Goal: Task Accomplishment & Management: Manage account settings

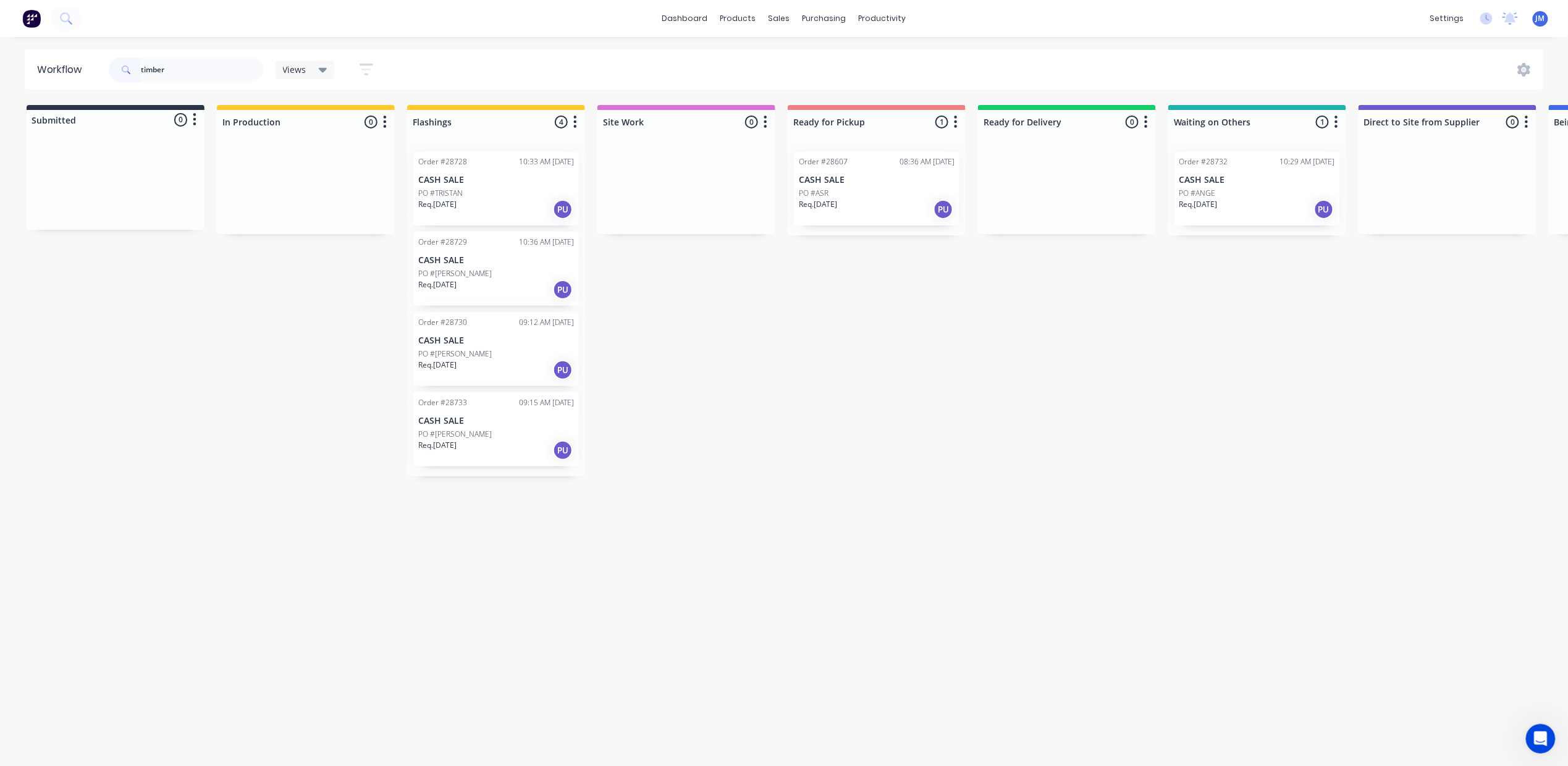
drag, startPoint x: 519, startPoint y: 190, endPoint x: 42, endPoint y: 8, distance: 510.5
click at [188, 67] on input "timber" at bounding box center [202, 69] width 122 height 24
type input "t"
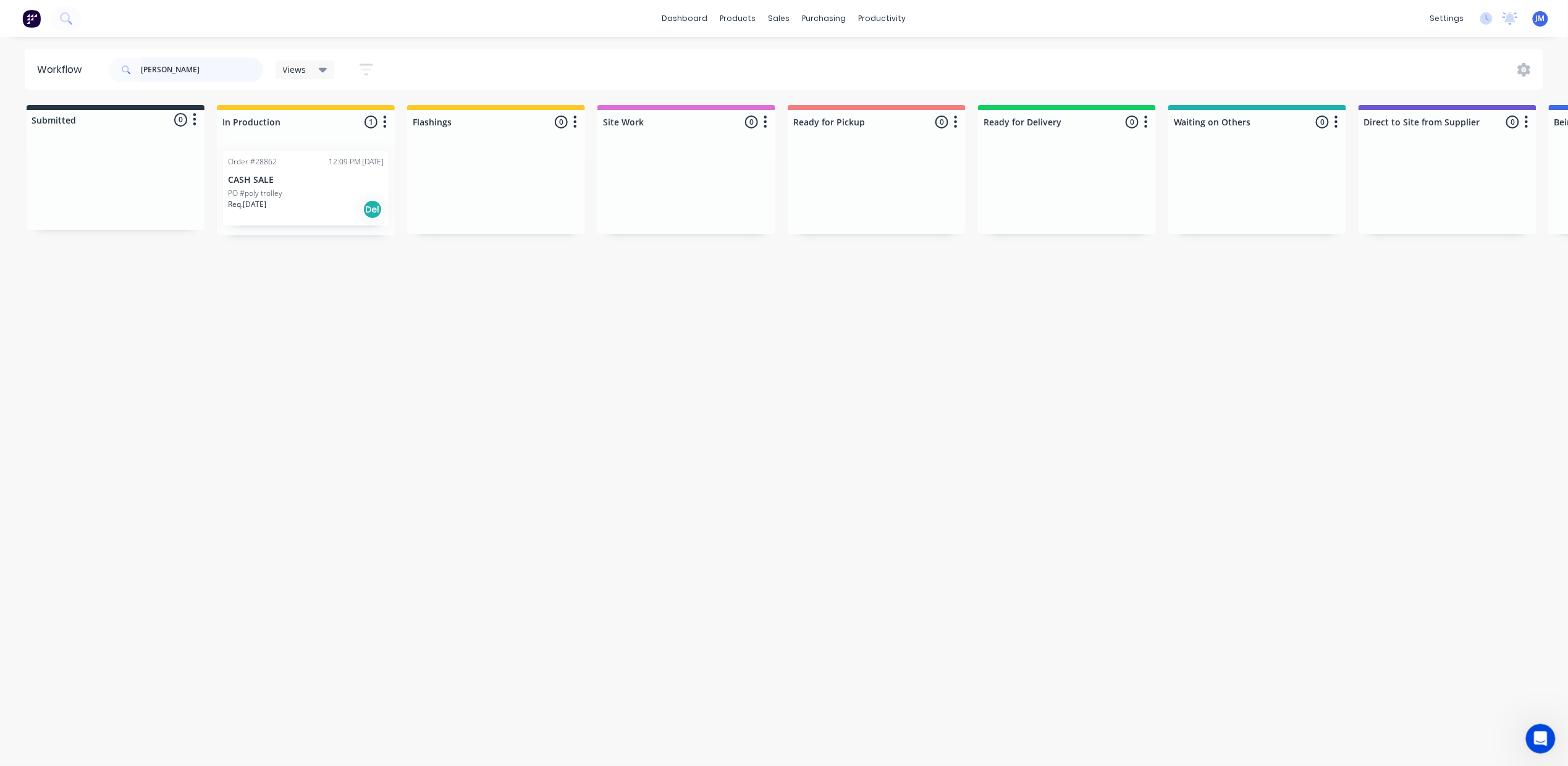
click at [182, 71] on input "[PERSON_NAME]" at bounding box center [202, 69] width 122 height 24
type input "t"
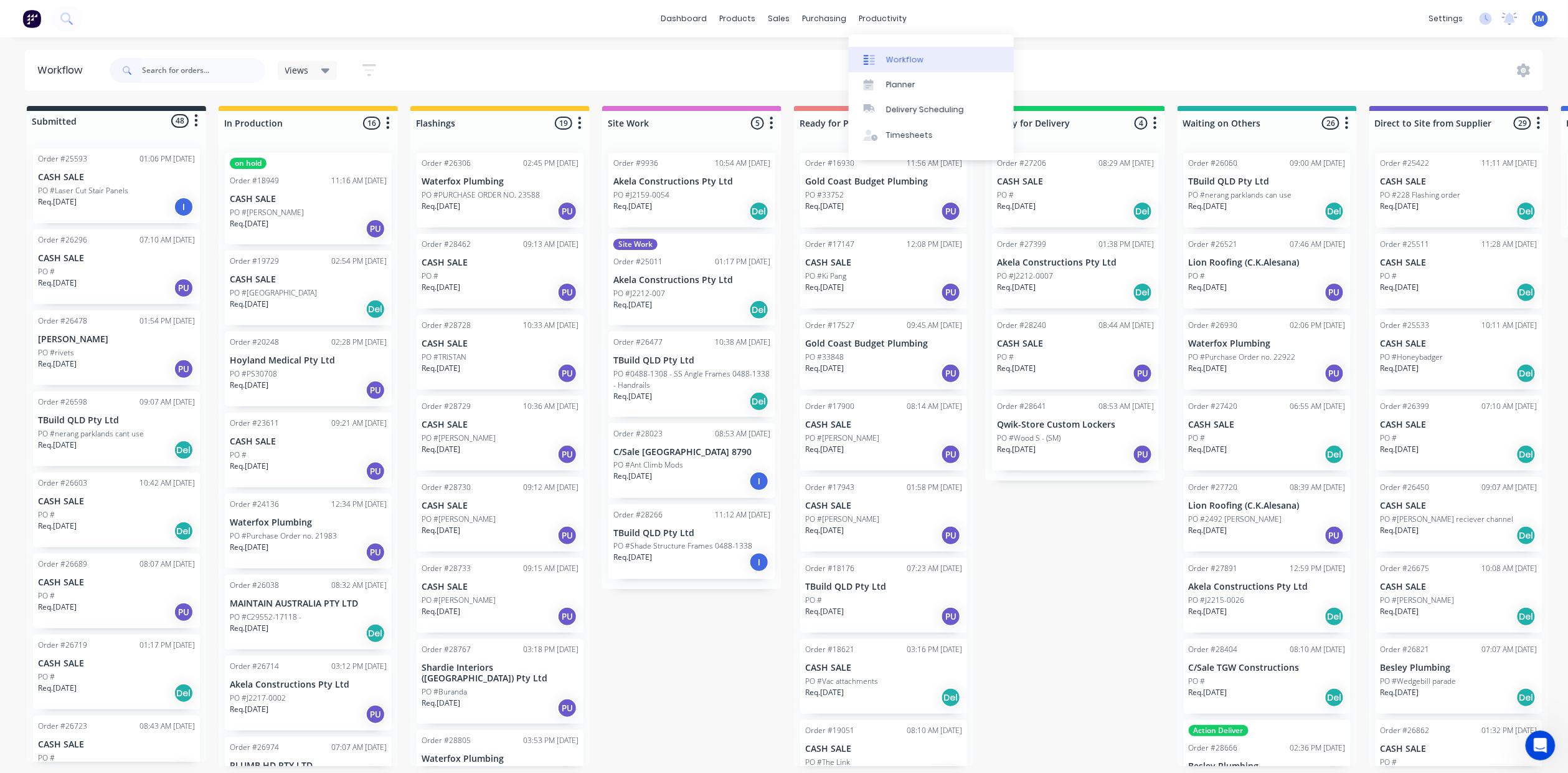
click at [895, 60] on div "Workflow" at bounding box center [905, 60] width 38 height 11
drag, startPoint x: 169, startPoint y: 68, endPoint x: 184, endPoint y: 60, distance: 17.0
click at [169, 67] on input "text" at bounding box center [203, 70] width 124 height 25
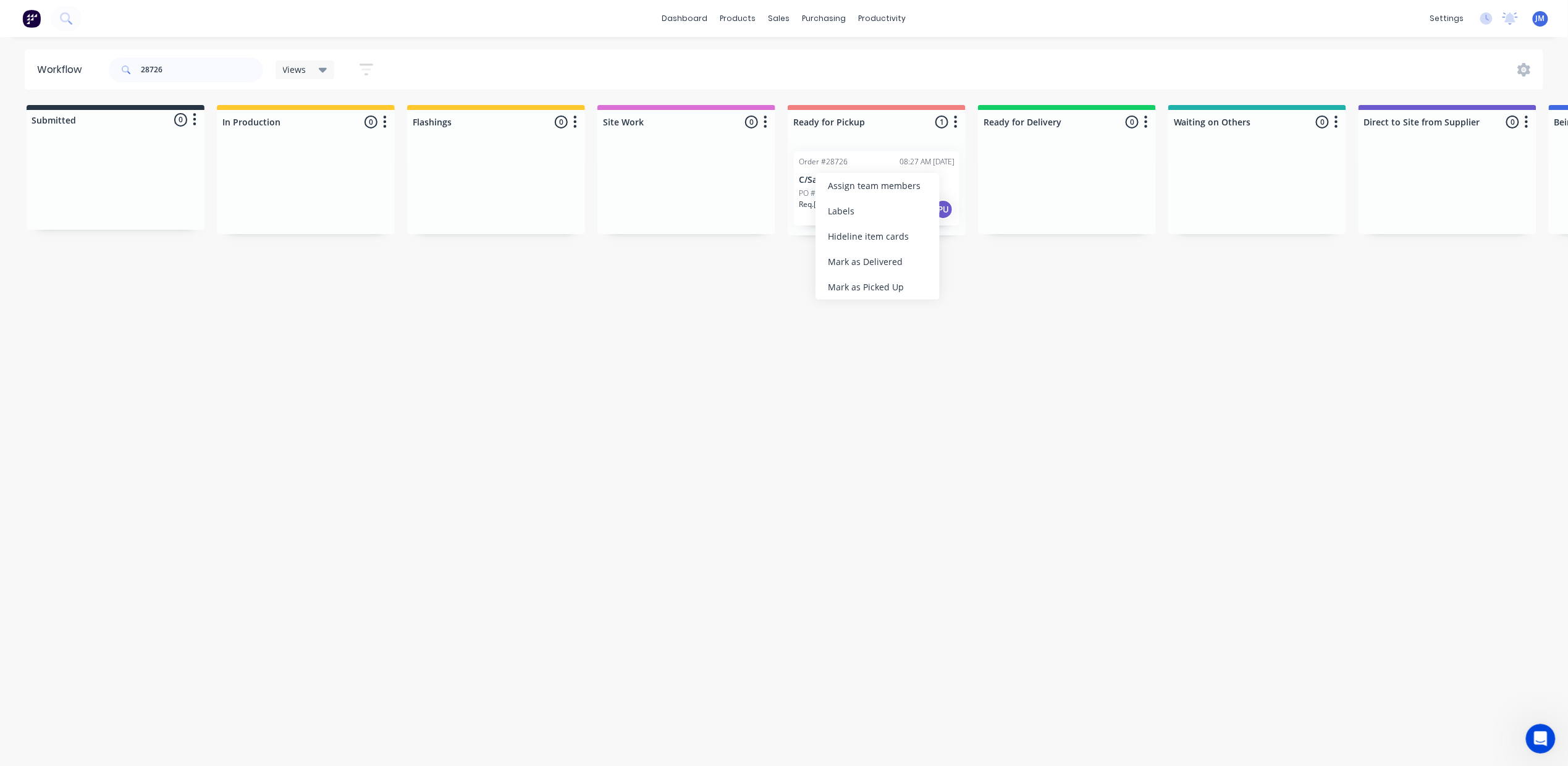
click at [856, 284] on div "Mark as Picked Up" at bounding box center [877, 287] width 124 height 25
click at [175, 65] on input "28726" at bounding box center [202, 69] width 122 height 24
drag, startPoint x: 1211, startPoint y: 198, endPoint x: 829, endPoint y: 163, distance: 383.6
click at [830, 166] on div "Submitted 0 Status colour #273444 hex #273444 Save Cancel Summaries Total order…" at bounding box center [1108, 170] width 2240 height 130
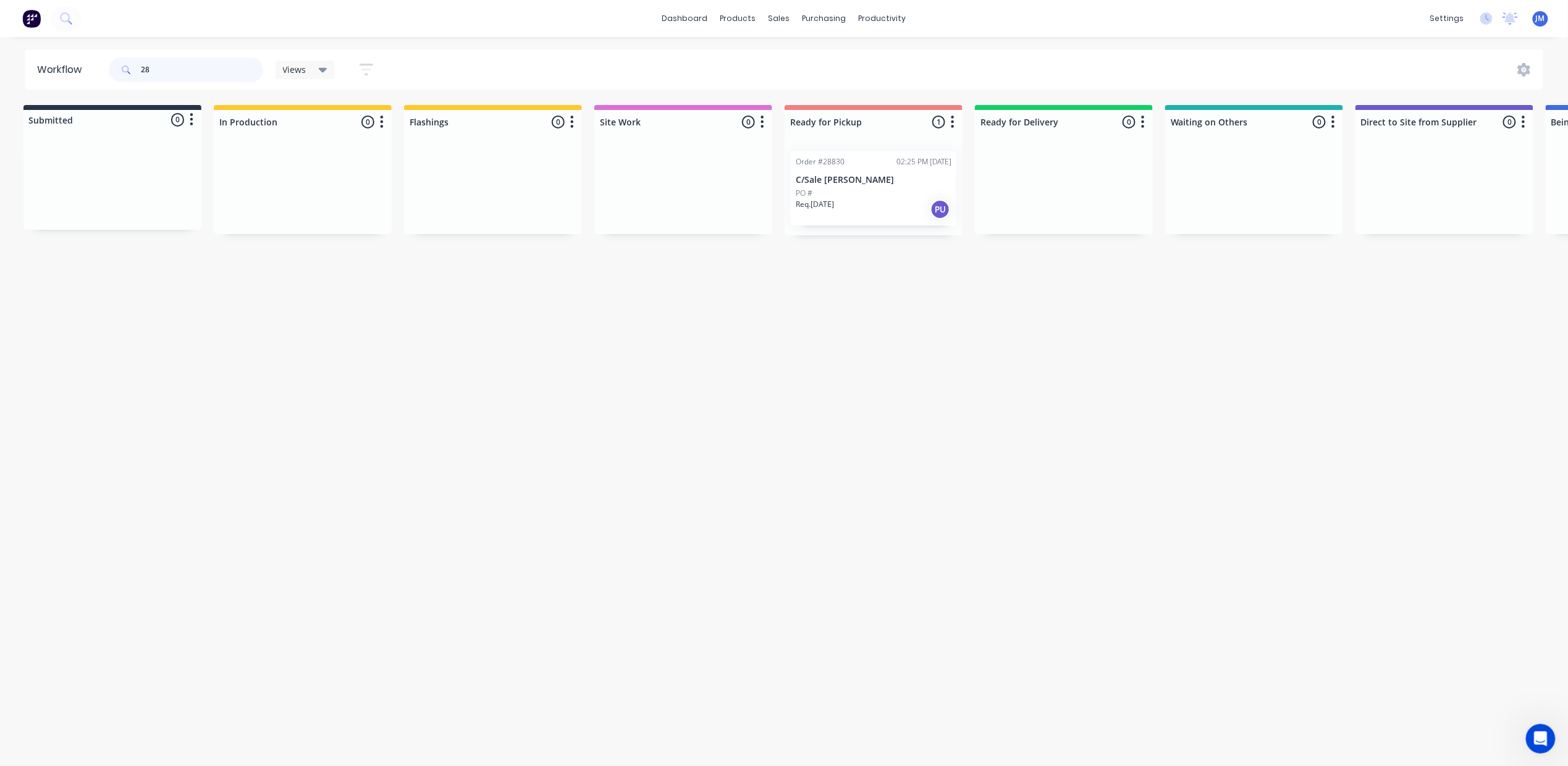
type input "2"
drag, startPoint x: 1203, startPoint y: 199, endPoint x: 797, endPoint y: 172, distance: 406.9
click at [809, 178] on div "Submitted 0 Status colour #273444 hex #273444 Save Cancel Summaries Total order…" at bounding box center [1106, 170] width 2240 height 130
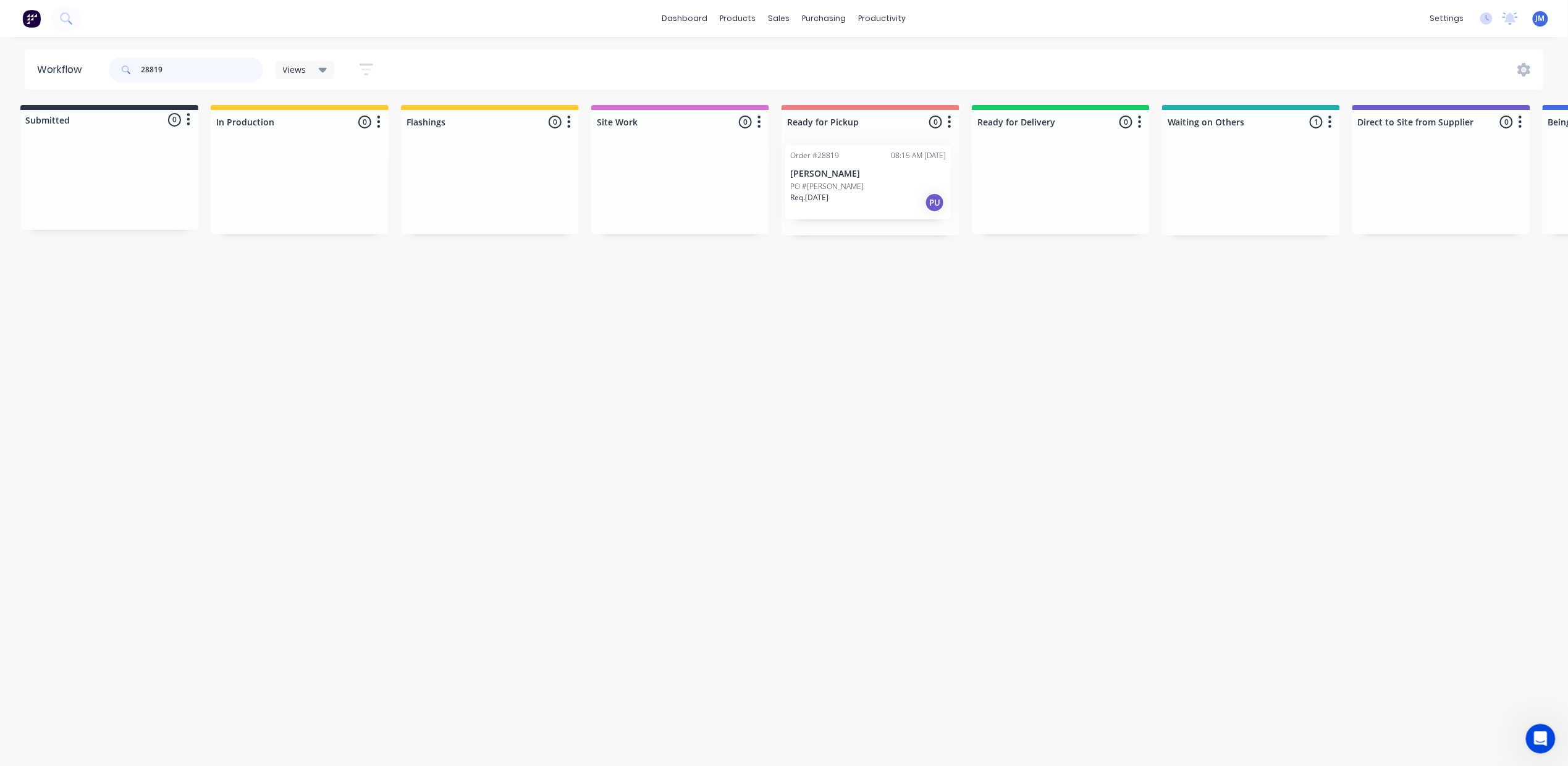
drag, startPoint x: 1207, startPoint y: 195, endPoint x: 801, endPoint y: 188, distance: 406.1
click at [803, 188] on div "Submitted 0 Status colour #273444 hex #273444 Save Cancel Summaries Total order…" at bounding box center [1104, 170] width 2240 height 130
drag, startPoint x: 1250, startPoint y: 215, endPoint x: 873, endPoint y: 195, distance: 377.5
click at [885, 204] on div "Submitted 0 Status colour #273444 hex #273444 Save Cancel Summaries Total order…" at bounding box center [1103, 170] width 2240 height 130
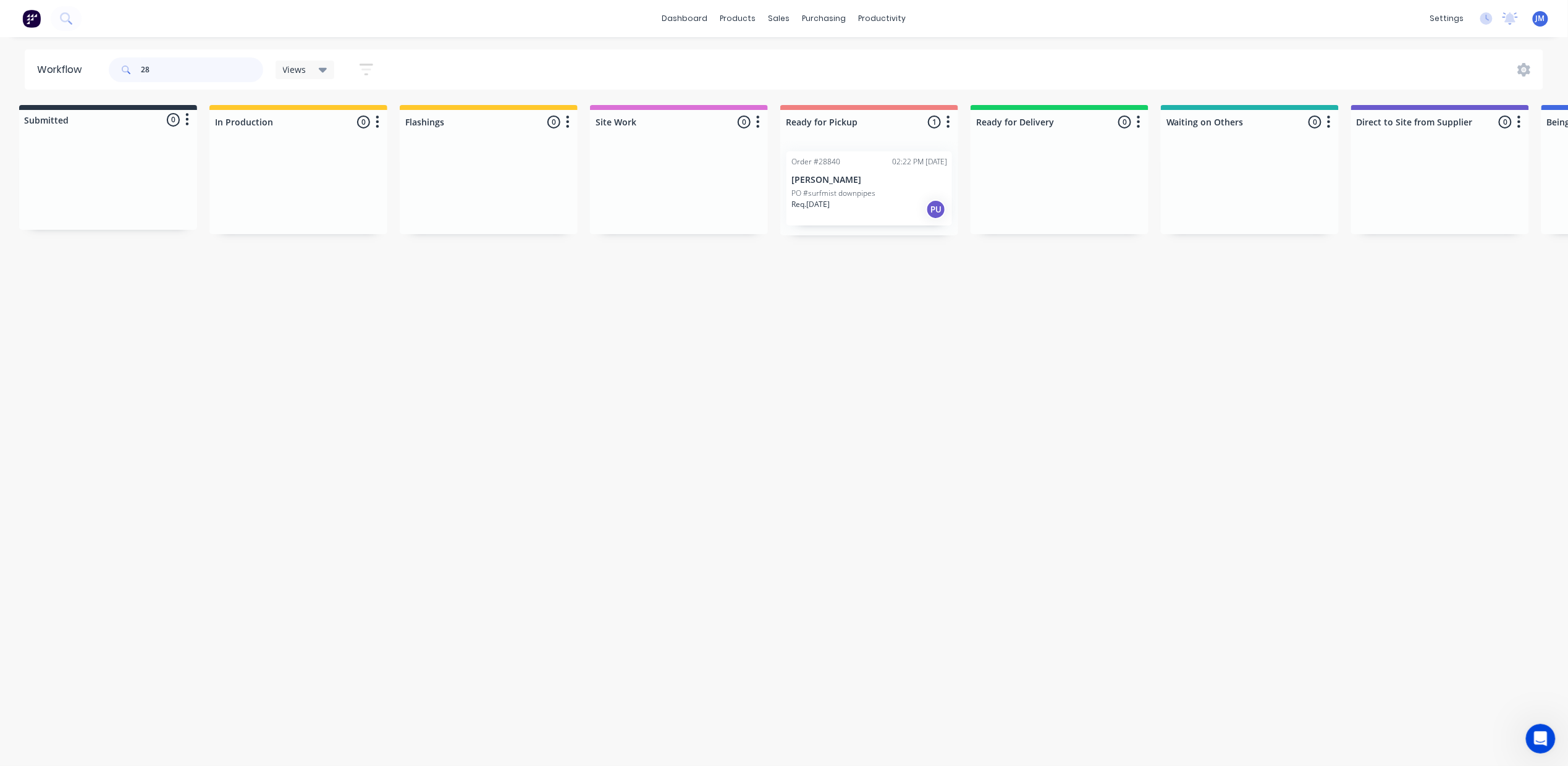
type input "2"
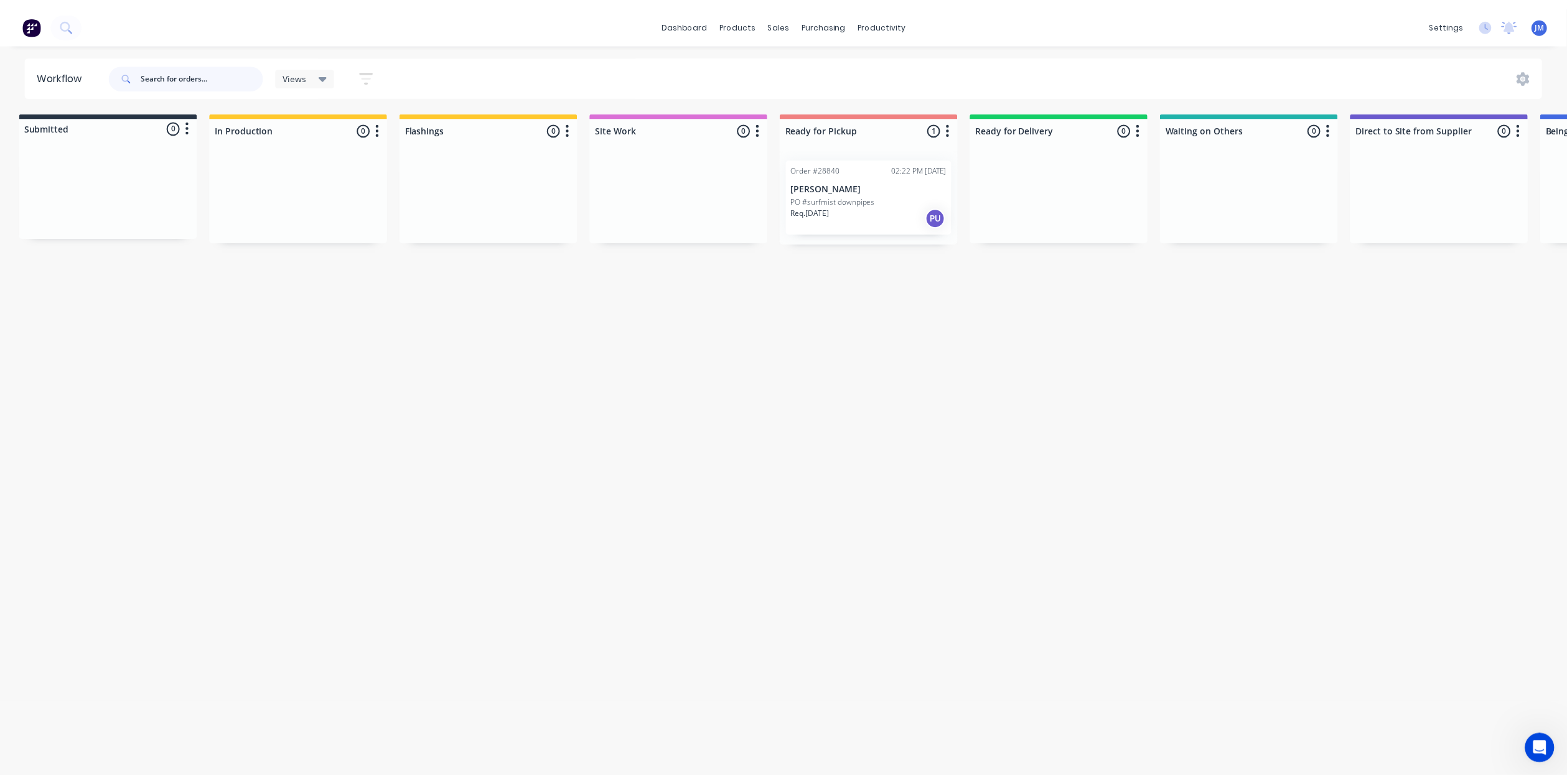
scroll to position [0, 0]
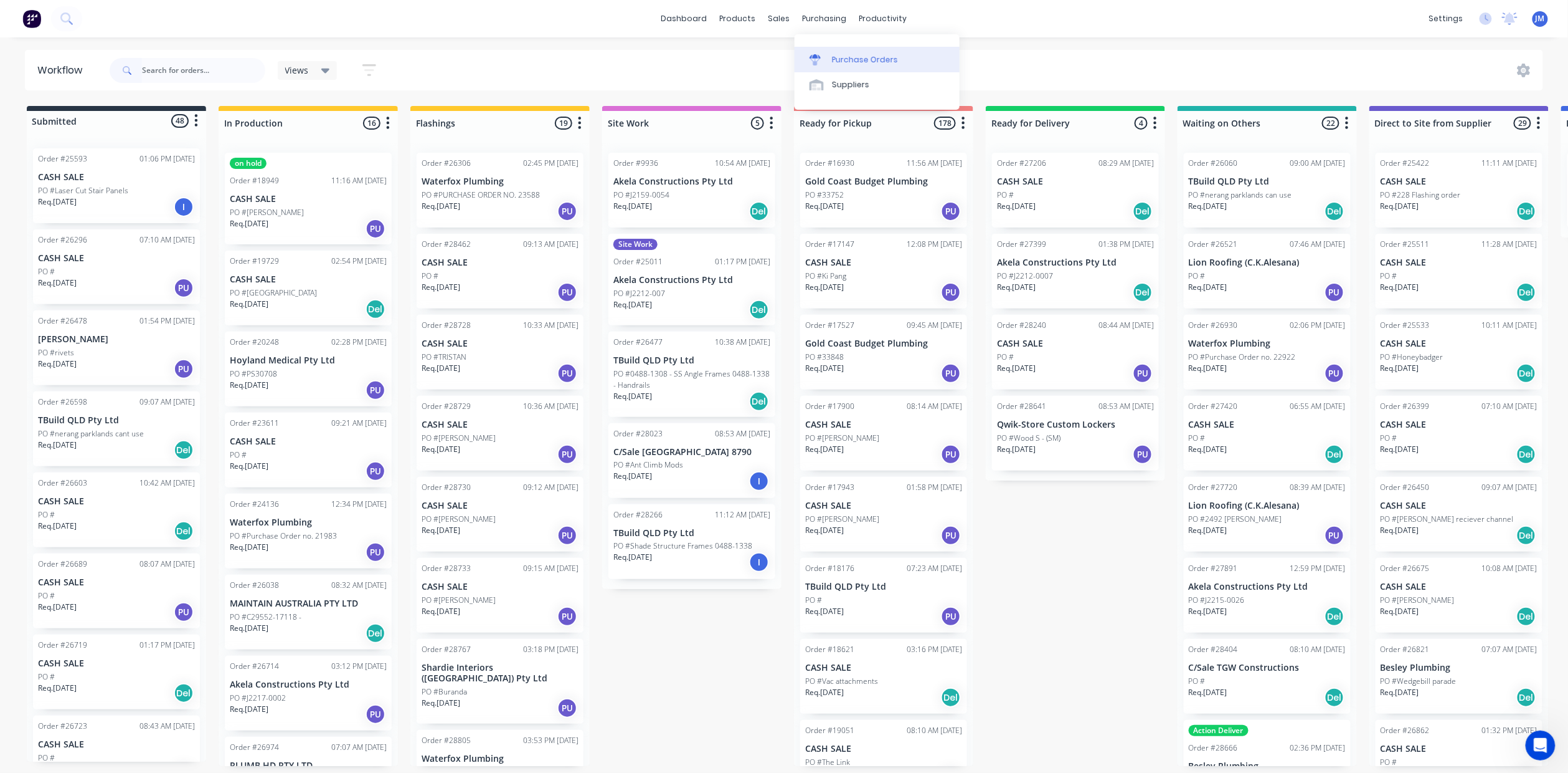
click at [846, 66] on link "Purchase Orders" at bounding box center [877, 59] width 165 height 25
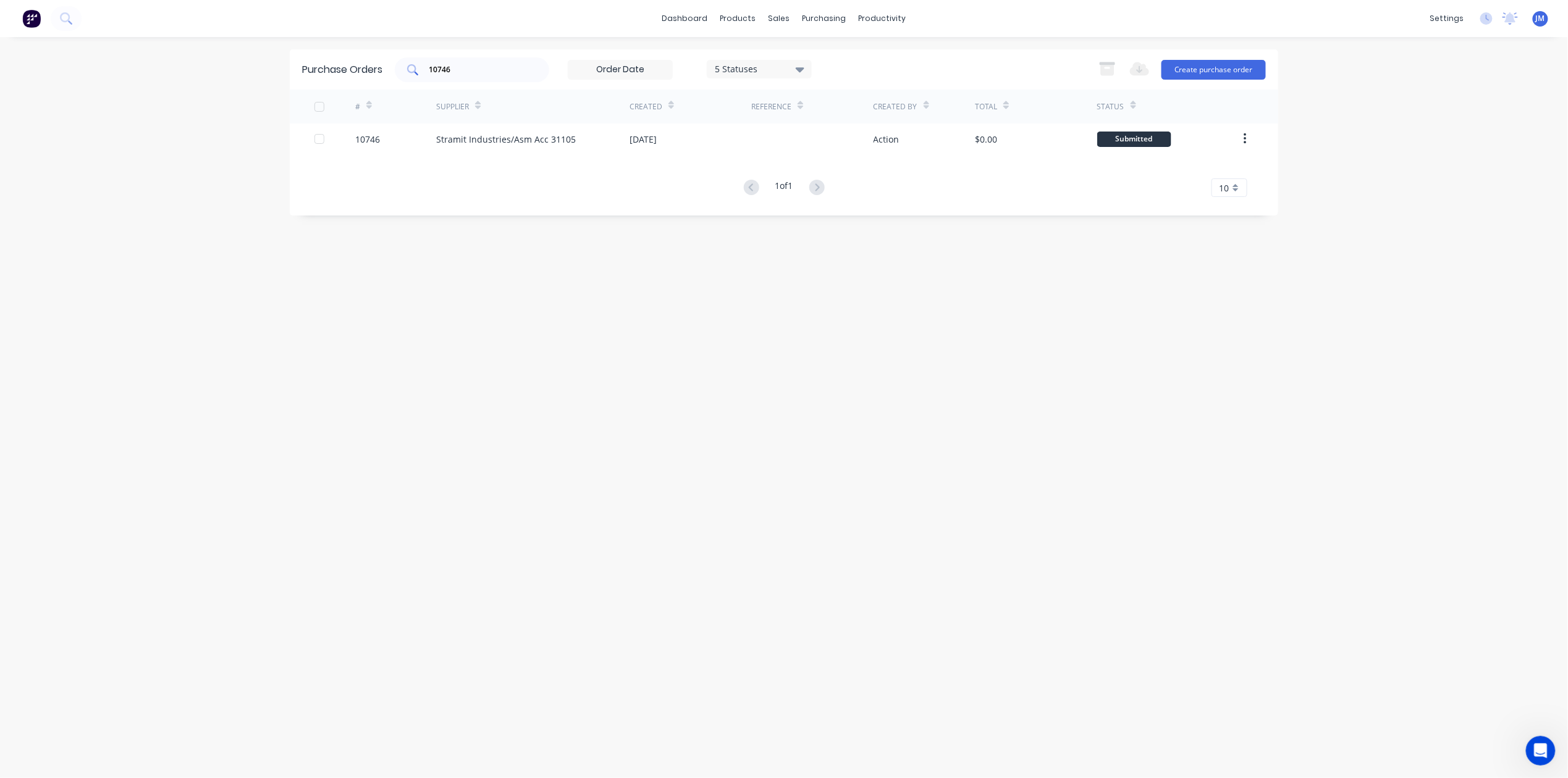
click at [473, 76] on div "10746" at bounding box center [472, 69] width 155 height 24
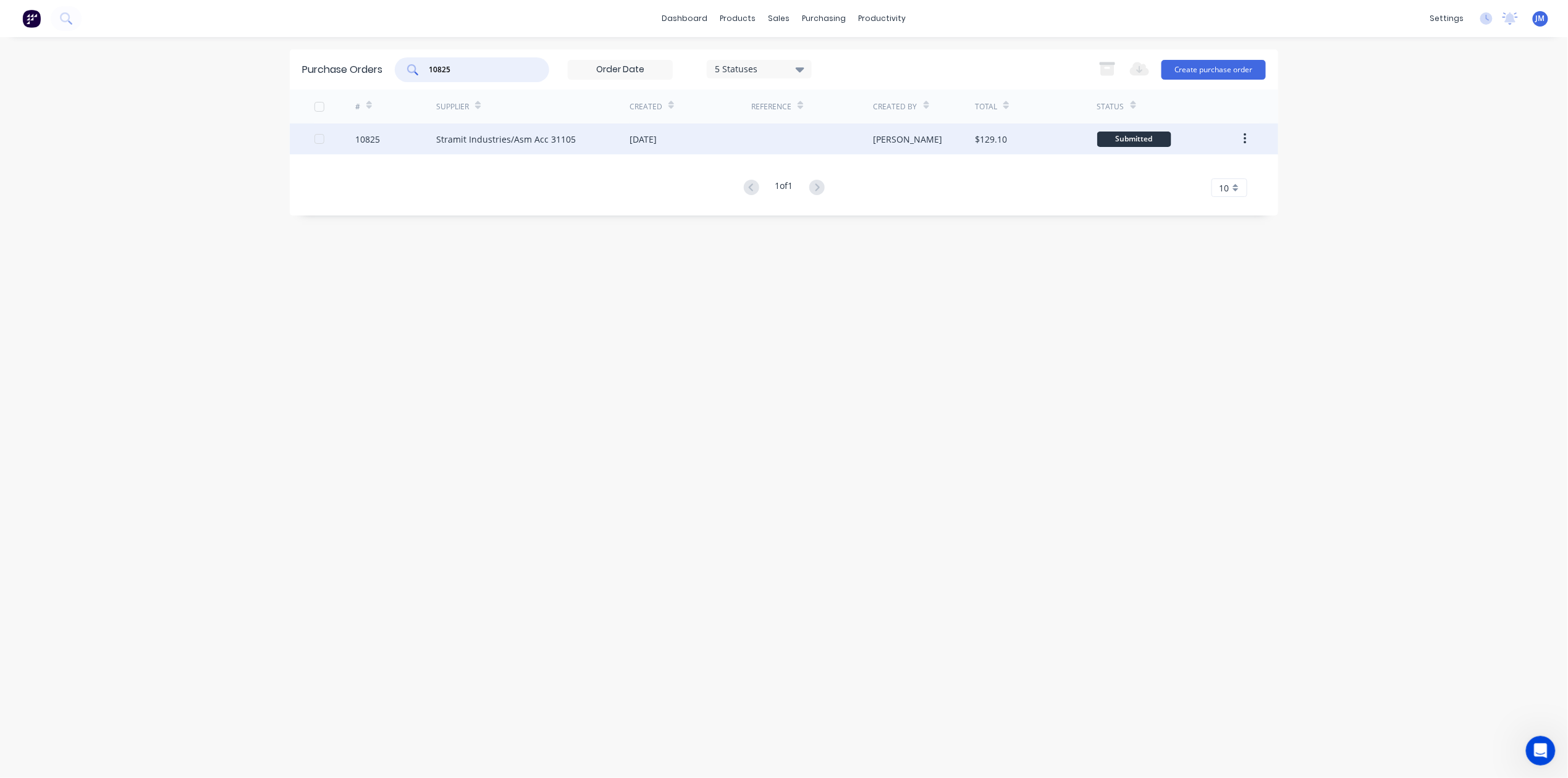
type input "10825"
click at [480, 137] on div "Stramit Industries/Asm Acc 31105" at bounding box center [506, 139] width 140 height 13
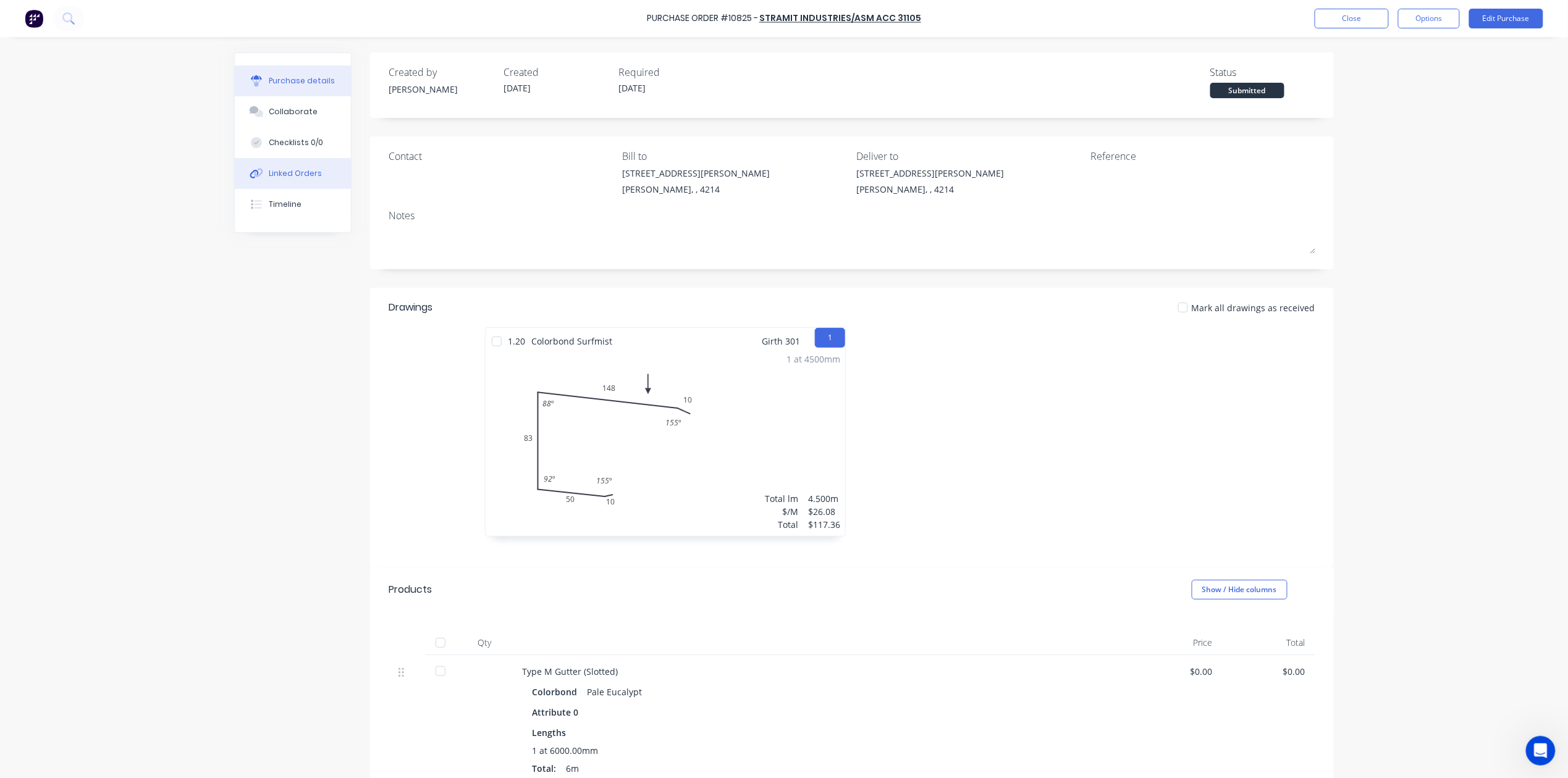
drag, startPoint x: 262, startPoint y: 176, endPoint x: 255, endPoint y: 181, distance: 8.6
click at [269, 176] on div "Linked Orders" at bounding box center [295, 173] width 53 height 11
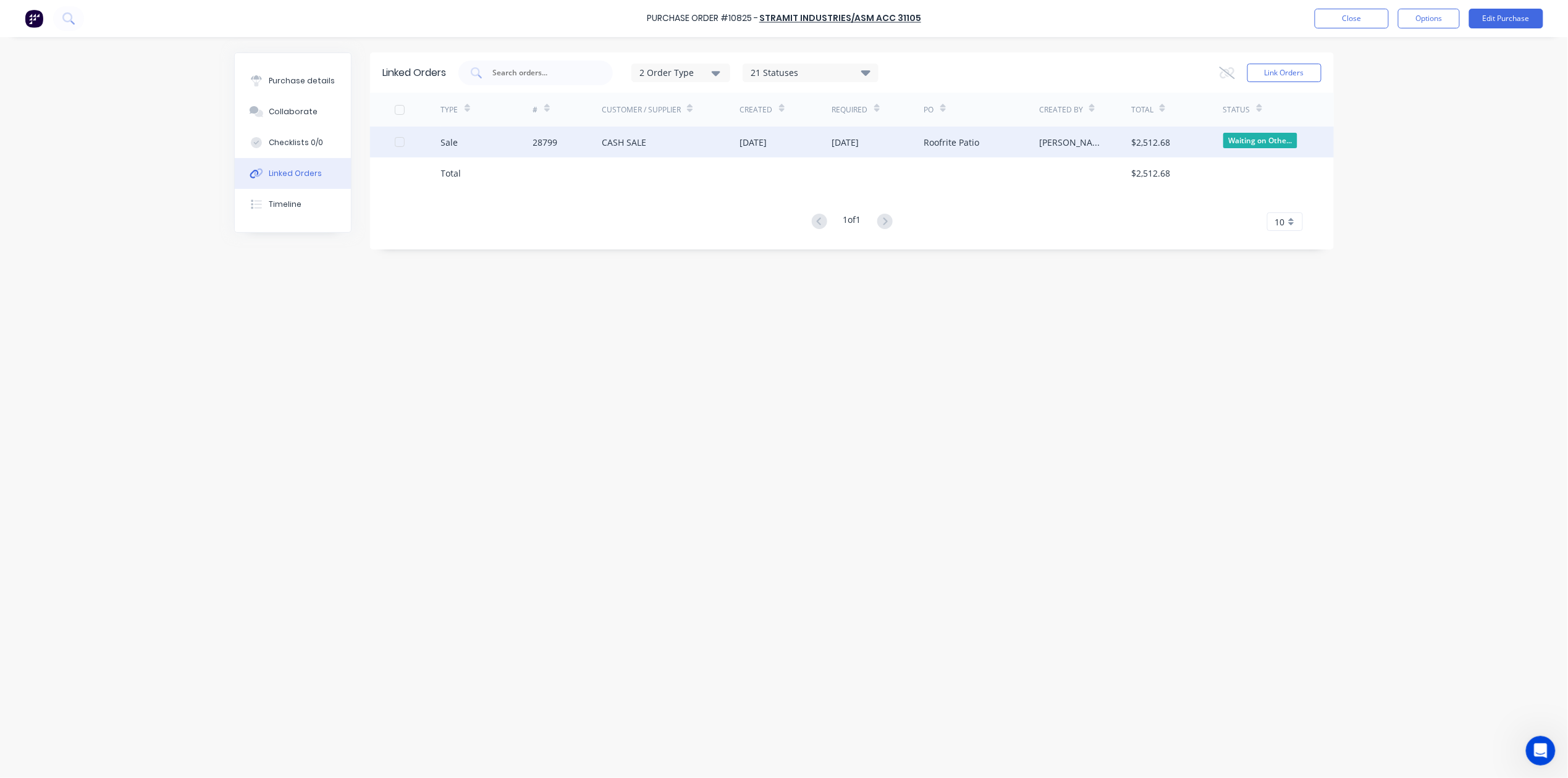
click at [767, 141] on div "[DATE]" at bounding box center [753, 142] width 27 height 13
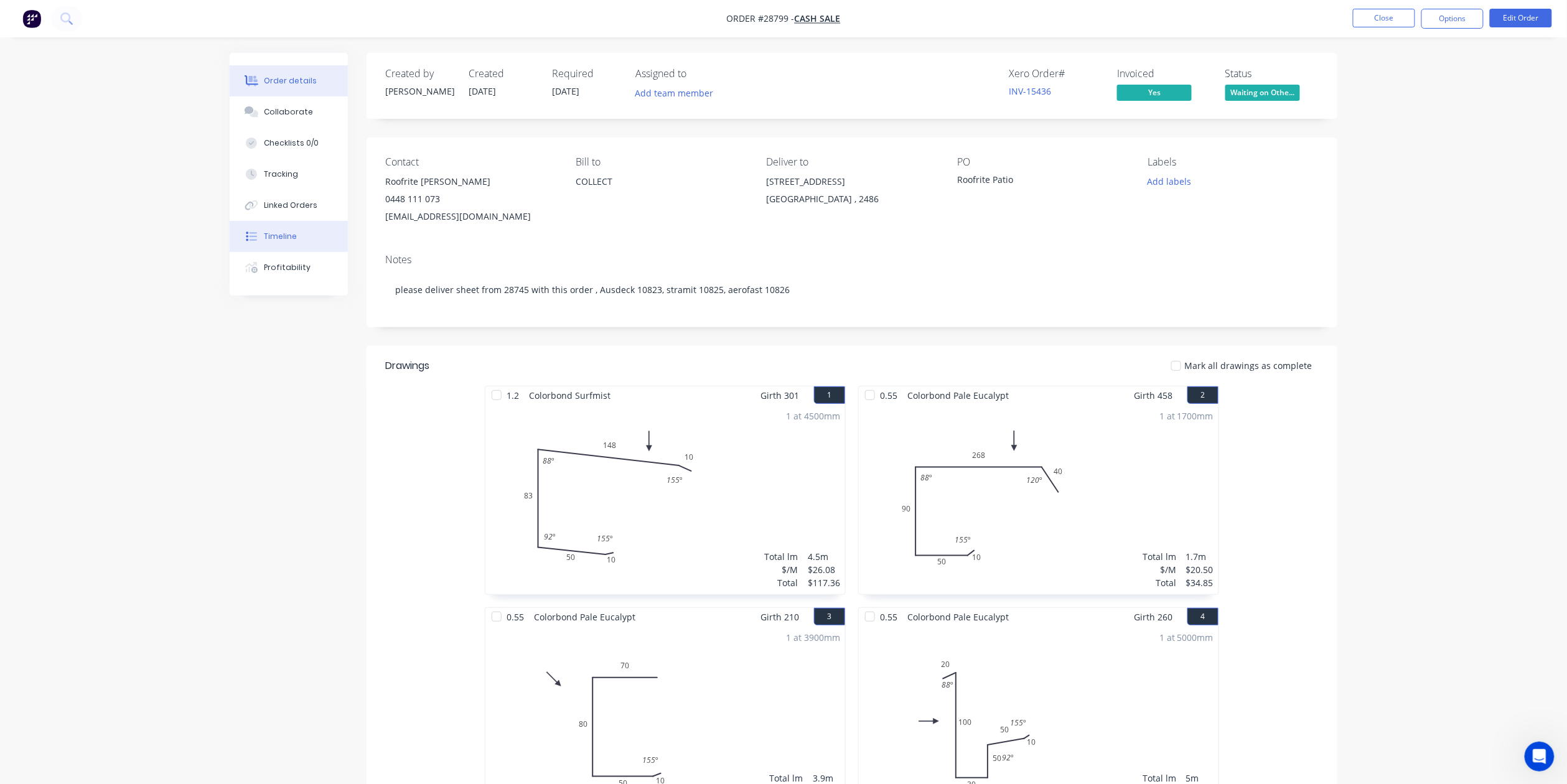
click at [290, 238] on div "Timeline" at bounding box center [281, 236] width 33 height 11
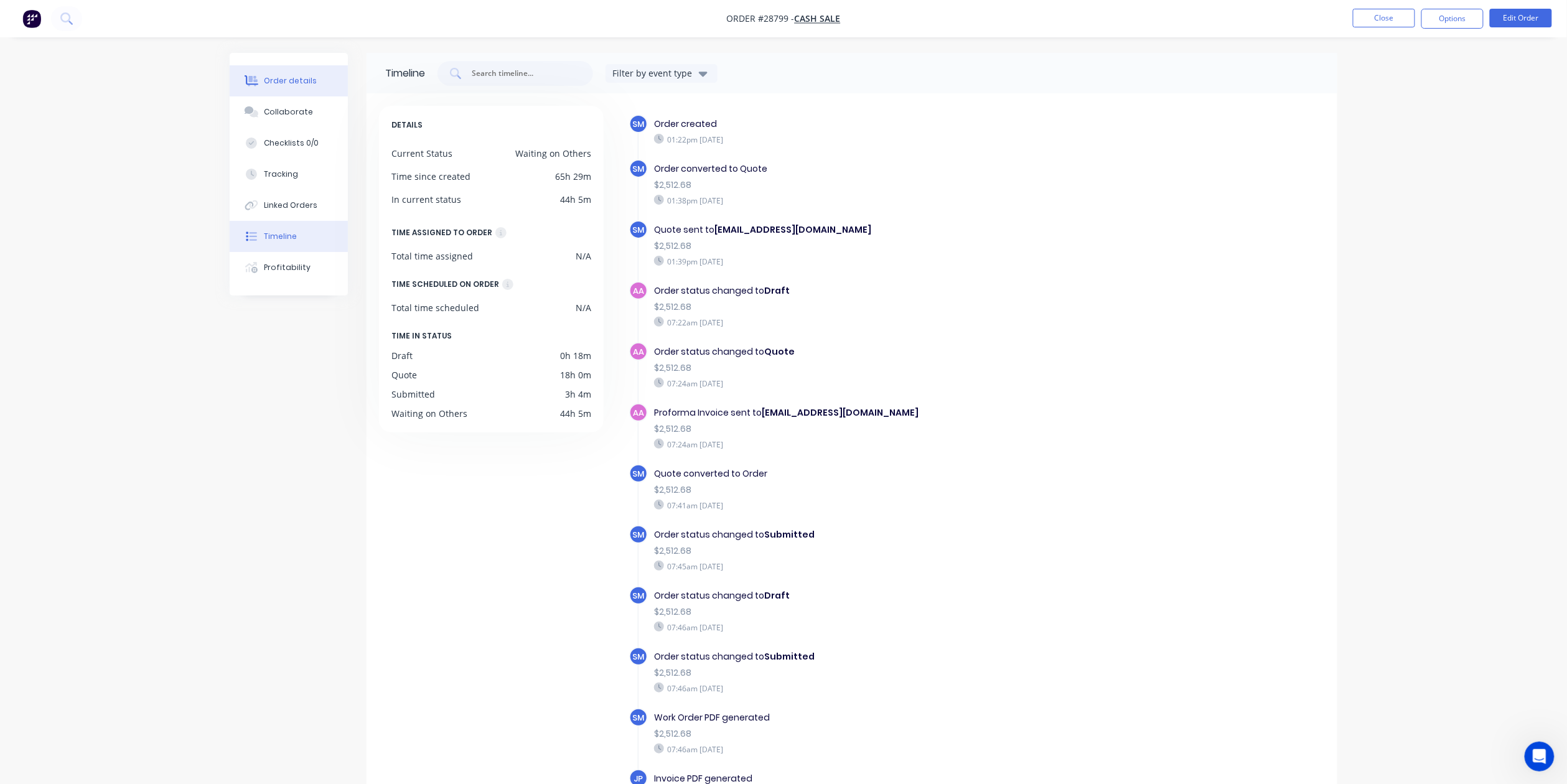
click at [289, 94] on button "Order details" at bounding box center [288, 81] width 118 height 32
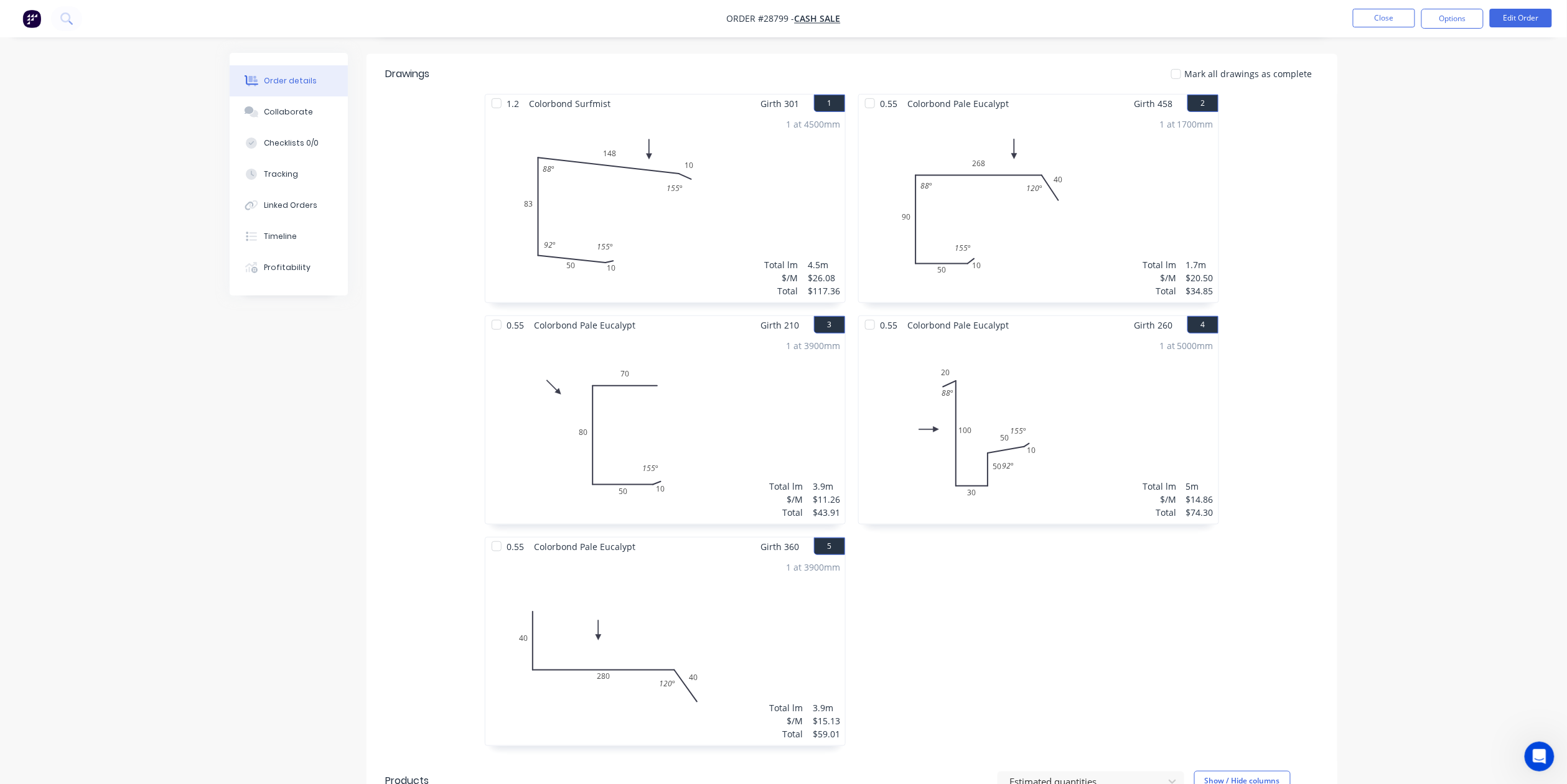
scroll to position [165, 0]
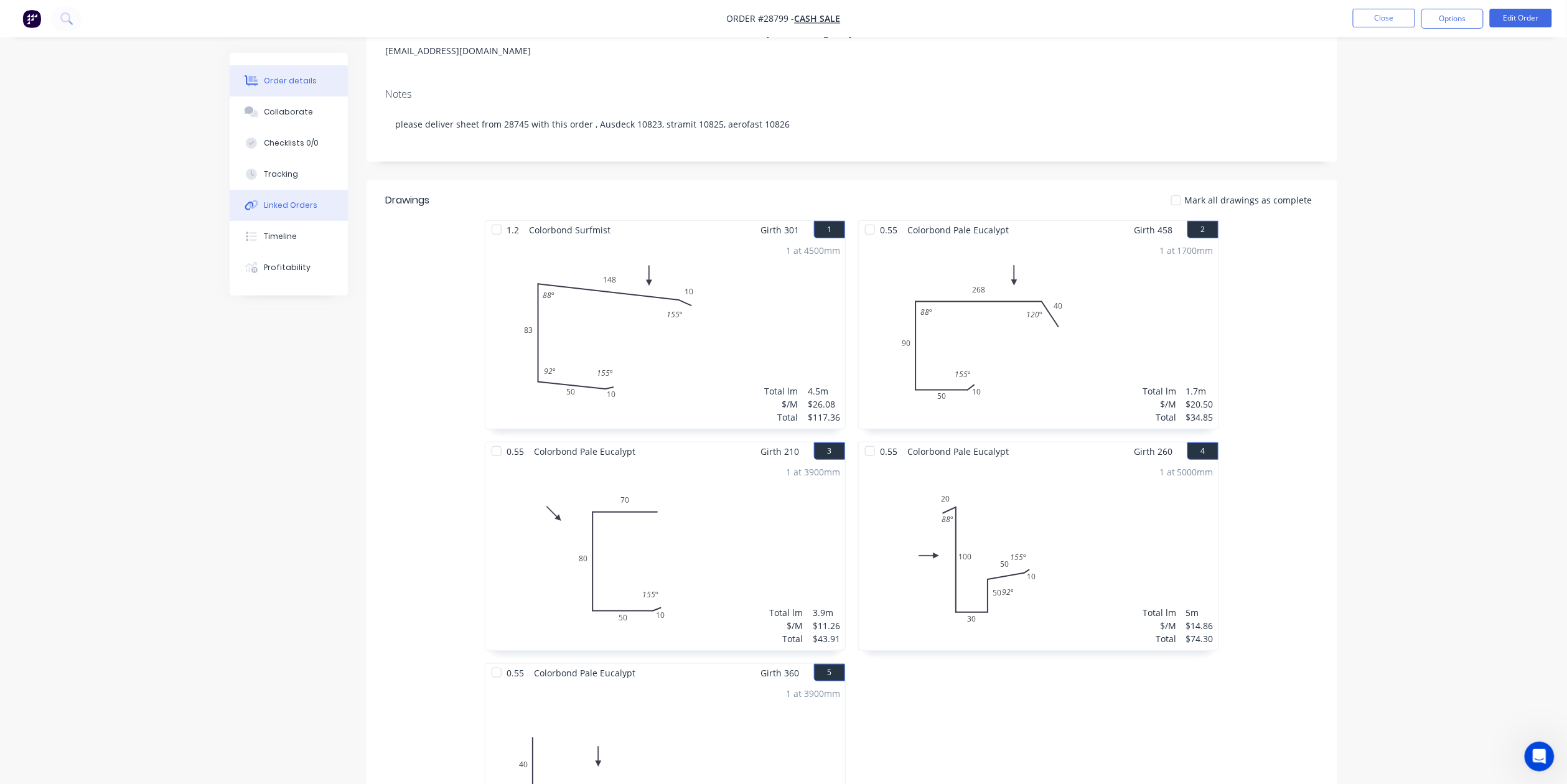
click at [292, 207] on div "Linked Orders" at bounding box center [291, 205] width 53 height 11
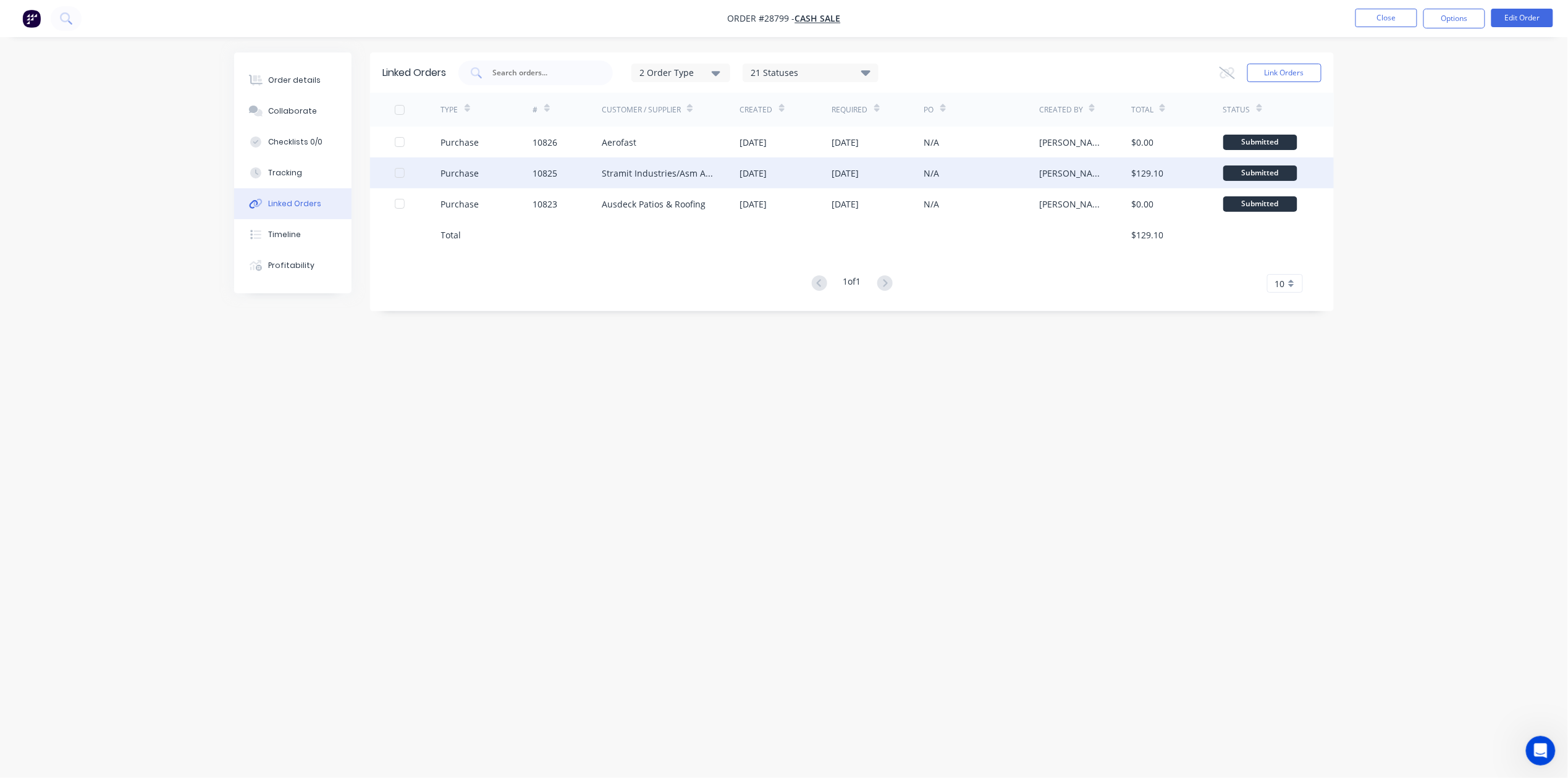
click at [667, 168] on div "Stramit Industries/Asm Acc 31105" at bounding box center [658, 173] width 114 height 13
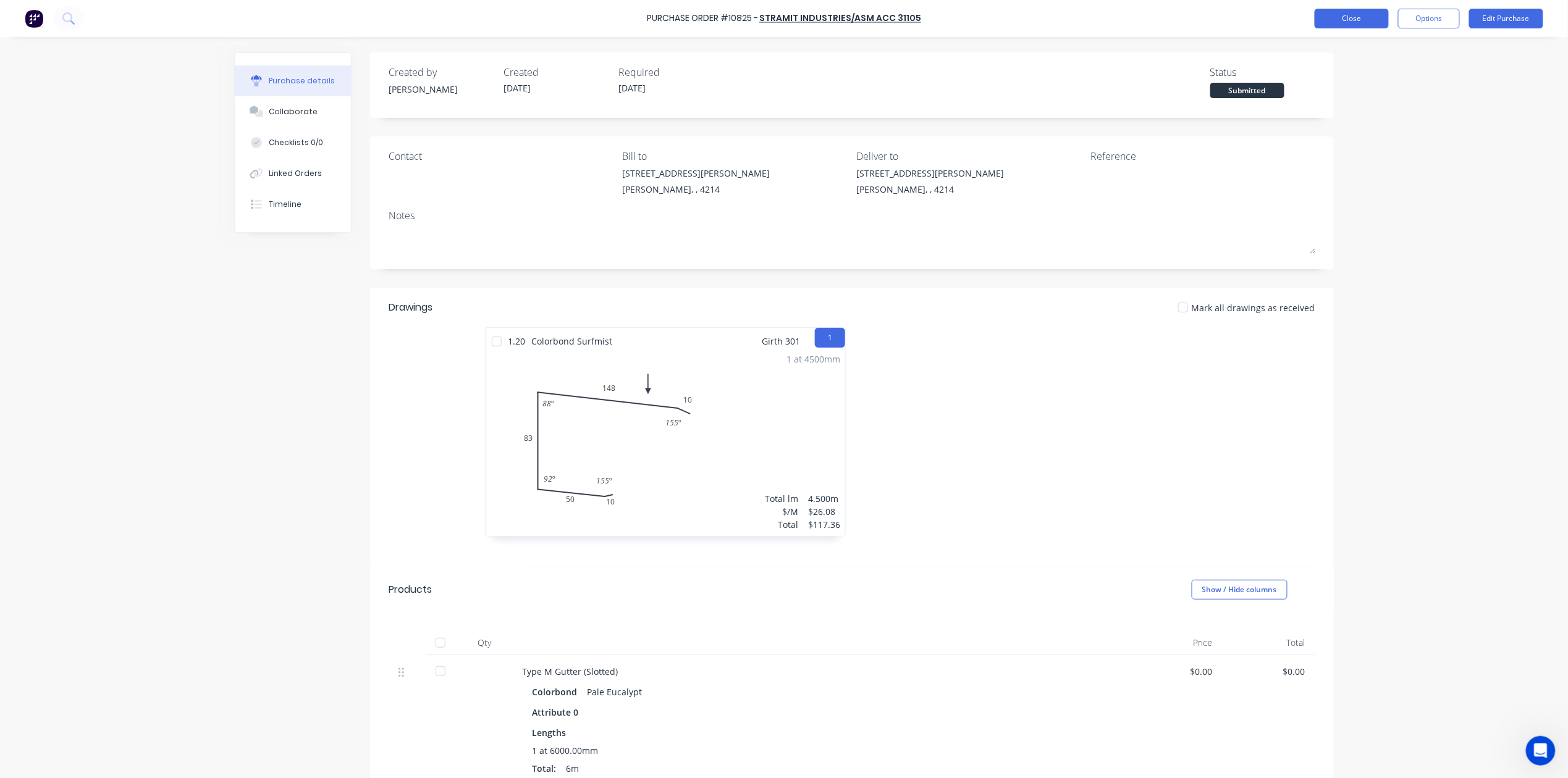
click at [1347, 16] on button "Close" at bounding box center [1351, 18] width 74 height 20
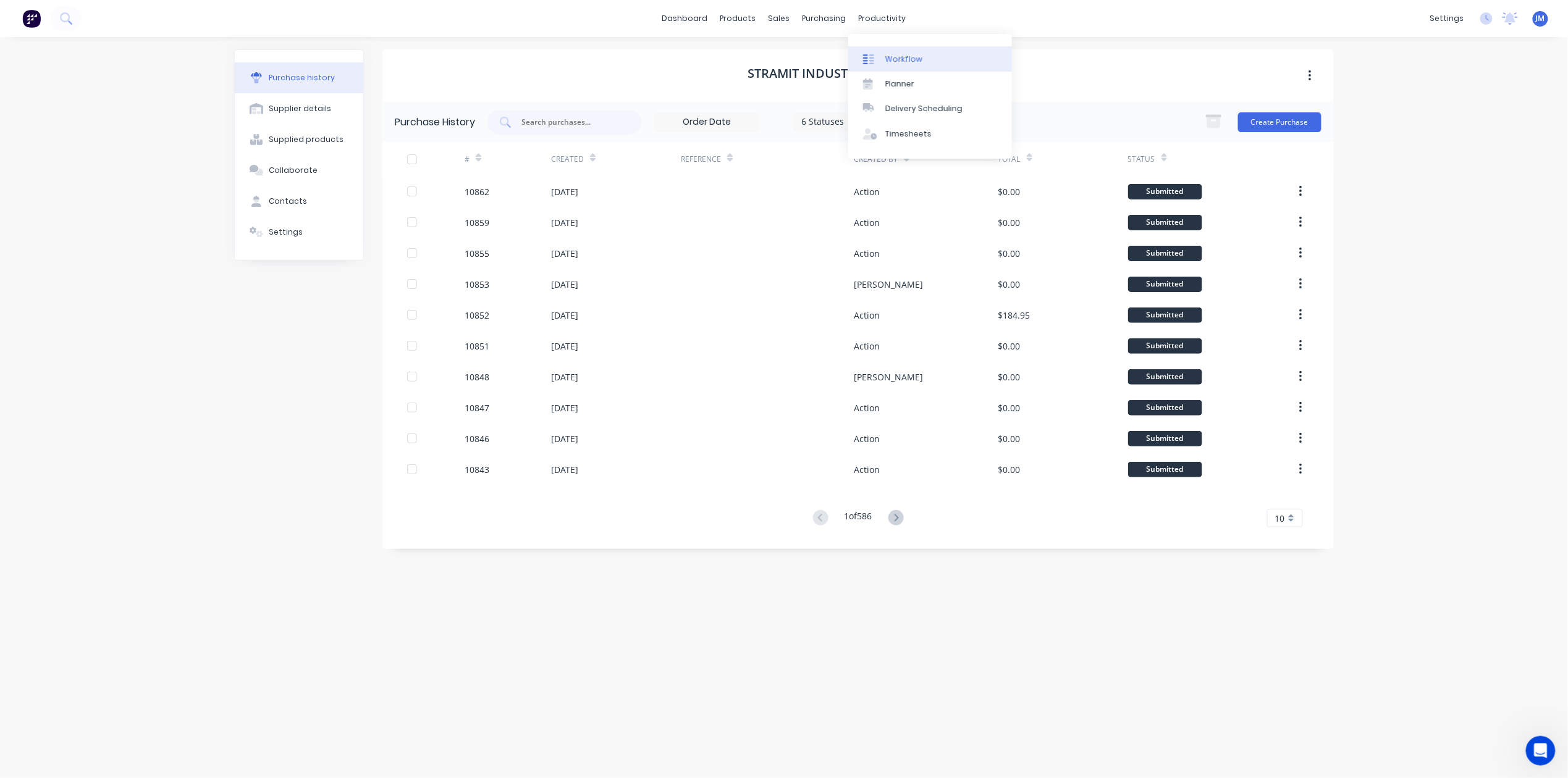
click at [872, 56] on icon at bounding box center [868, 59] width 11 height 11
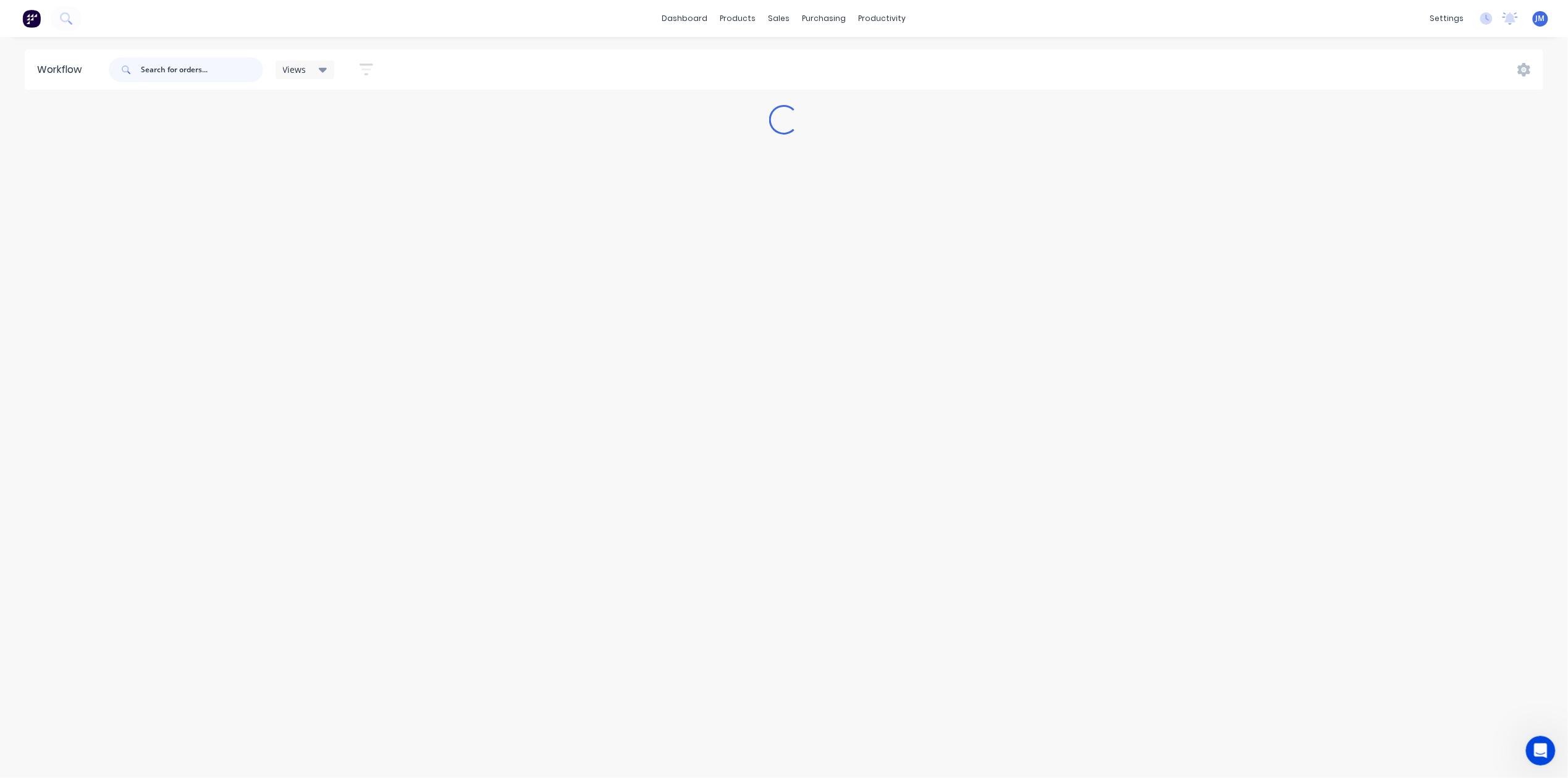
click at [168, 61] on input "text" at bounding box center [202, 69] width 122 height 24
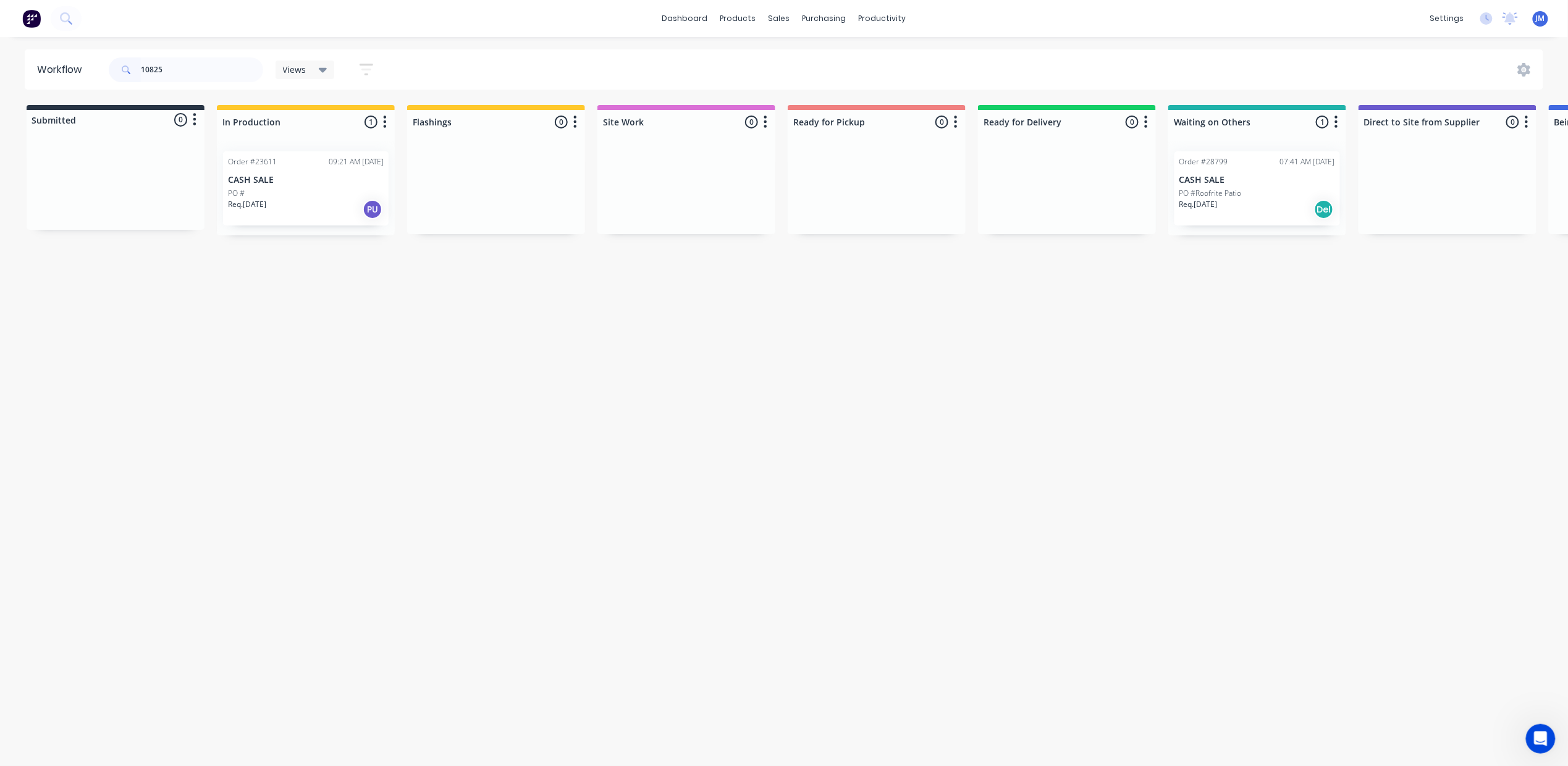
click at [281, 179] on p "CASH SALE" at bounding box center [305, 180] width 155 height 10
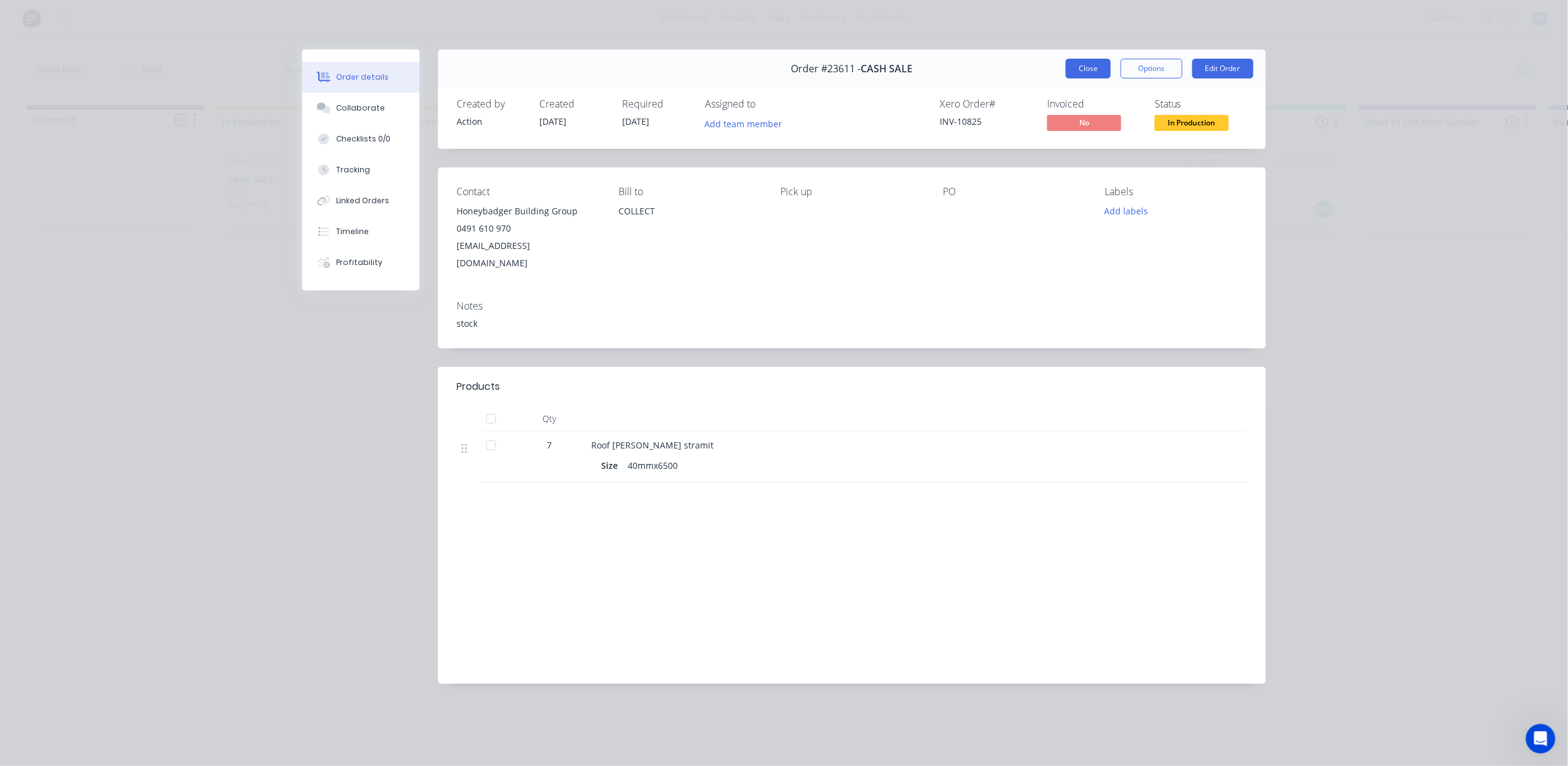
click at [1090, 72] on button "Close" at bounding box center [1088, 69] width 45 height 20
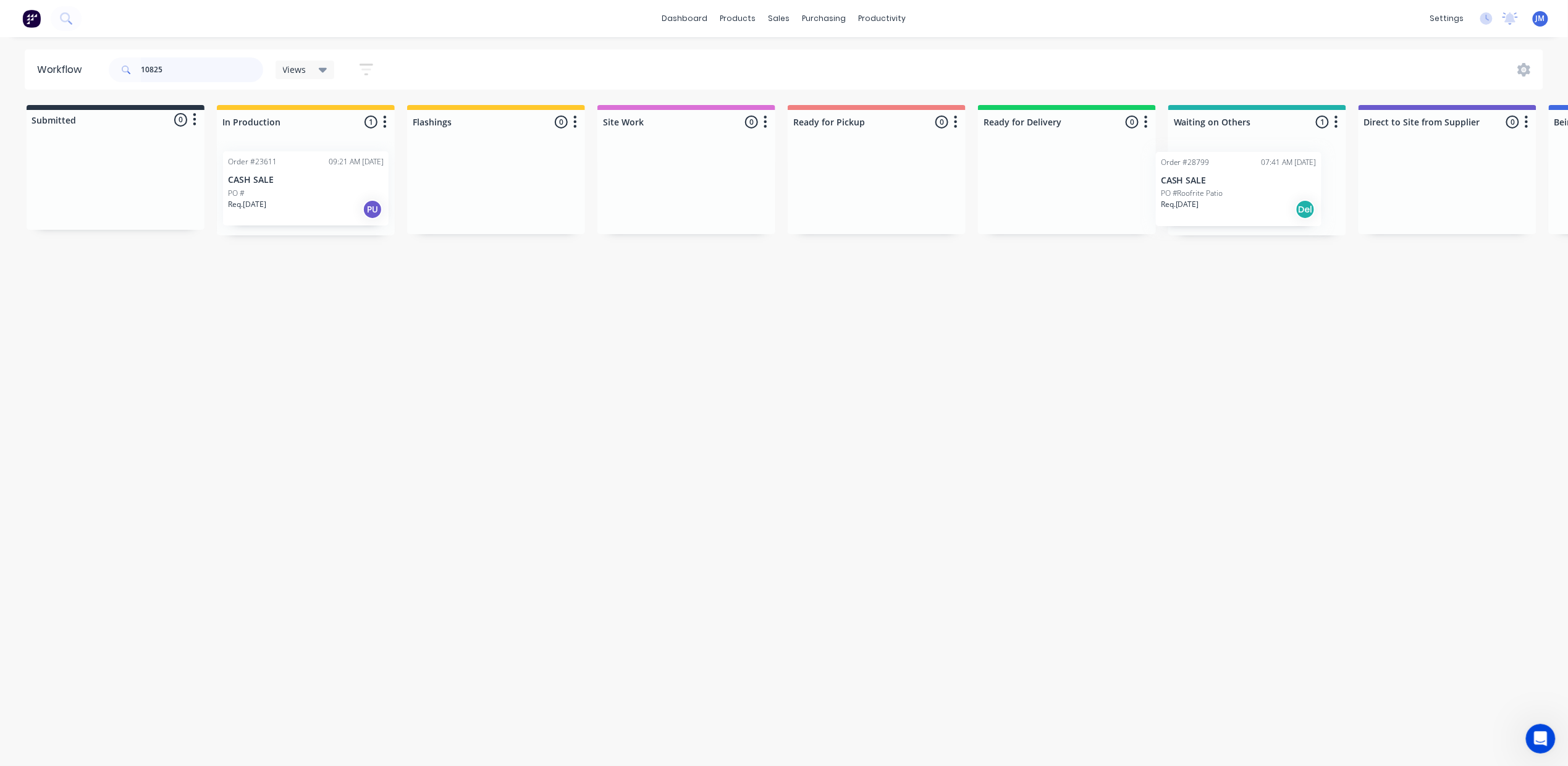
scroll to position [0, 3]
drag, startPoint x: 1196, startPoint y: 176, endPoint x: 475, endPoint y: 167, distance: 721.1
click at [483, 183] on div "Submitted 0 Status colour #273444 hex #273444 Save Cancel Summaries Total order…" at bounding box center [1108, 170] width 2240 height 130
click at [459, 195] on p "PO #Roofrite Patio" at bounding box center [447, 193] width 63 height 11
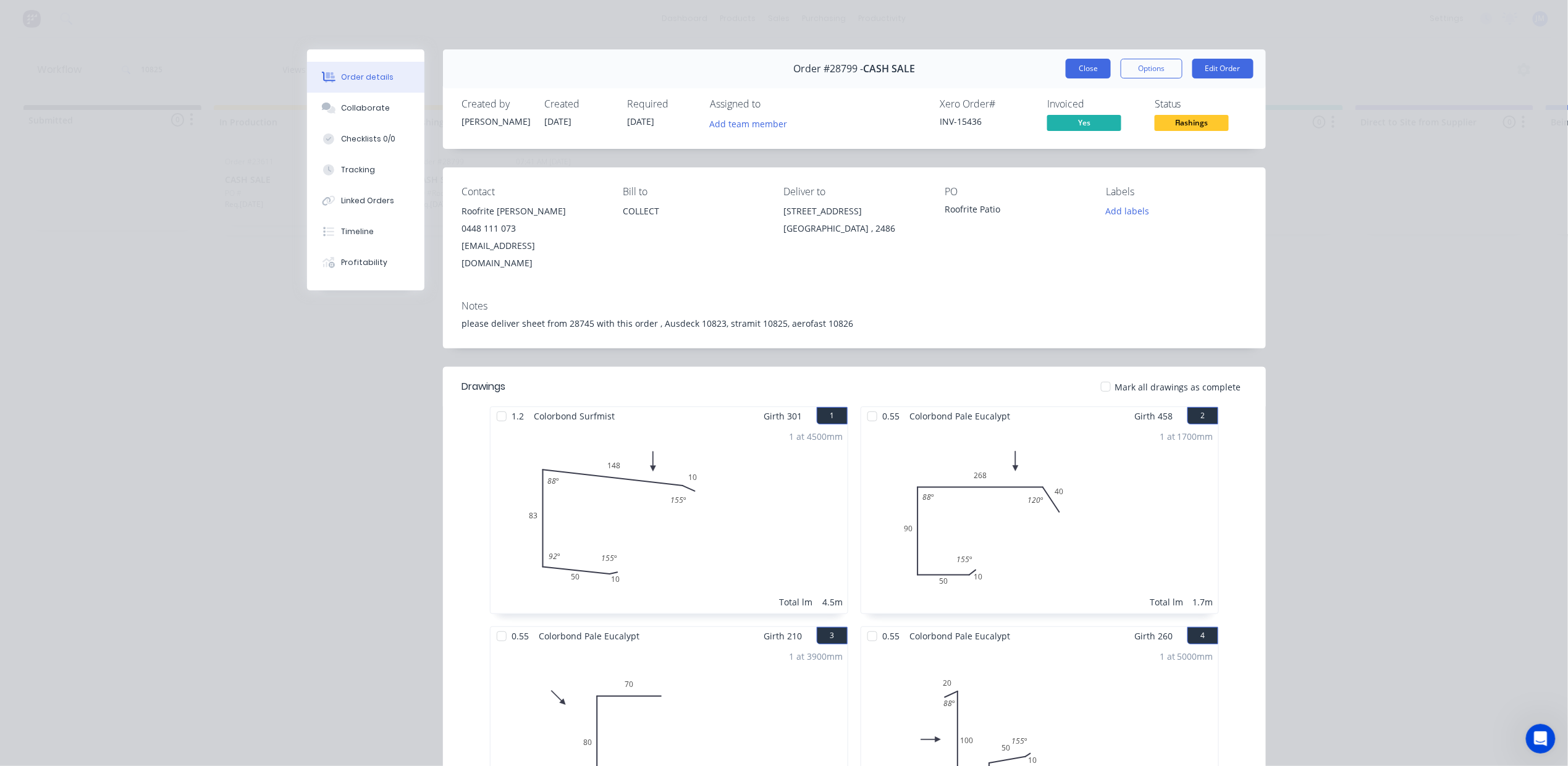
click at [1079, 76] on button "Close" at bounding box center [1088, 69] width 45 height 20
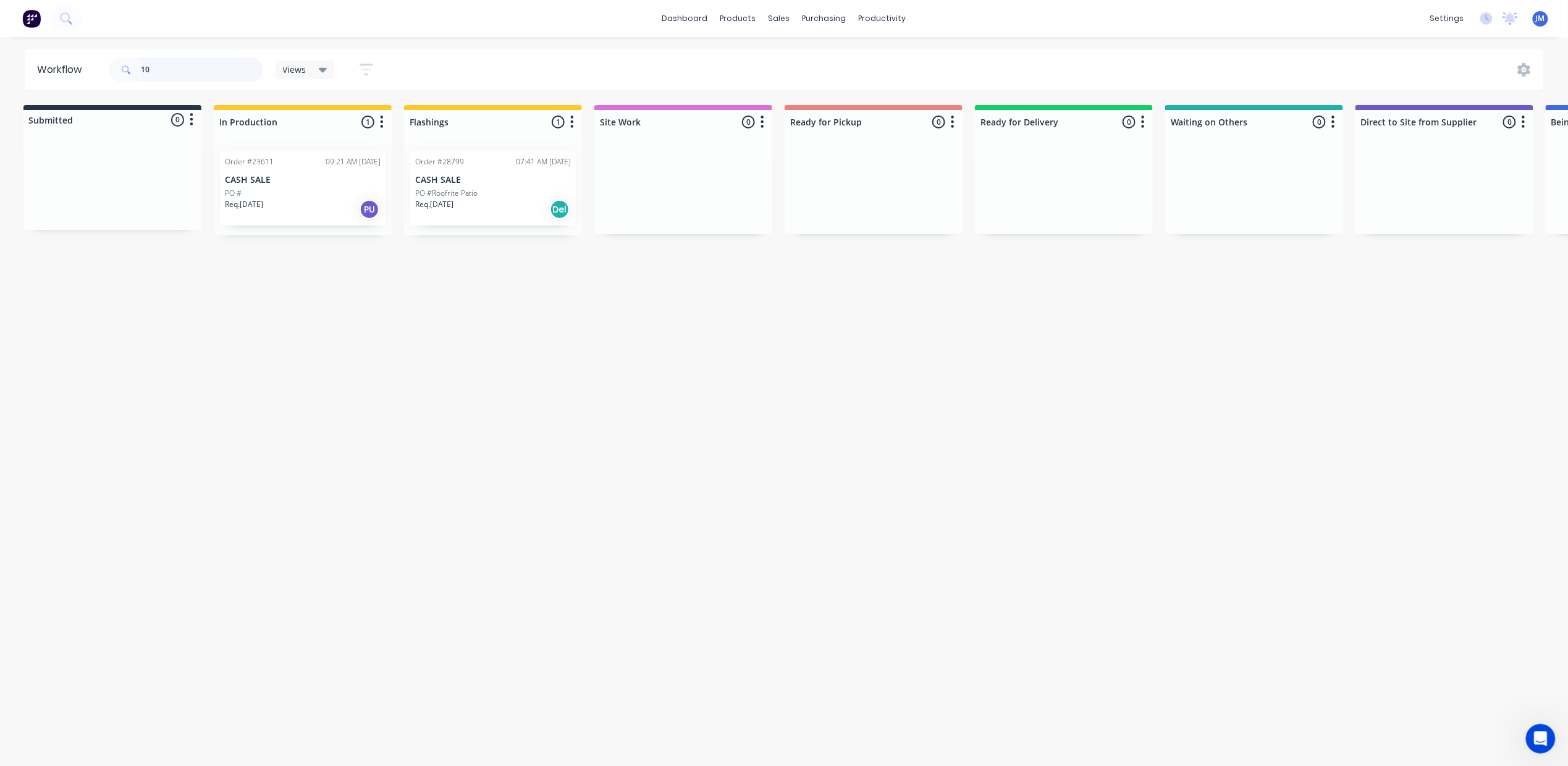
type input "1"
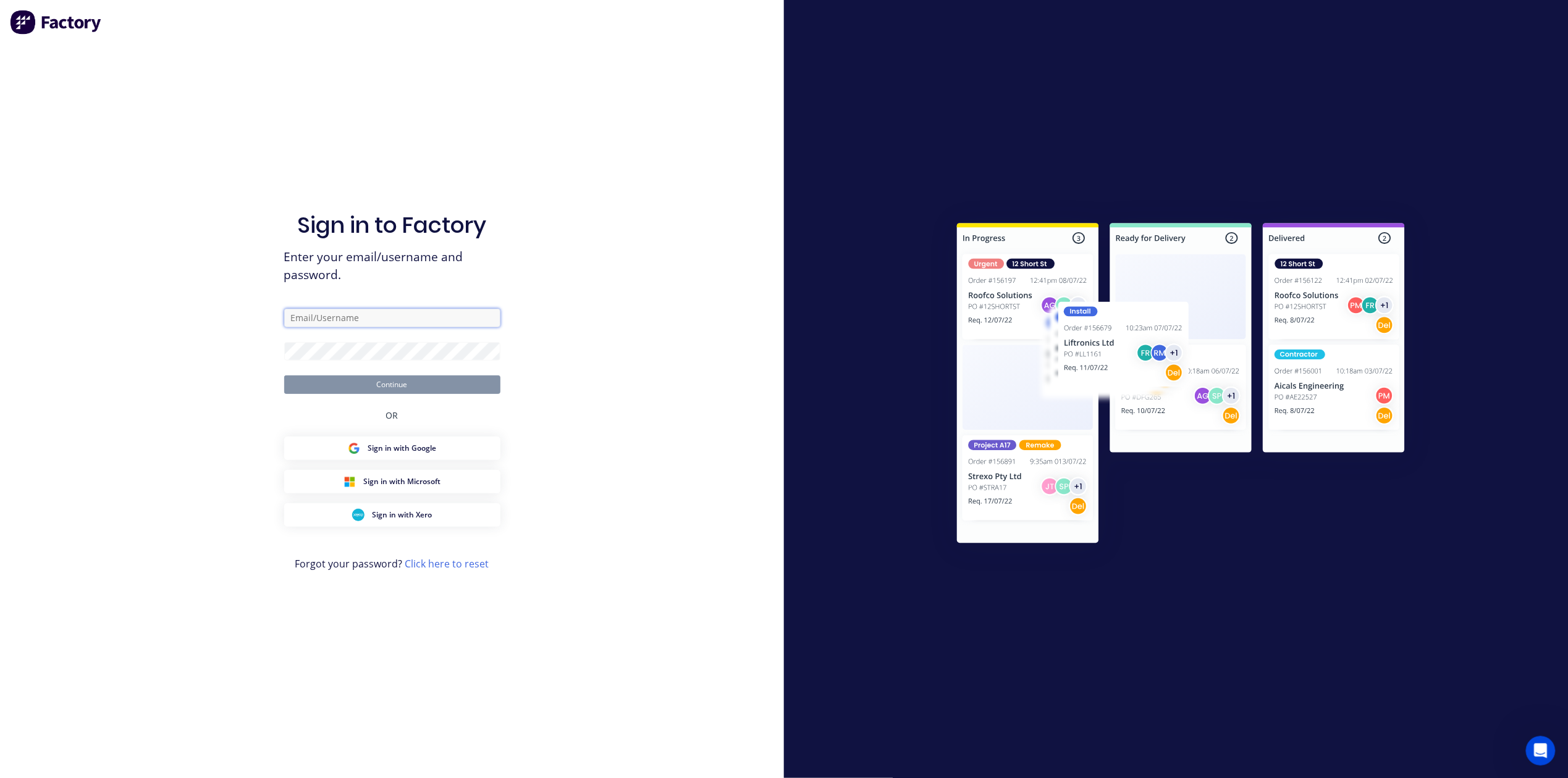
type input "[PERSON_NAME][EMAIL_ADDRESS][PERSON_NAME][DOMAIN_NAME]"
click at [371, 381] on button "Continue" at bounding box center [392, 384] width 216 height 18
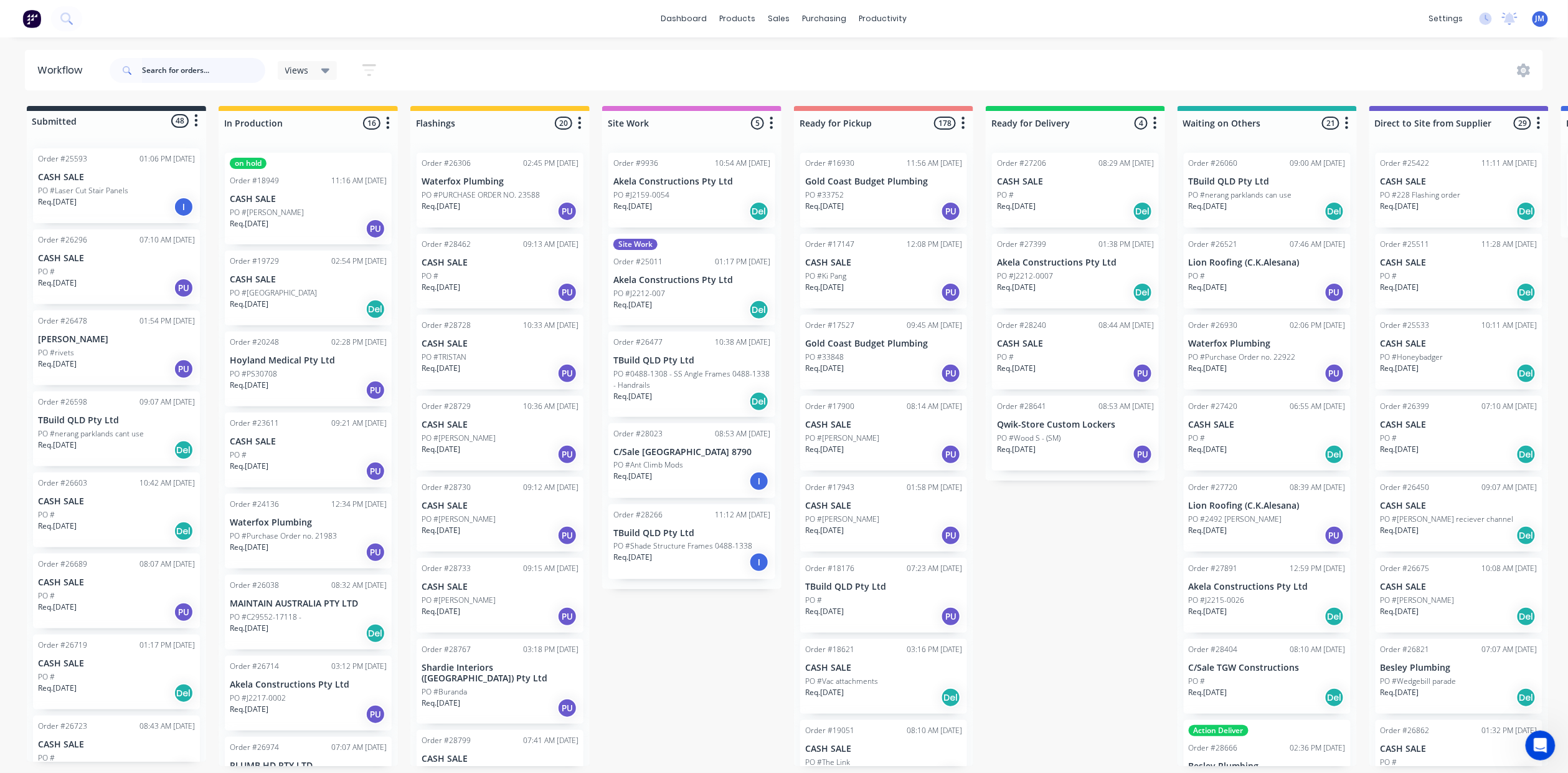
drag, startPoint x: 163, startPoint y: 68, endPoint x: 282, endPoint y: 109, distance: 125.9
click at [163, 68] on input "text" at bounding box center [203, 70] width 124 height 25
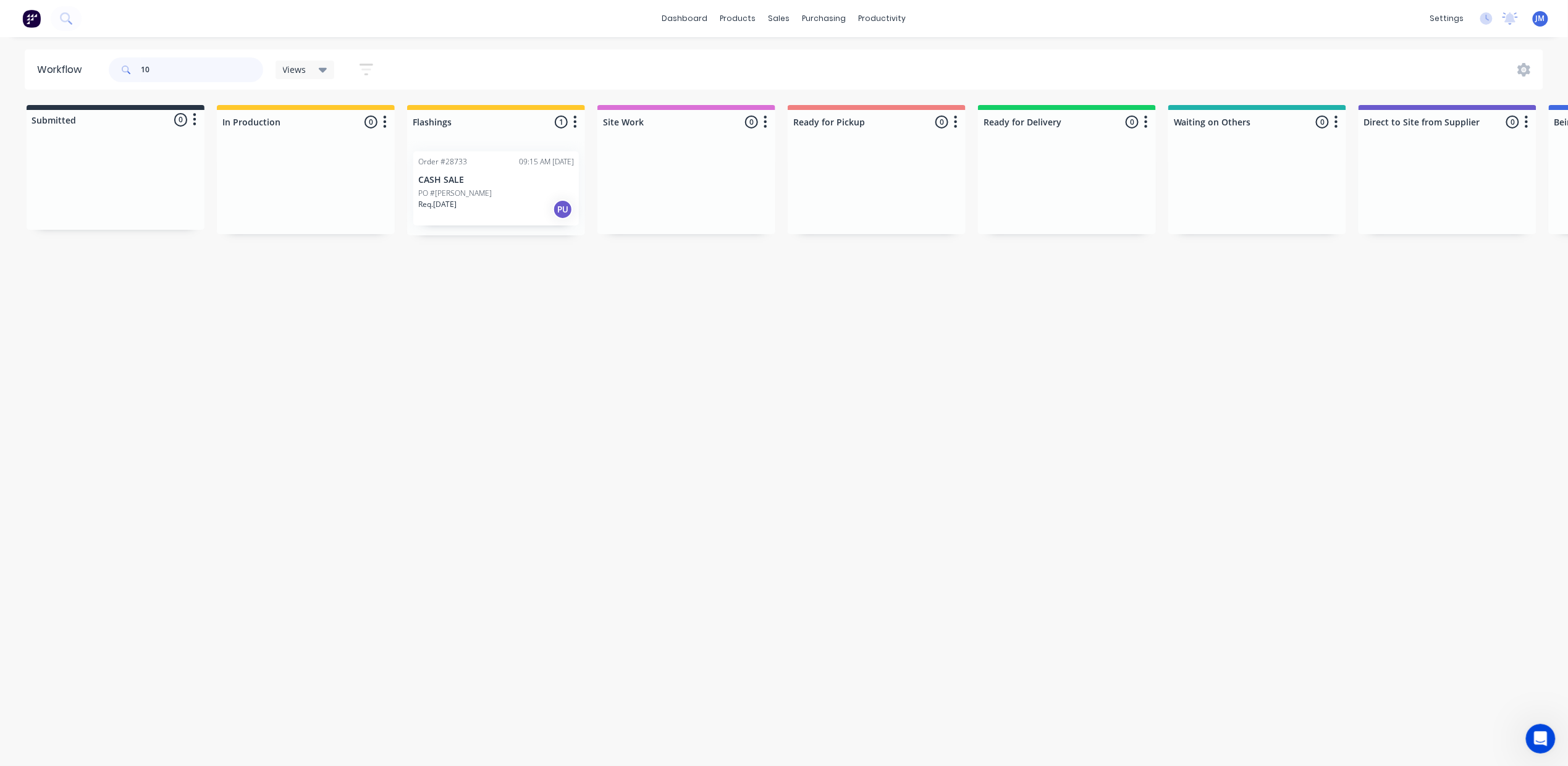
type input "1"
type input "10848"
click at [835, 59] on div "Purchase Orders" at bounding box center [863, 59] width 65 height 11
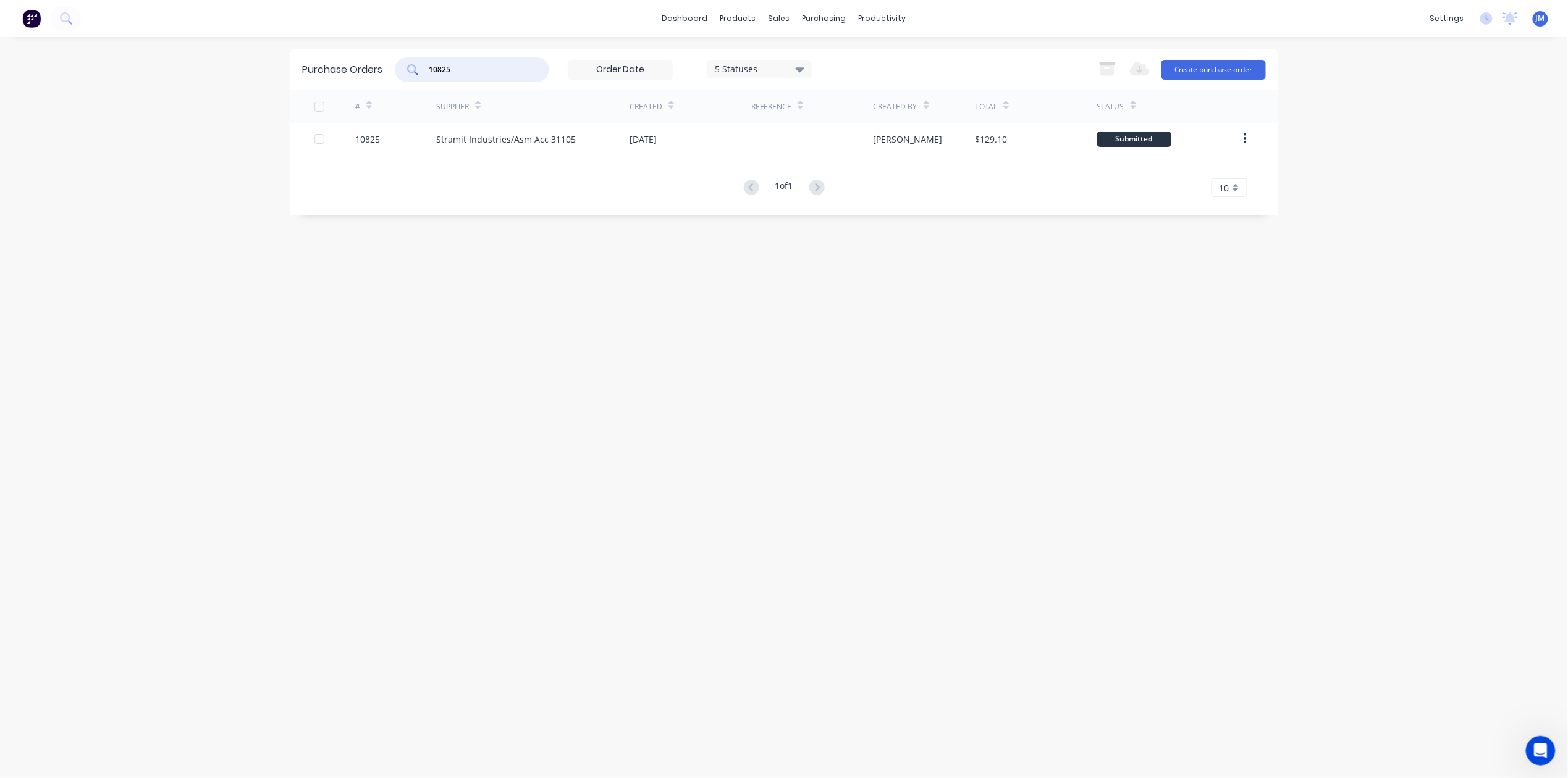
click at [470, 68] on input "10825" at bounding box center [479, 69] width 103 height 12
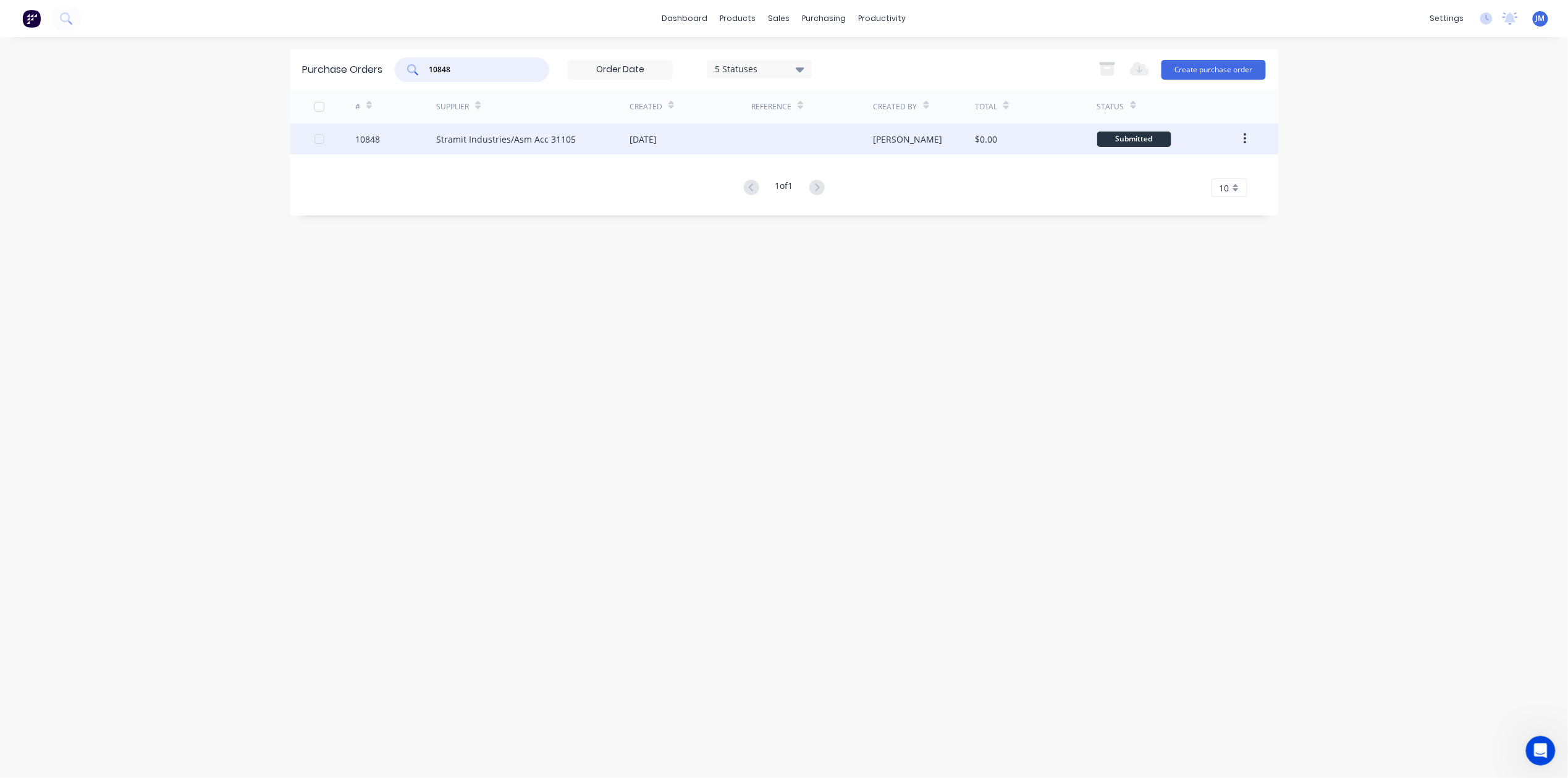
type input "10848"
click at [619, 144] on div "Stramit Industries/Asm Acc 31105" at bounding box center [533, 139] width 194 height 31
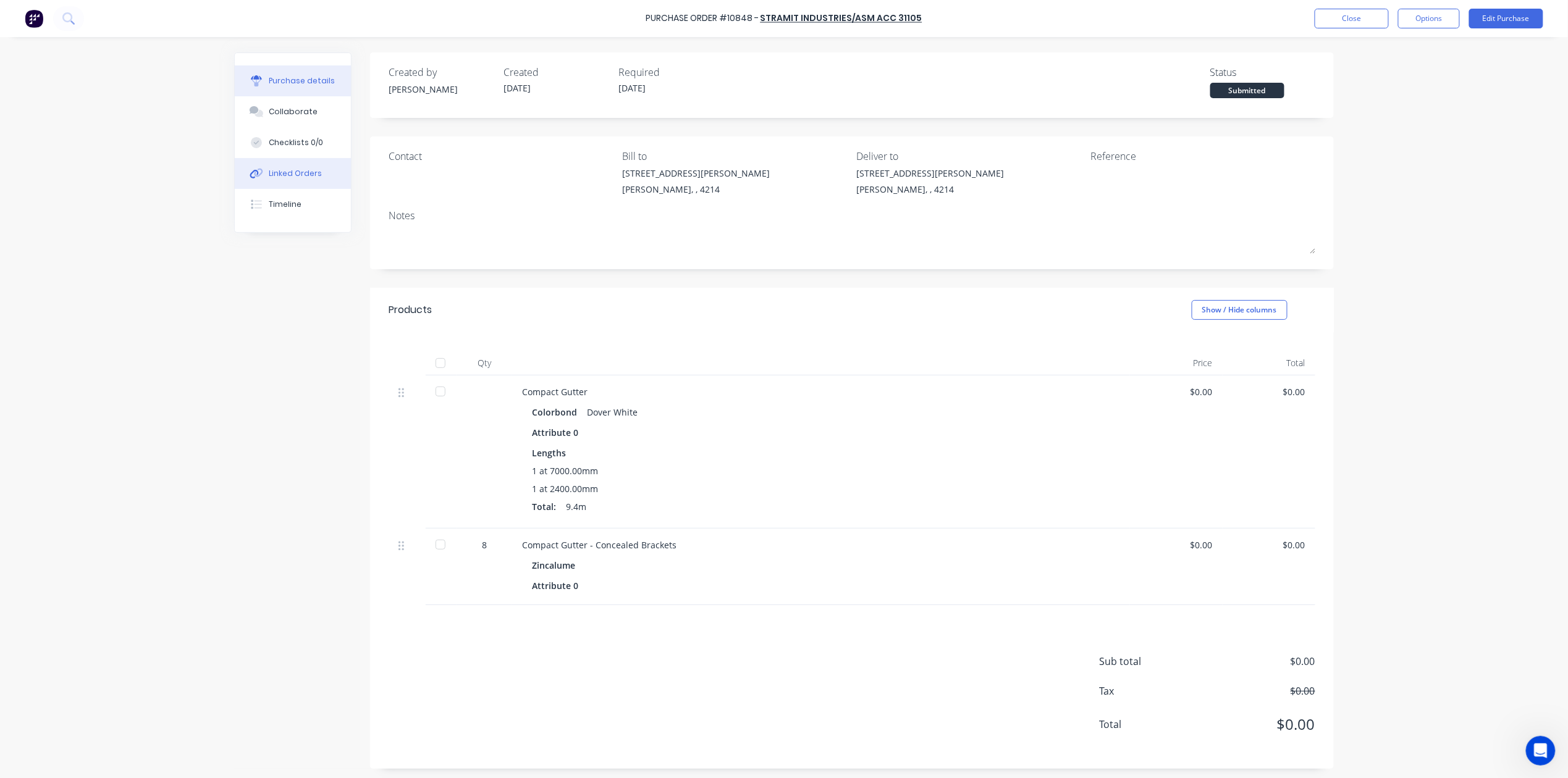
drag, startPoint x: 270, startPoint y: 174, endPoint x: 278, endPoint y: 166, distance: 11.3
click at [272, 173] on div "Linked Orders" at bounding box center [295, 173] width 53 height 11
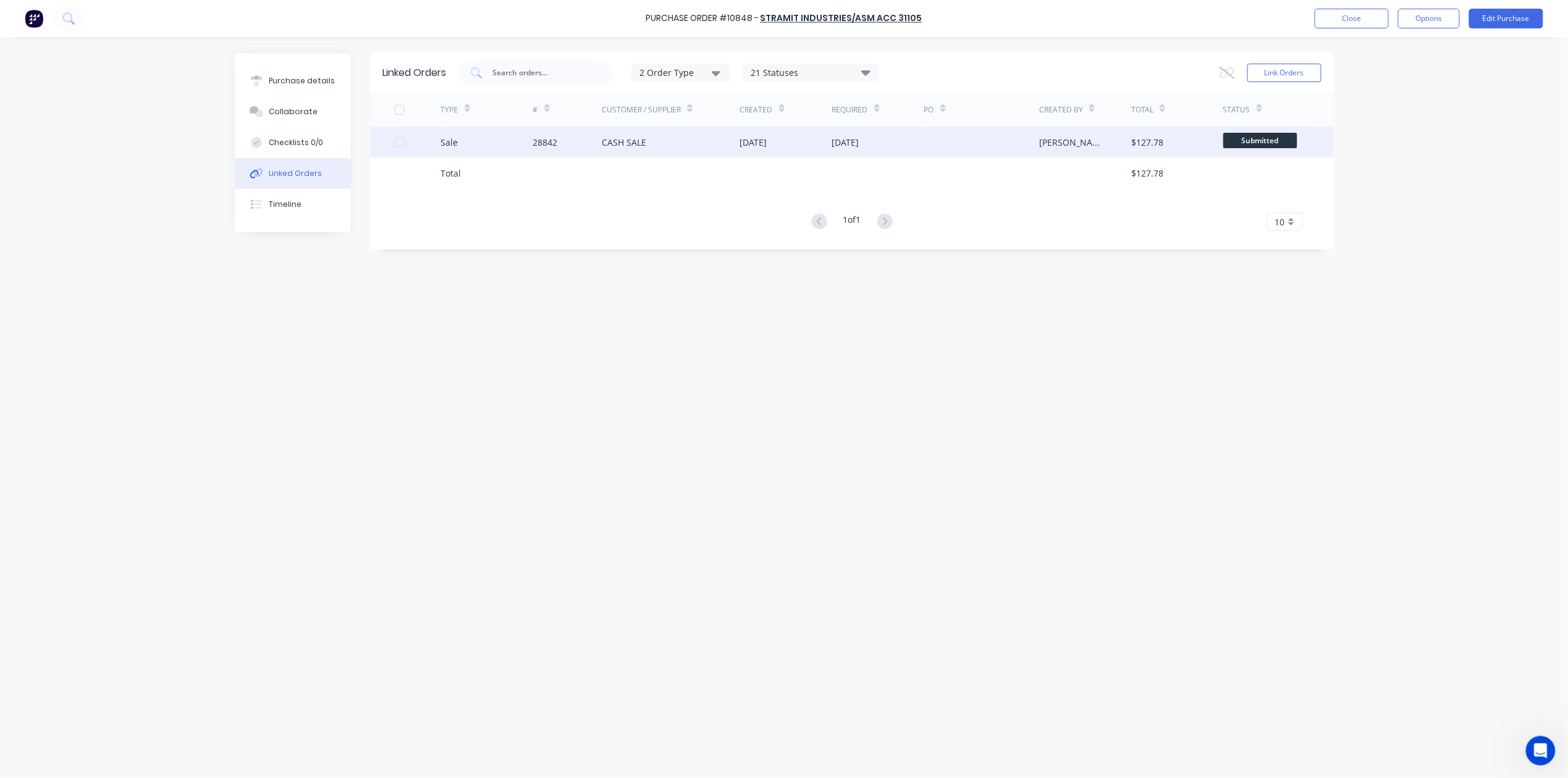
click at [975, 144] on div at bounding box center [982, 142] width 115 height 31
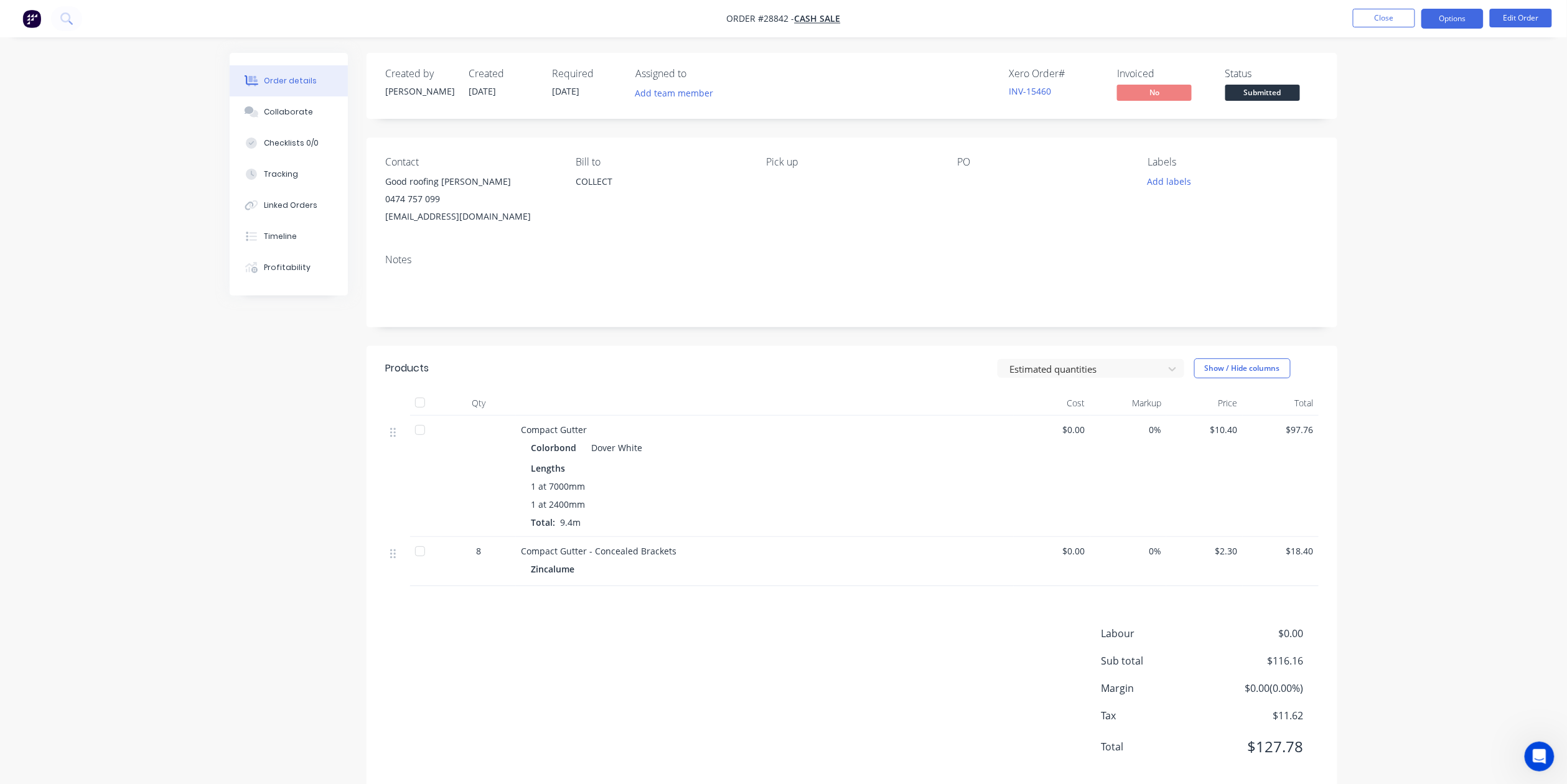
click at [1448, 18] on button "Options" at bounding box center [1452, 18] width 62 height 20
click at [1395, 151] on div "Work Order" at bounding box center [1416, 150] width 115 height 18
click at [1384, 125] on div "Without pricing" at bounding box center [1416, 125] width 115 height 18
click at [1281, 94] on span "Submitted" at bounding box center [1262, 93] width 74 height 16
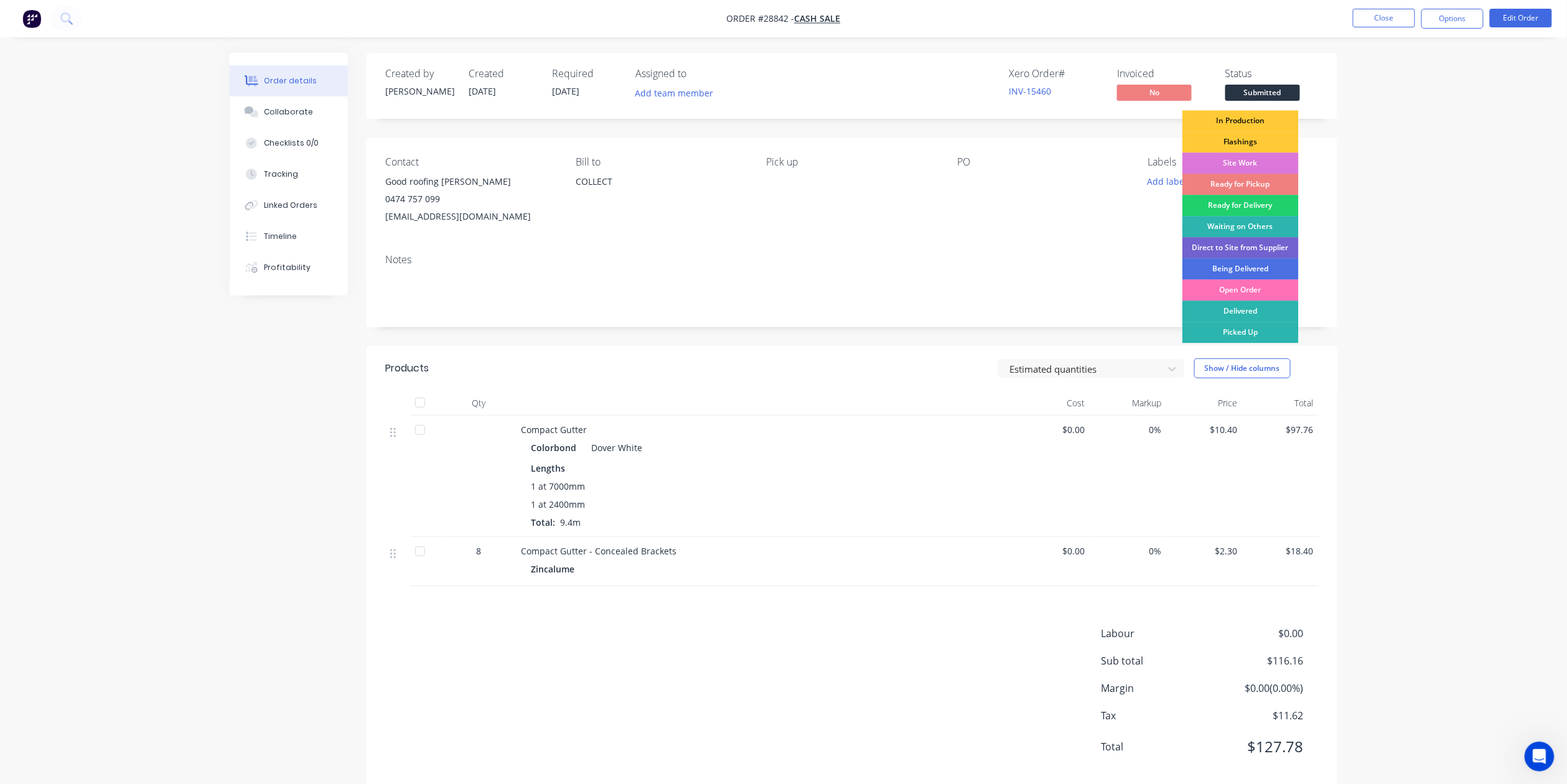
click at [1230, 177] on div "Ready for Pickup" at bounding box center [1240, 184] width 116 height 21
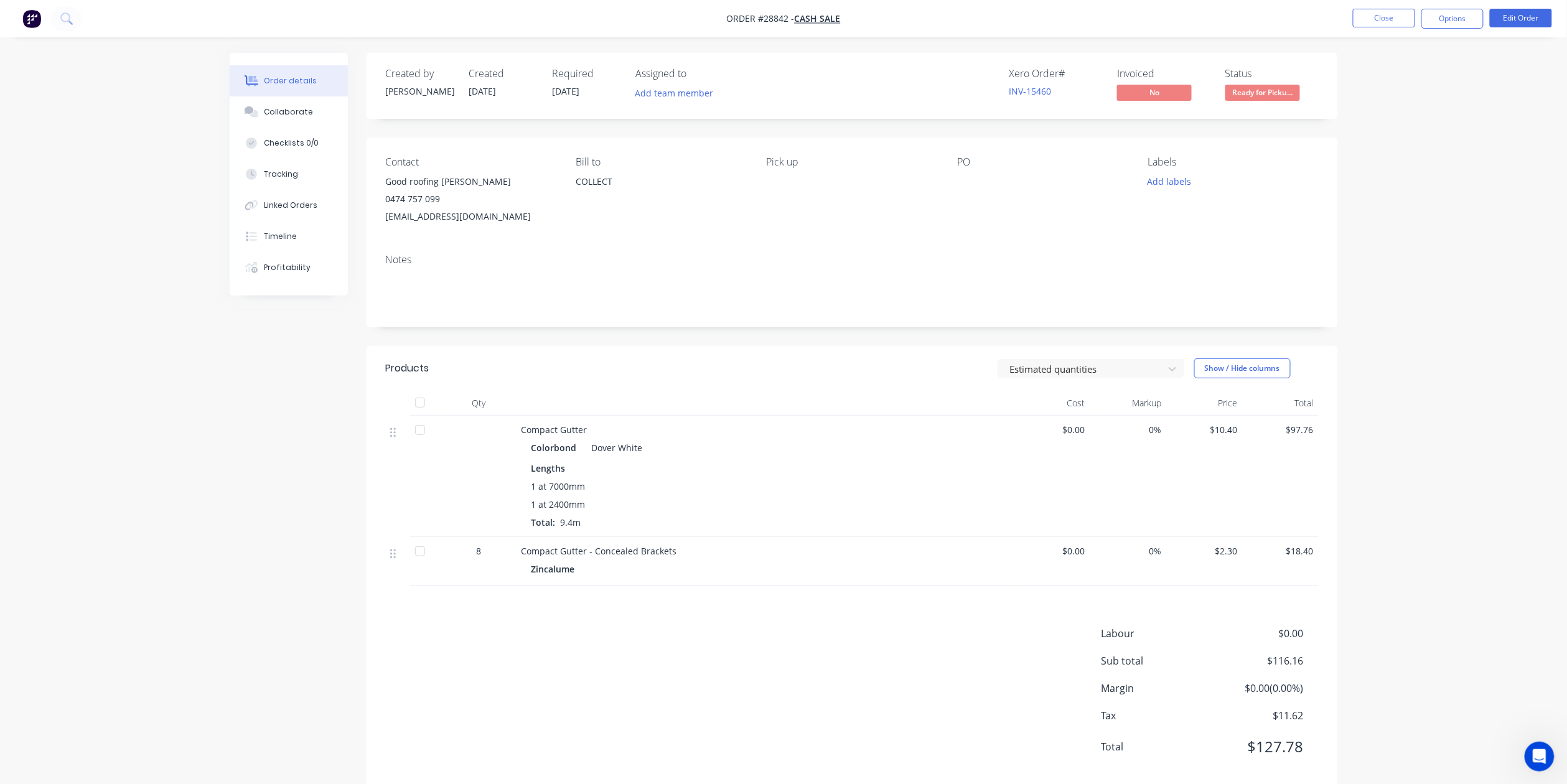
click at [1368, 6] on nav "Order #28842 - CASH SALE Close Options Edit Order" at bounding box center [784, 18] width 1567 height 38
click at [1370, 12] on button "Close" at bounding box center [1384, 18] width 62 height 18
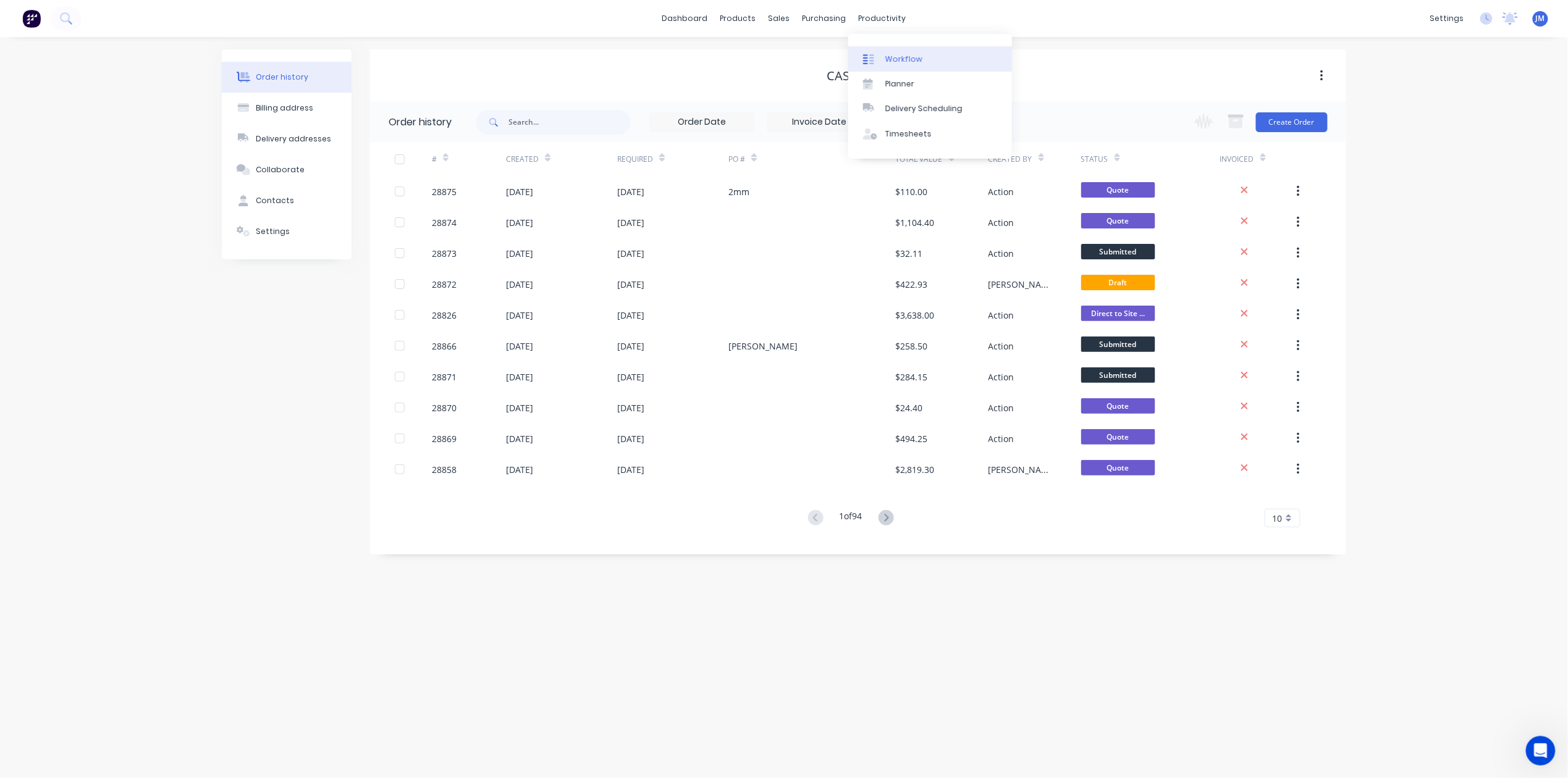
click at [903, 59] on div "Workflow" at bounding box center [903, 59] width 37 height 11
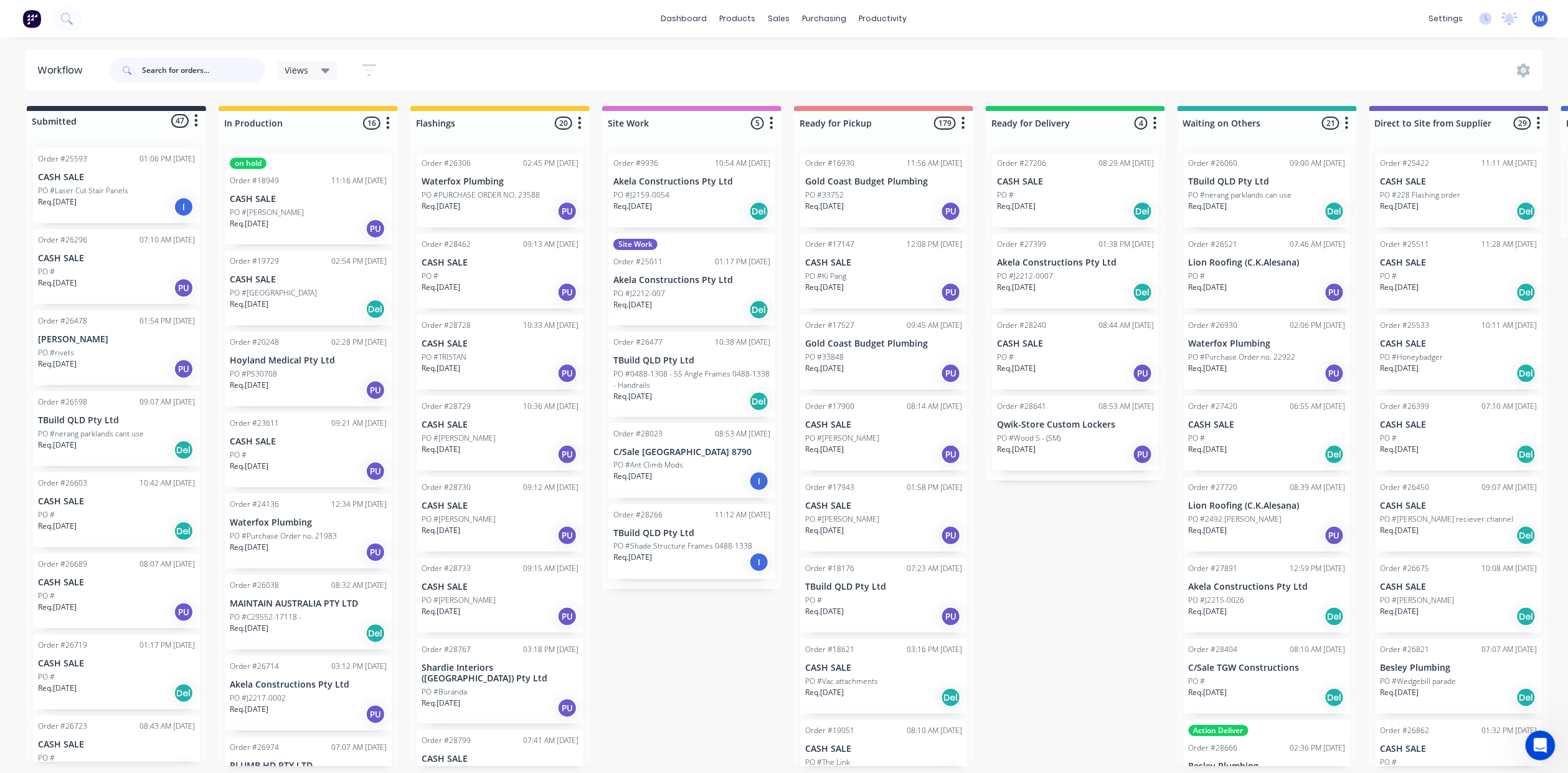
drag, startPoint x: 160, startPoint y: 68, endPoint x: 175, endPoint y: 65, distance: 15.3
click at [163, 67] on input "text" at bounding box center [203, 70] width 124 height 25
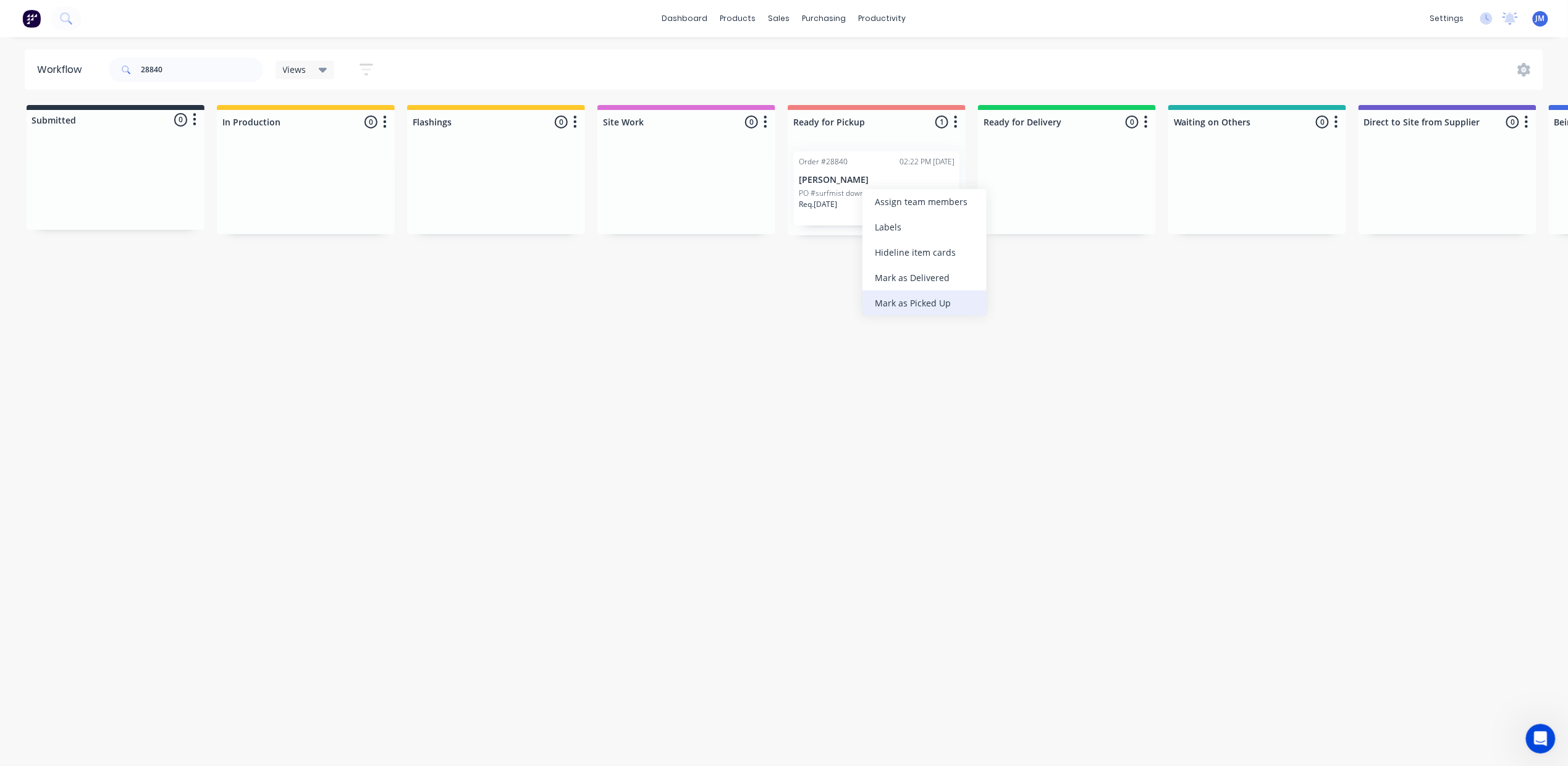
click at [903, 301] on div "Mark as Picked Up" at bounding box center [924, 302] width 124 height 25
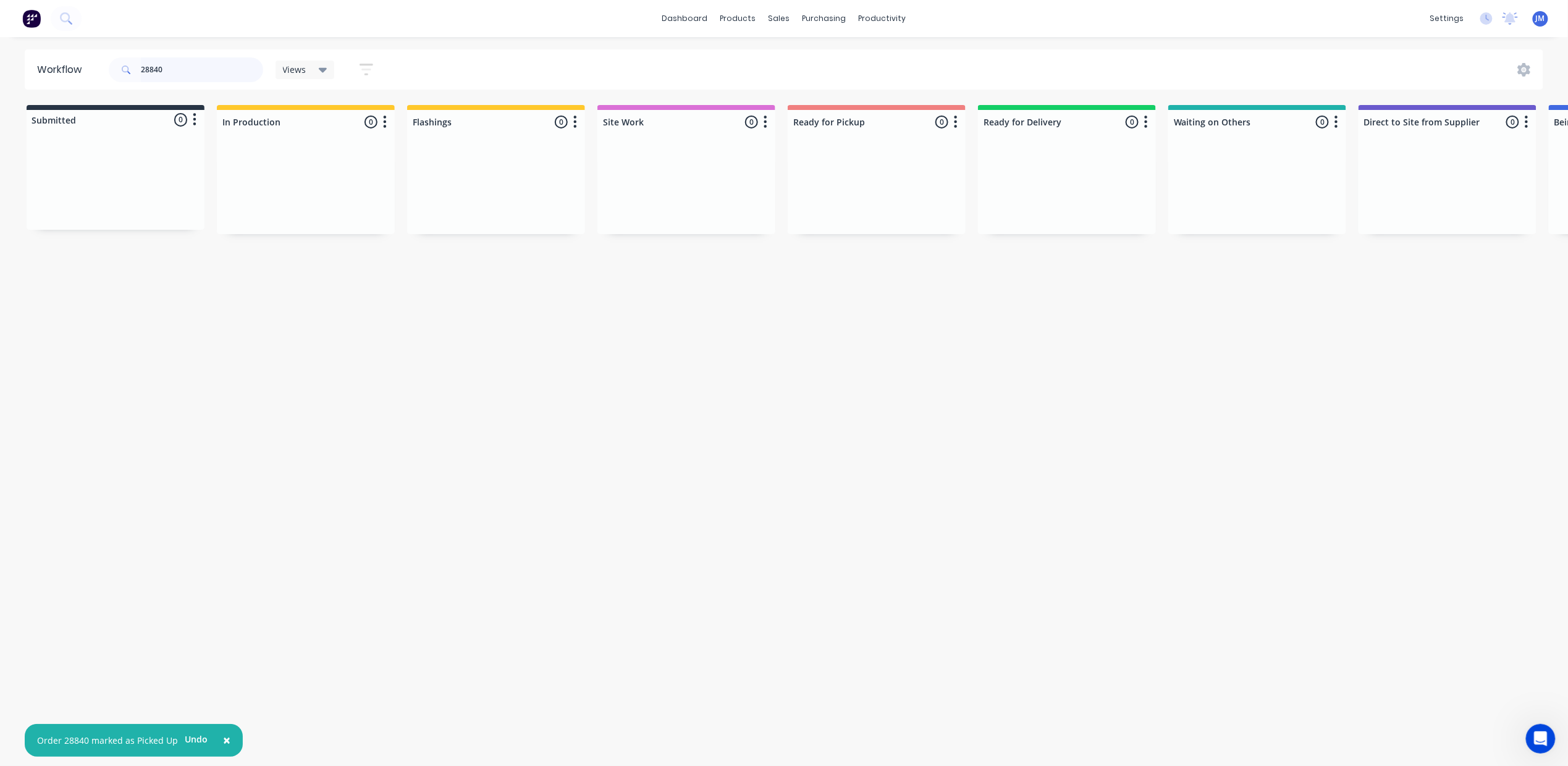
click at [195, 65] on input "28840" at bounding box center [202, 69] width 122 height 24
type input "2"
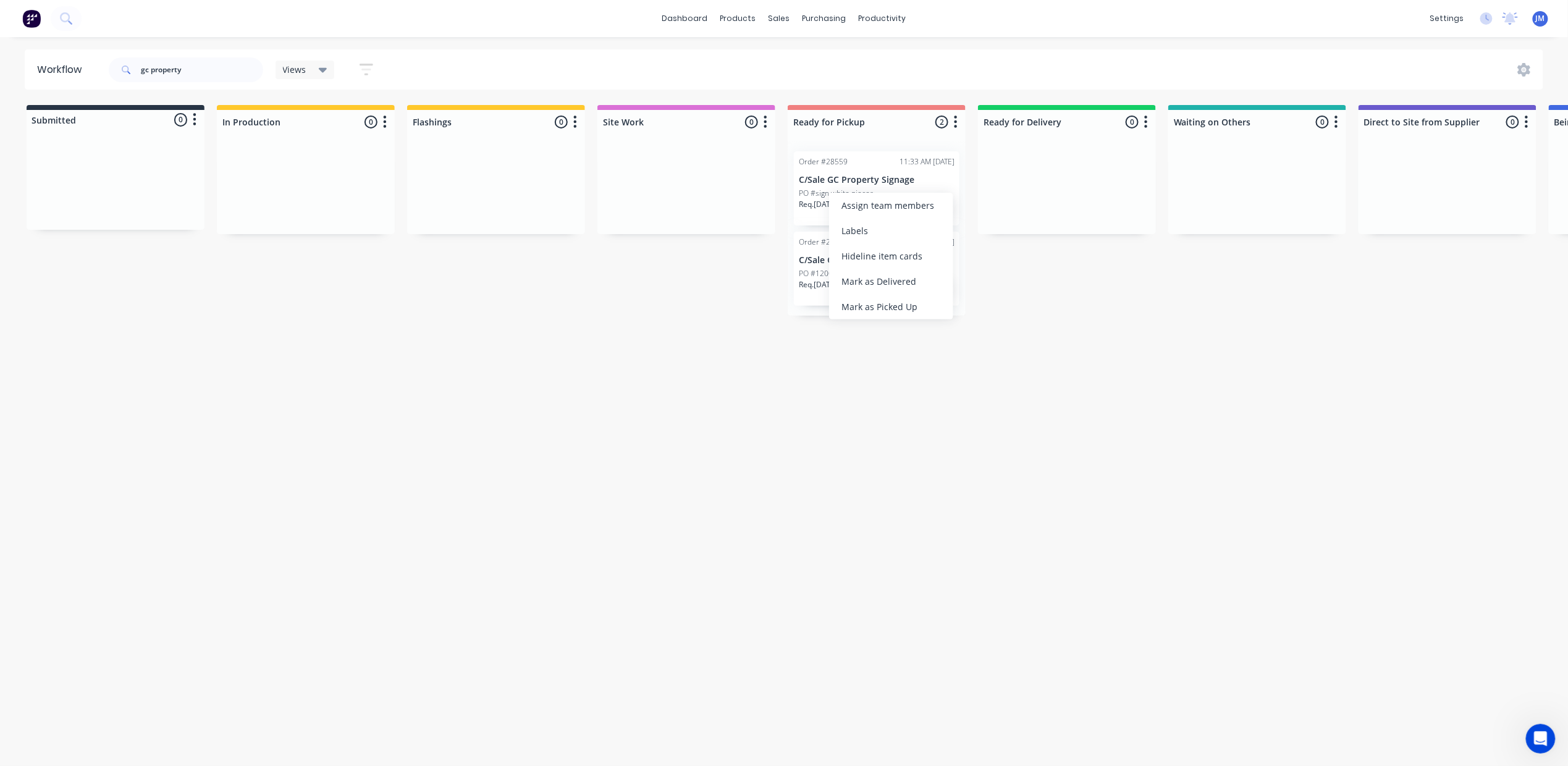
click at [881, 307] on div "Mark as Picked Up" at bounding box center [890, 306] width 124 height 25
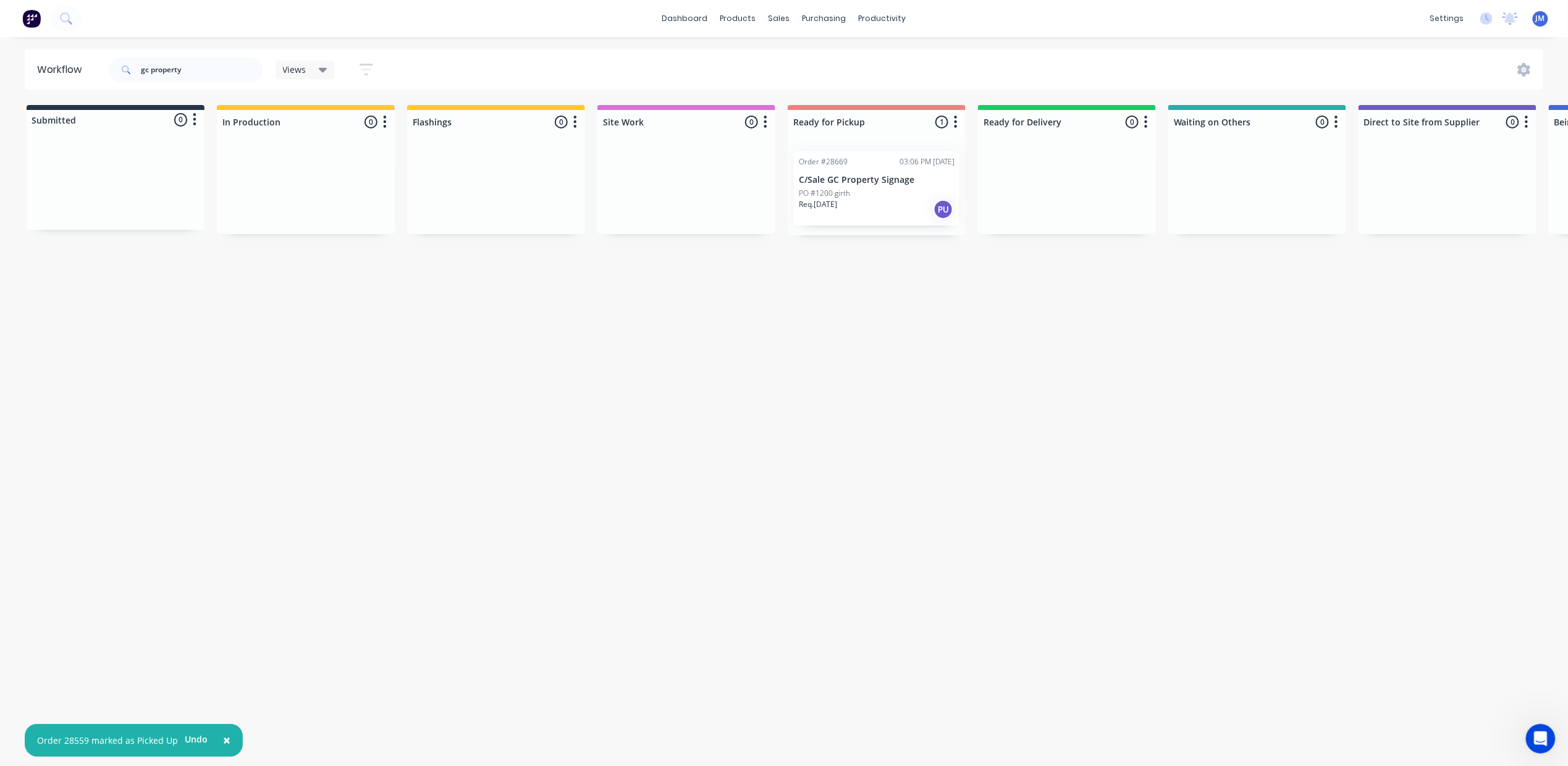
click at [169, 44] on div "× Order 28559 marked as Picked Up Undo dashboard products sales purchasing prod…" at bounding box center [784, 346] width 1568 height 691
click at [194, 61] on input "gc property" at bounding box center [202, 69] width 122 height 24
type input "g"
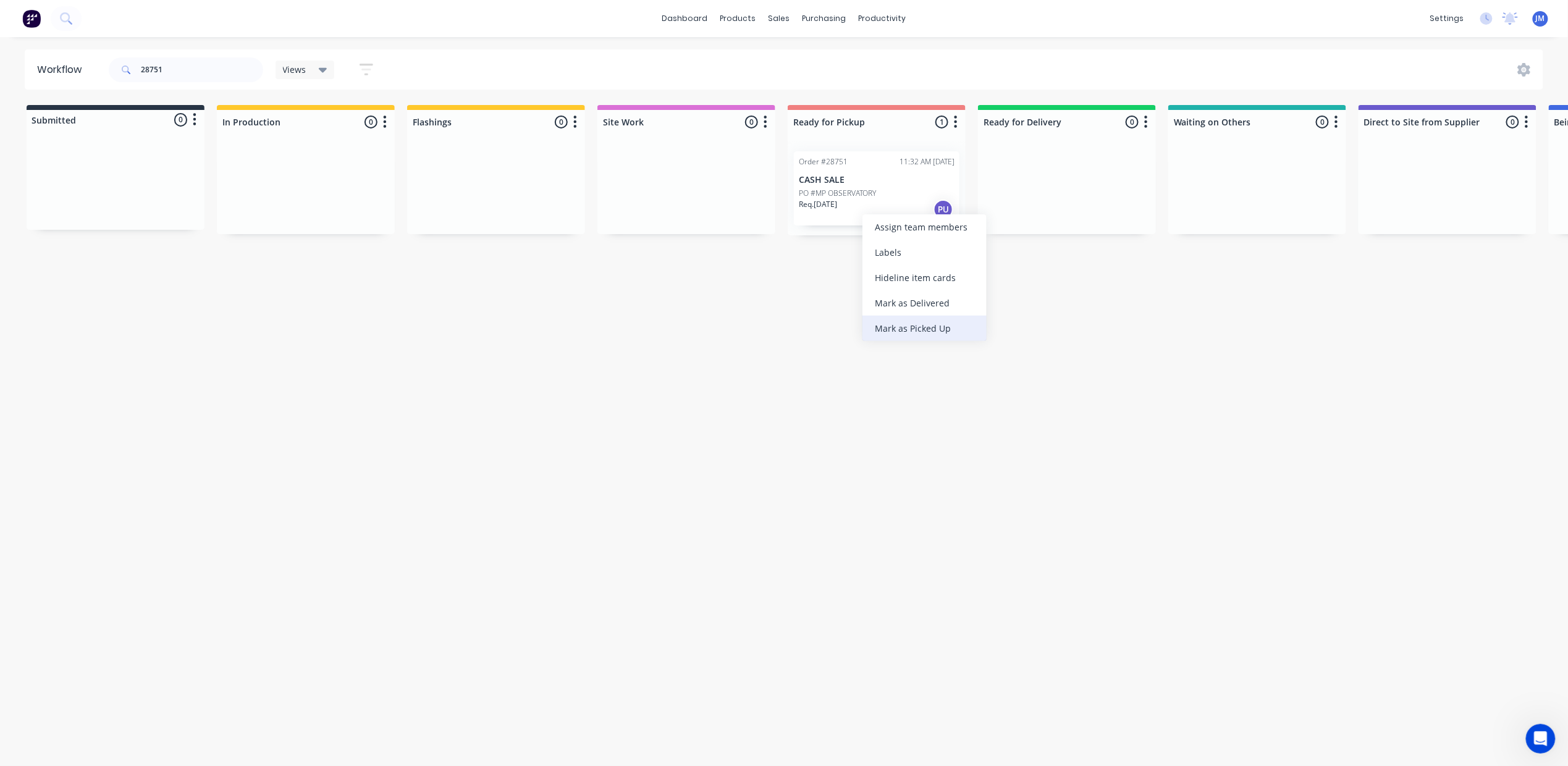
drag, startPoint x: 942, startPoint y: 325, endPoint x: 934, endPoint y: 324, distance: 8.1
click at [942, 324] on div "Mark as Picked Up" at bounding box center [924, 327] width 124 height 25
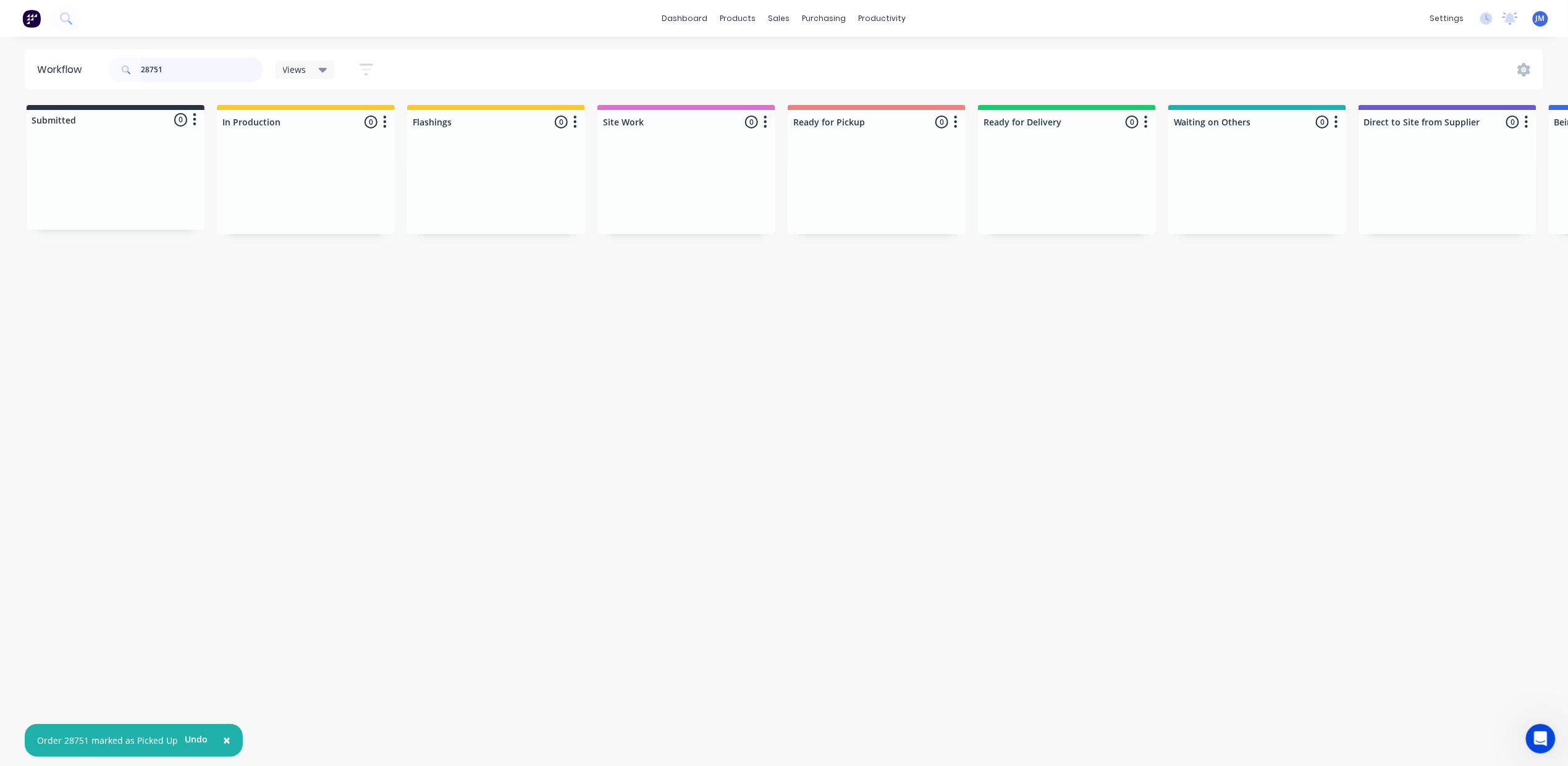
click at [182, 73] on input "28751" at bounding box center [202, 69] width 122 height 24
type input "2"
click at [1091, 273] on div "Mark as Delivered" at bounding box center [1090, 268] width 124 height 25
drag, startPoint x: 171, startPoint y: 70, endPoint x: 119, endPoint y: 52, distance: 55.0
click at [171, 69] on input "27206" at bounding box center [202, 69] width 122 height 24
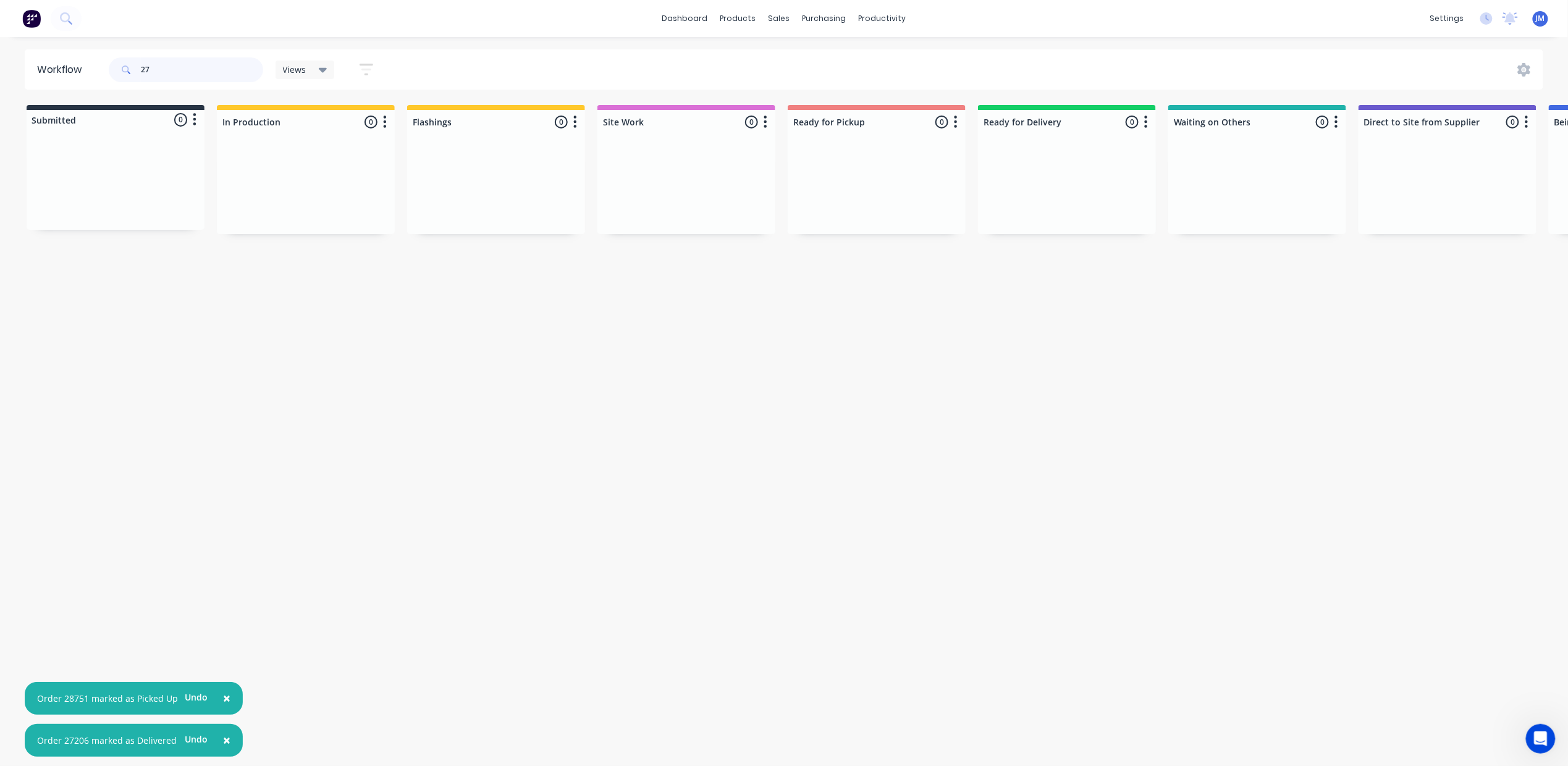
type input "2"
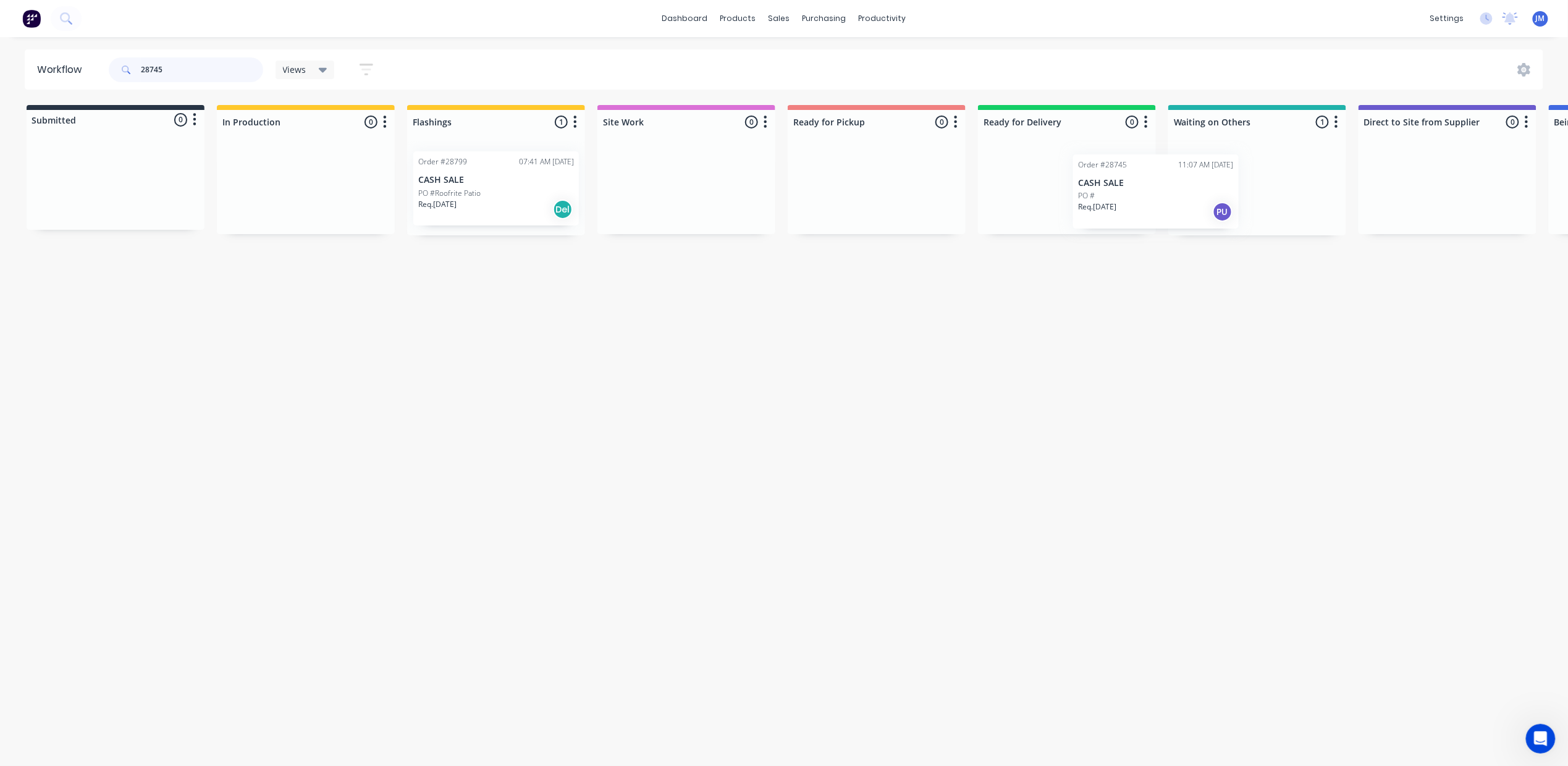
scroll to position [0, 1]
drag, startPoint x: 1070, startPoint y: 198, endPoint x: 789, endPoint y: 169, distance: 282.5
click at [789, 169] on div "Submitted 0 Status colour #273444 hex #273444 Save Cancel Summaries Total order…" at bounding box center [1110, 170] width 2240 height 130
drag, startPoint x: 604, startPoint y: 162, endPoint x: 784, endPoint y: 168, distance: 180.1
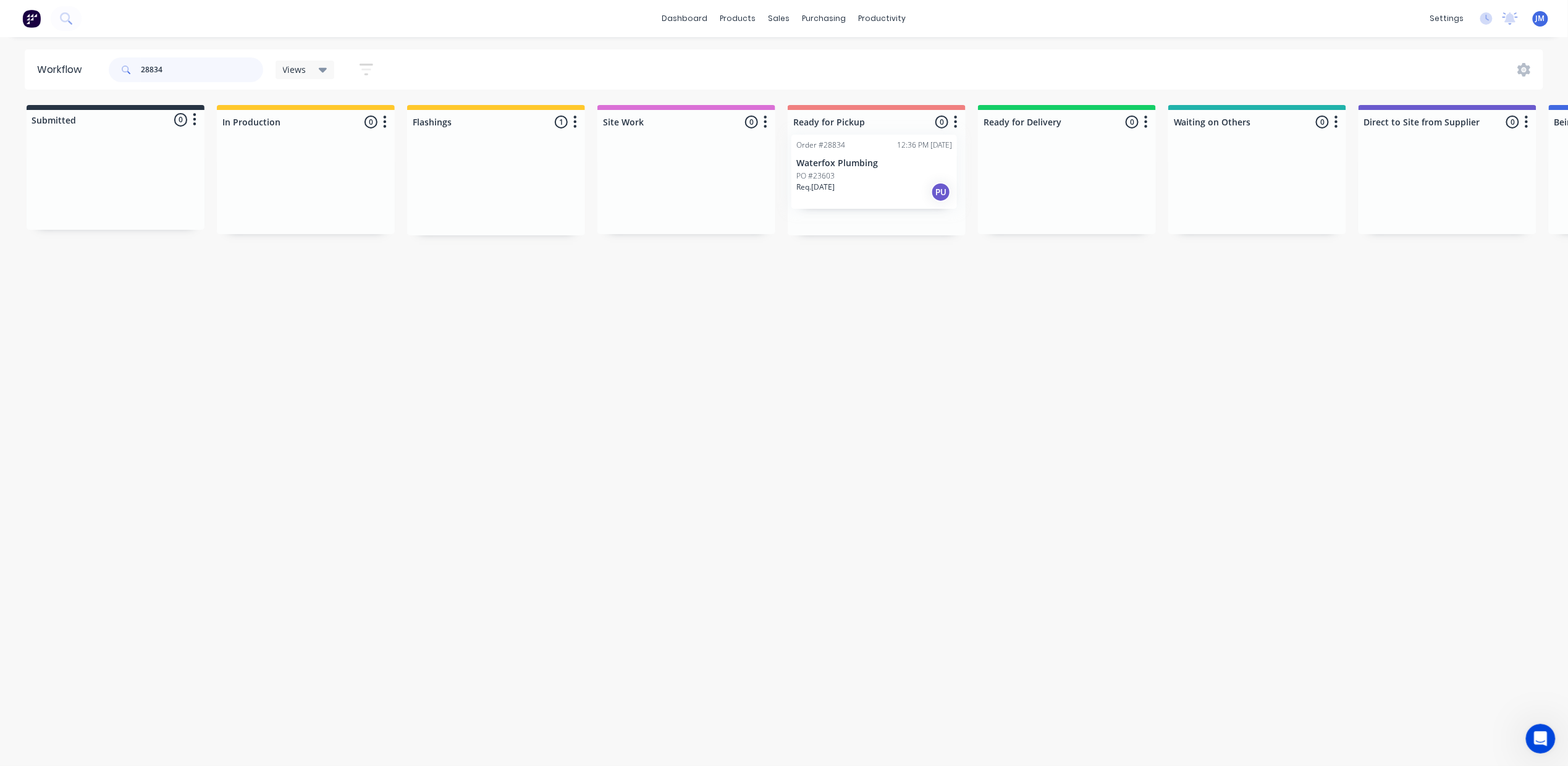
click at [826, 181] on div "Submitted 0 Status colour #273444 hex #273444 Save Cancel Summaries Total order…" at bounding box center [1110, 170] width 2240 height 130
drag, startPoint x: 1206, startPoint y: 208, endPoint x: 739, endPoint y: 191, distance: 467.3
click at [739, 191] on div "Submitted 0 Status colour #273444 hex #273444 Save Cancel Summaries Total order…" at bounding box center [1106, 170] width 2240 height 130
drag, startPoint x: 633, startPoint y: 168, endPoint x: 856, endPoint y: 155, distance: 223.4
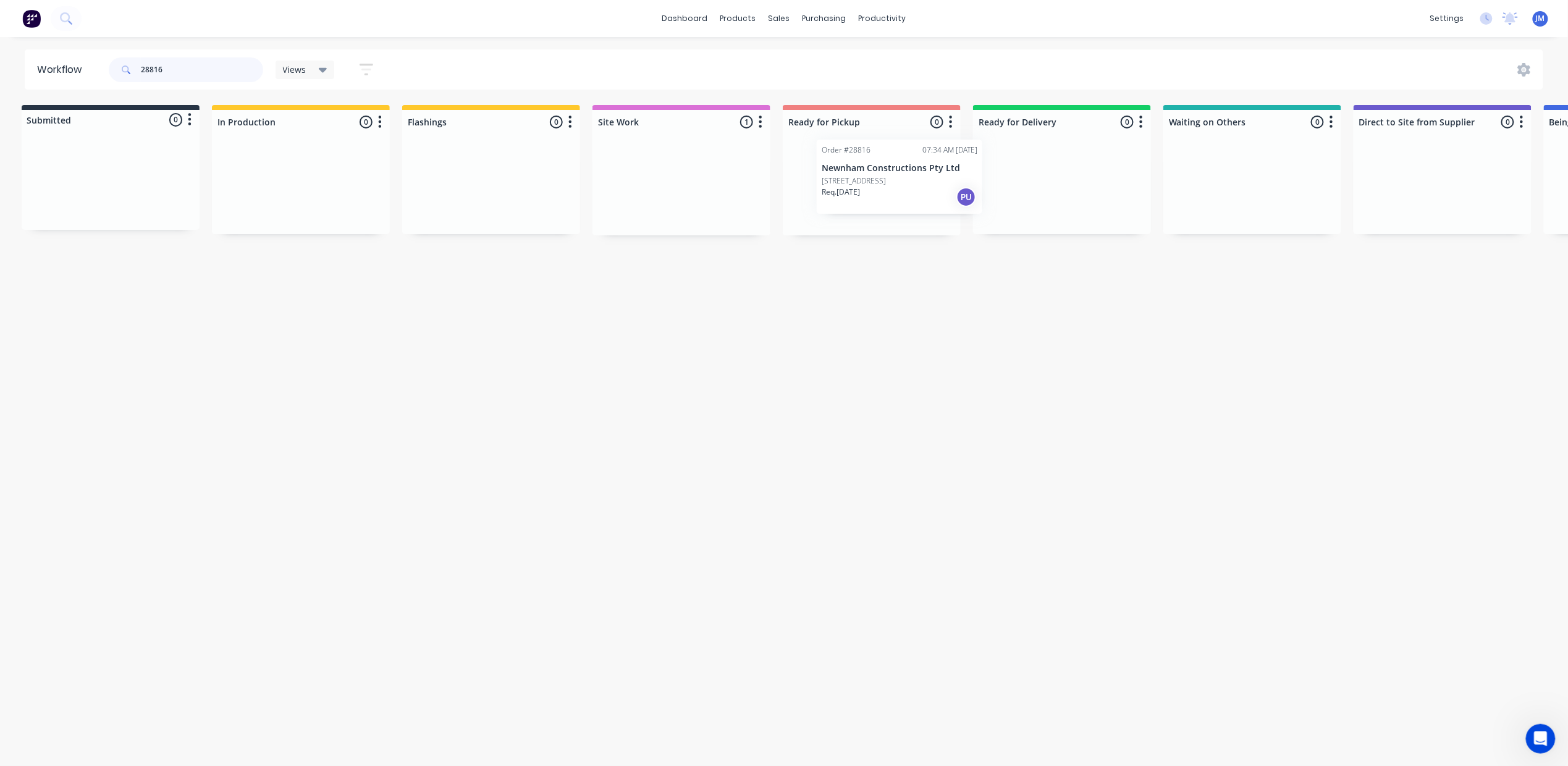
click at [856, 155] on div "Submitted 0 Status colour #273444 hex #273444 Save Cancel Summaries Total order…" at bounding box center [1106, 170] width 2240 height 130
type input "2"
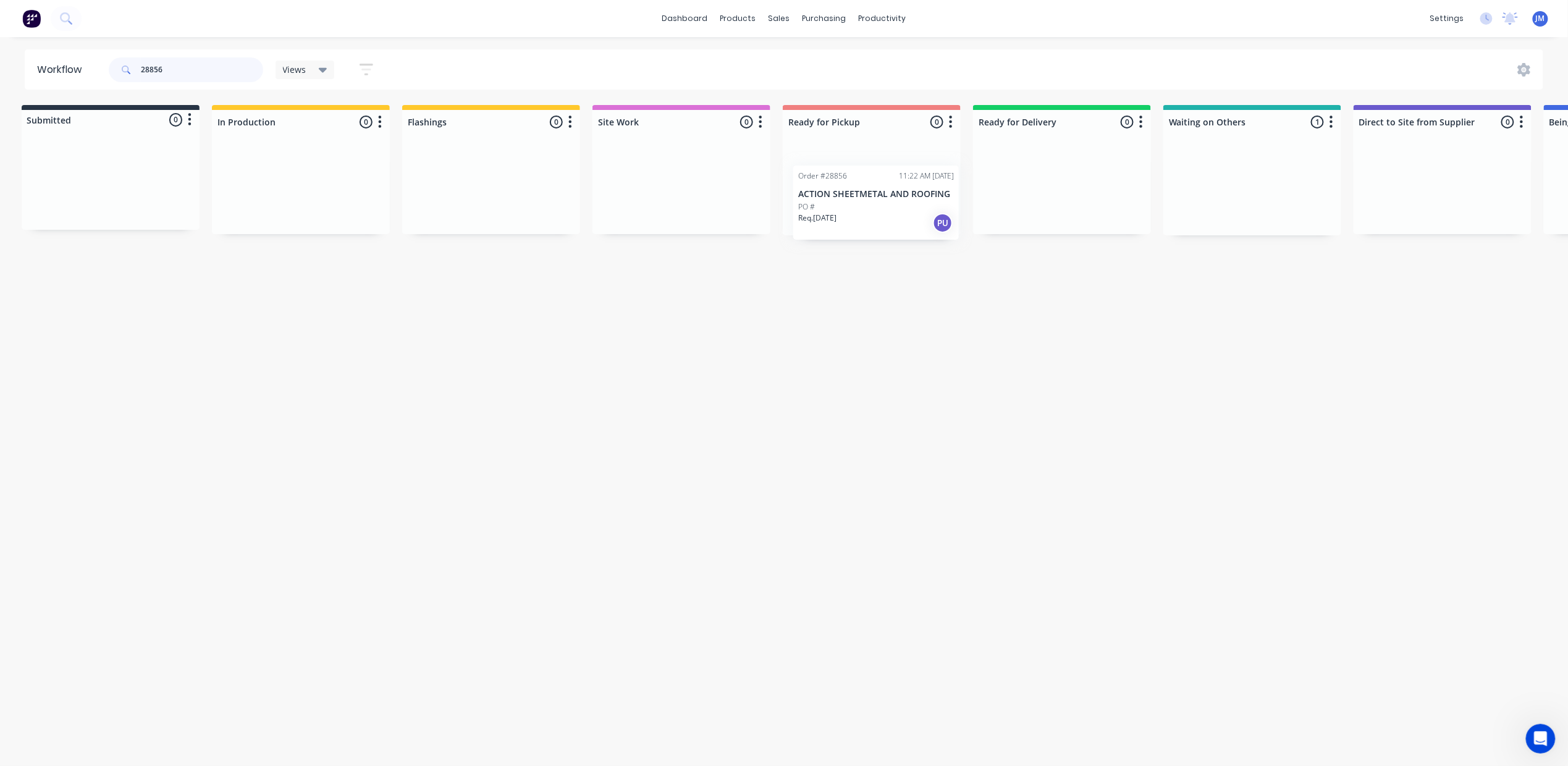
drag, startPoint x: 962, startPoint y: 226, endPoint x: 841, endPoint y: 169, distance: 133.8
click at [837, 195] on div "Submitted 0 Status colour #273444 hex #273444 Save Cancel Summaries Total order…" at bounding box center [1106, 170] width 2240 height 130
drag, startPoint x: 1201, startPoint y: 181, endPoint x: 837, endPoint y: 175, distance: 364.0
click at [830, 187] on div "Submitted 0 Status colour #273444 hex #273444 Save Cancel Summaries Total order…" at bounding box center [1106, 170] width 2240 height 130
type input "28829"
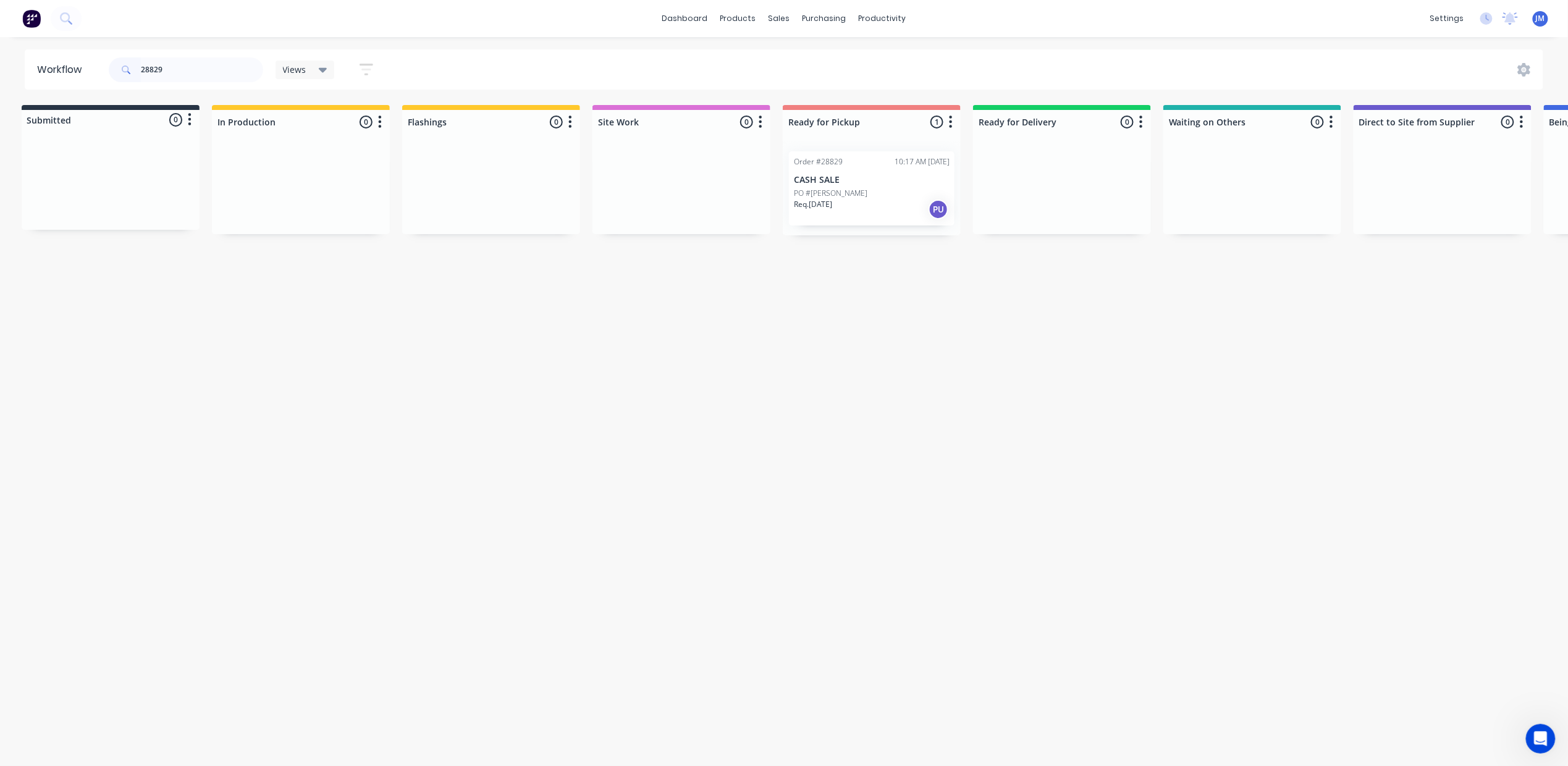
click at [936, 477] on div "Workflow 28829 Views Save new view None (Default) edit Show/Hide statuses Show …" at bounding box center [778, 395] width 1568 height 691
click at [823, 54] on div at bounding box center [817, 59] width 18 height 11
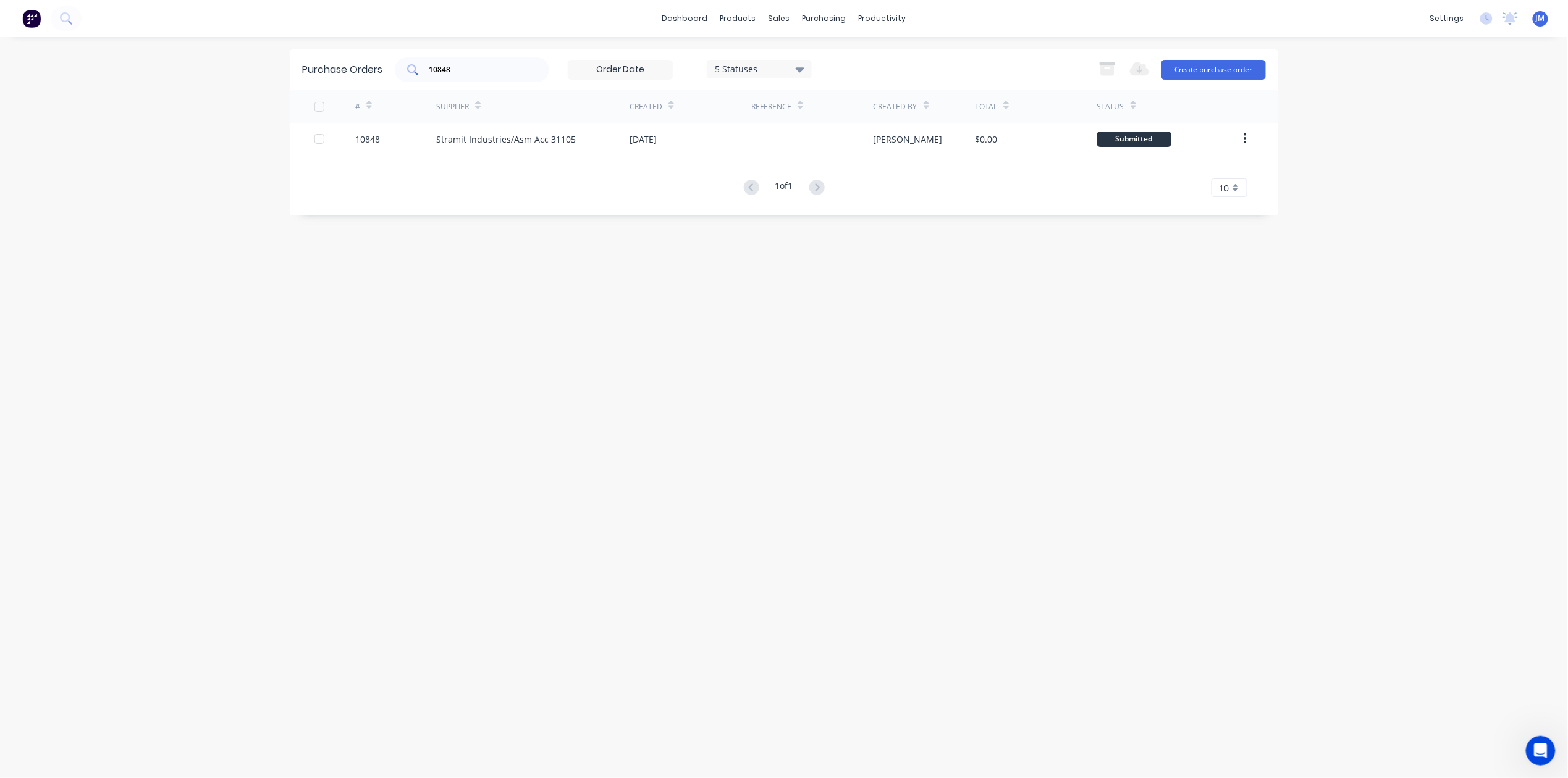
click at [482, 75] on input "10848" at bounding box center [479, 69] width 103 height 12
type input "10858"
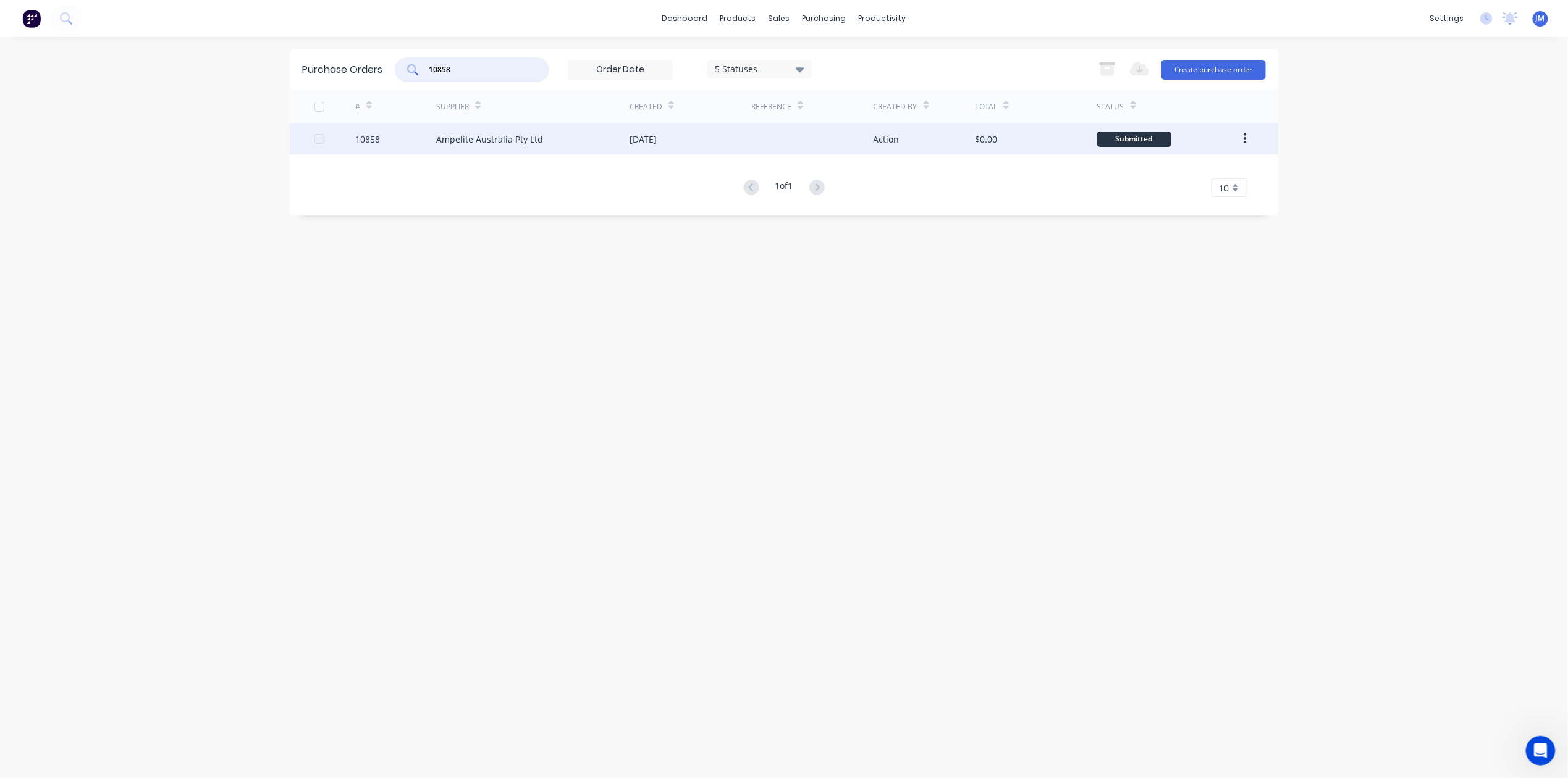
click at [720, 131] on div "[DATE]" at bounding box center [691, 139] width 122 height 31
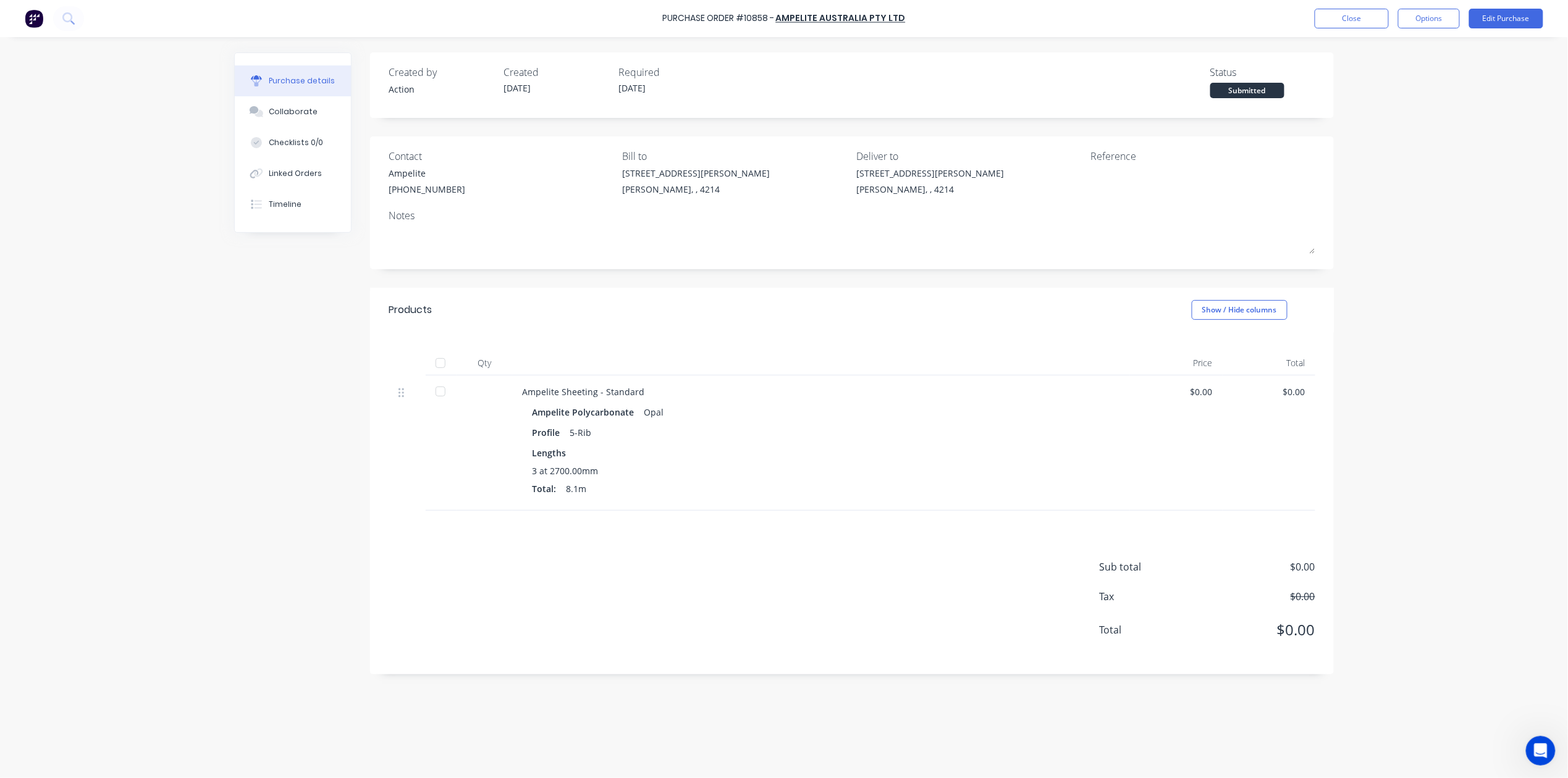
drag, startPoint x: 311, startPoint y: 174, endPoint x: 364, endPoint y: 176, distance: 53.0
click at [311, 173] on div "Linked Orders" at bounding box center [295, 173] width 53 height 11
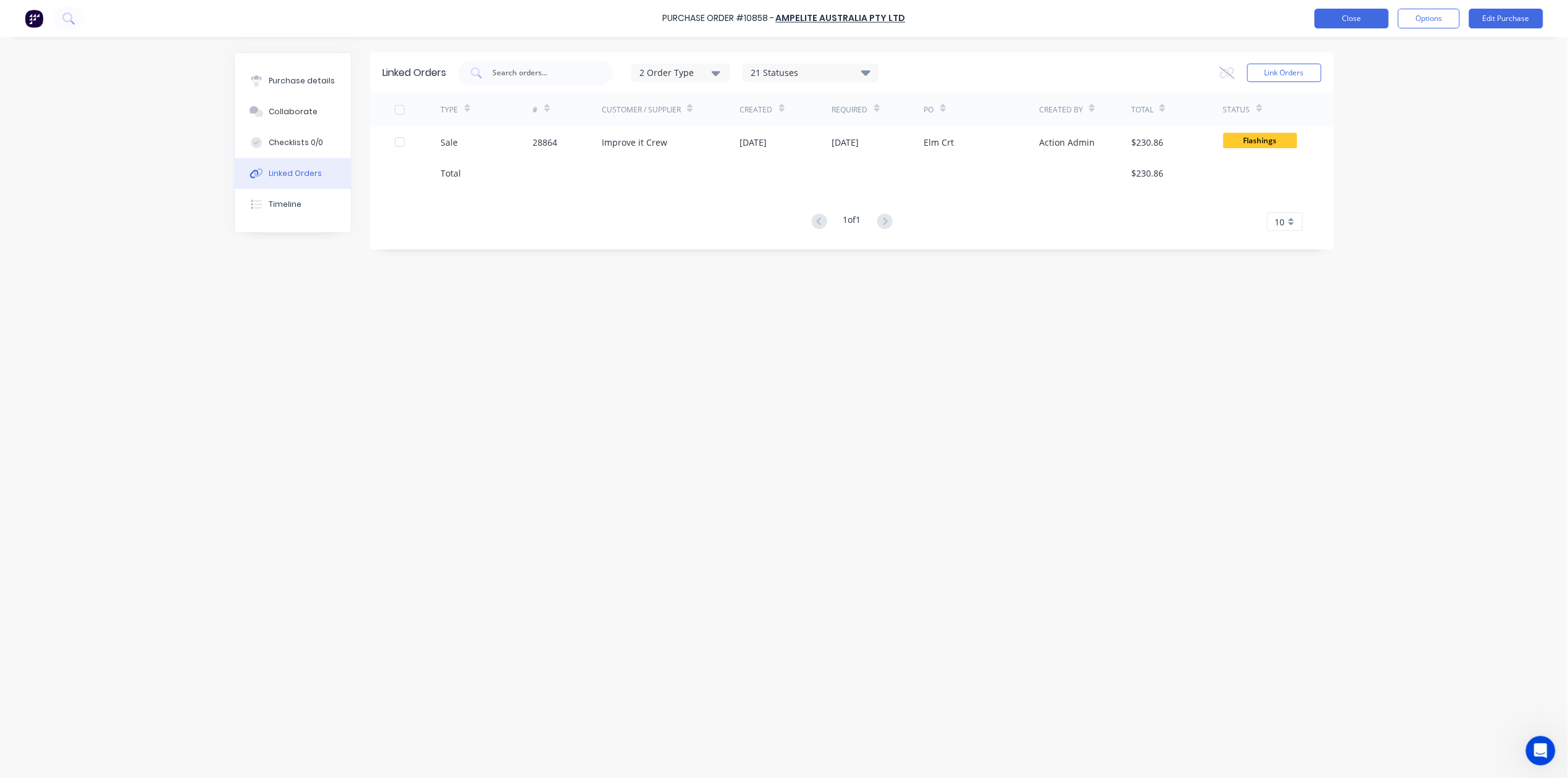
click at [1341, 23] on button "Close" at bounding box center [1351, 18] width 74 height 20
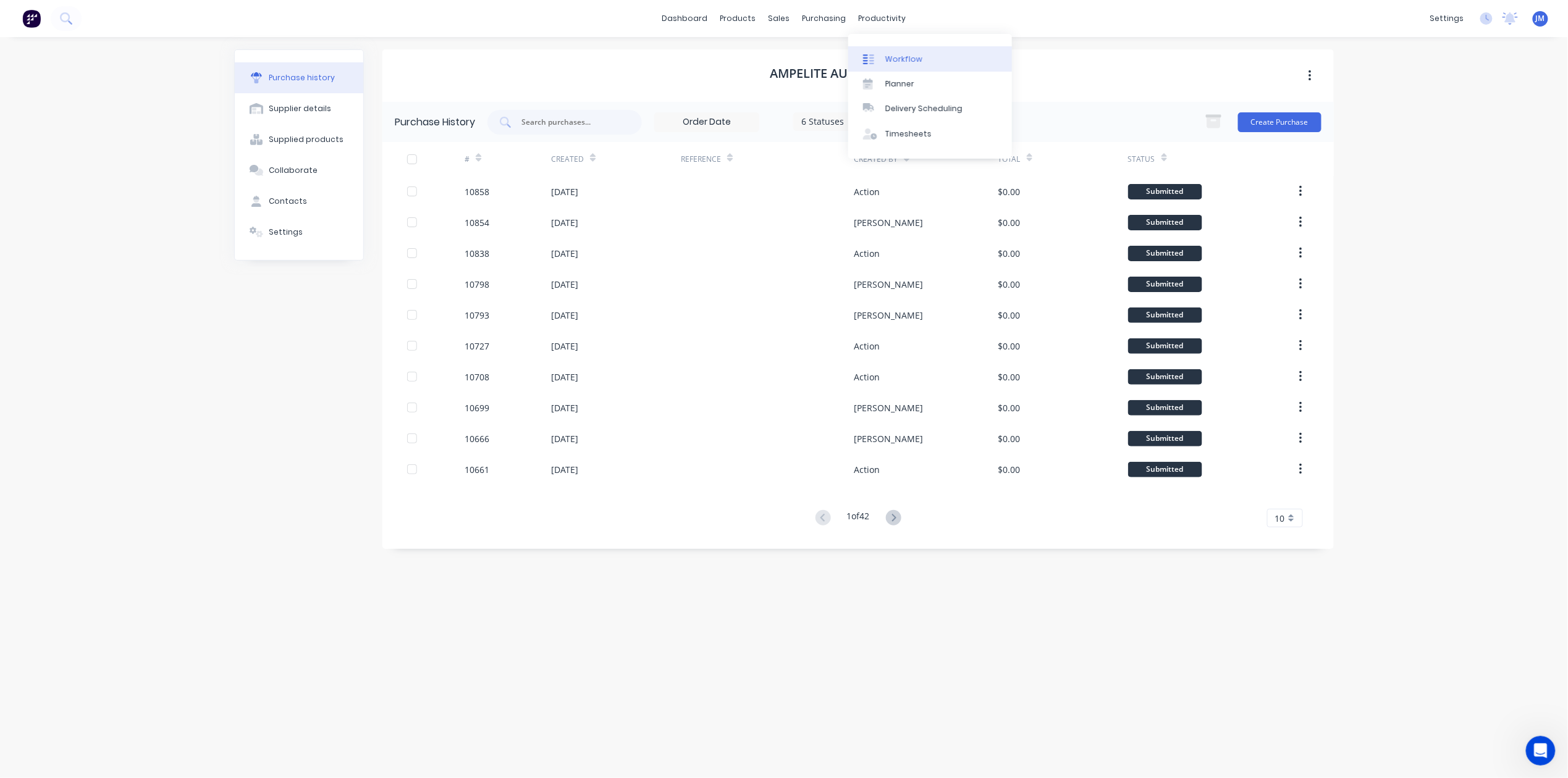
click at [880, 62] on div at bounding box center [871, 59] width 18 height 11
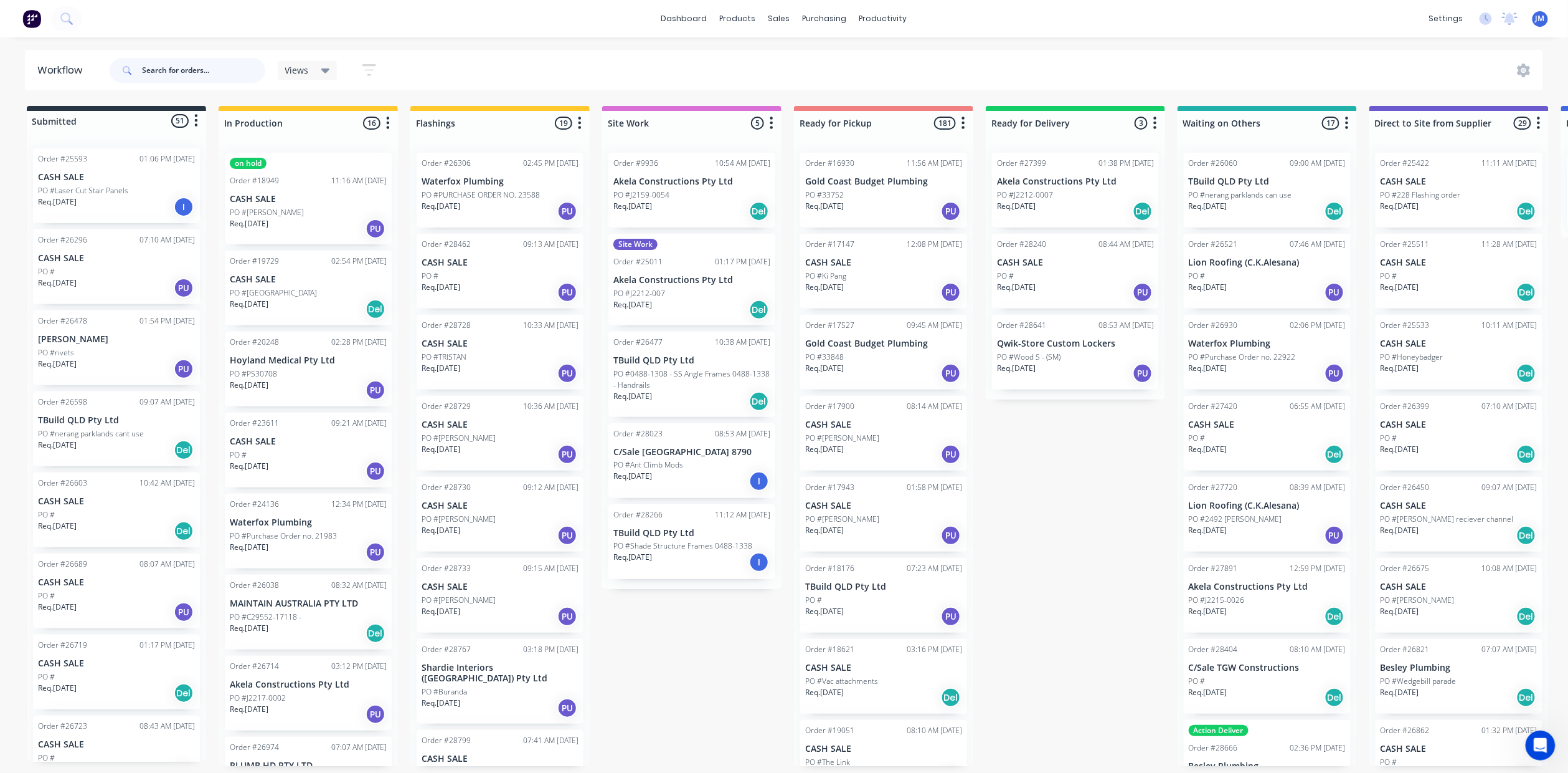
click at [150, 66] on input "text" at bounding box center [203, 70] width 124 height 25
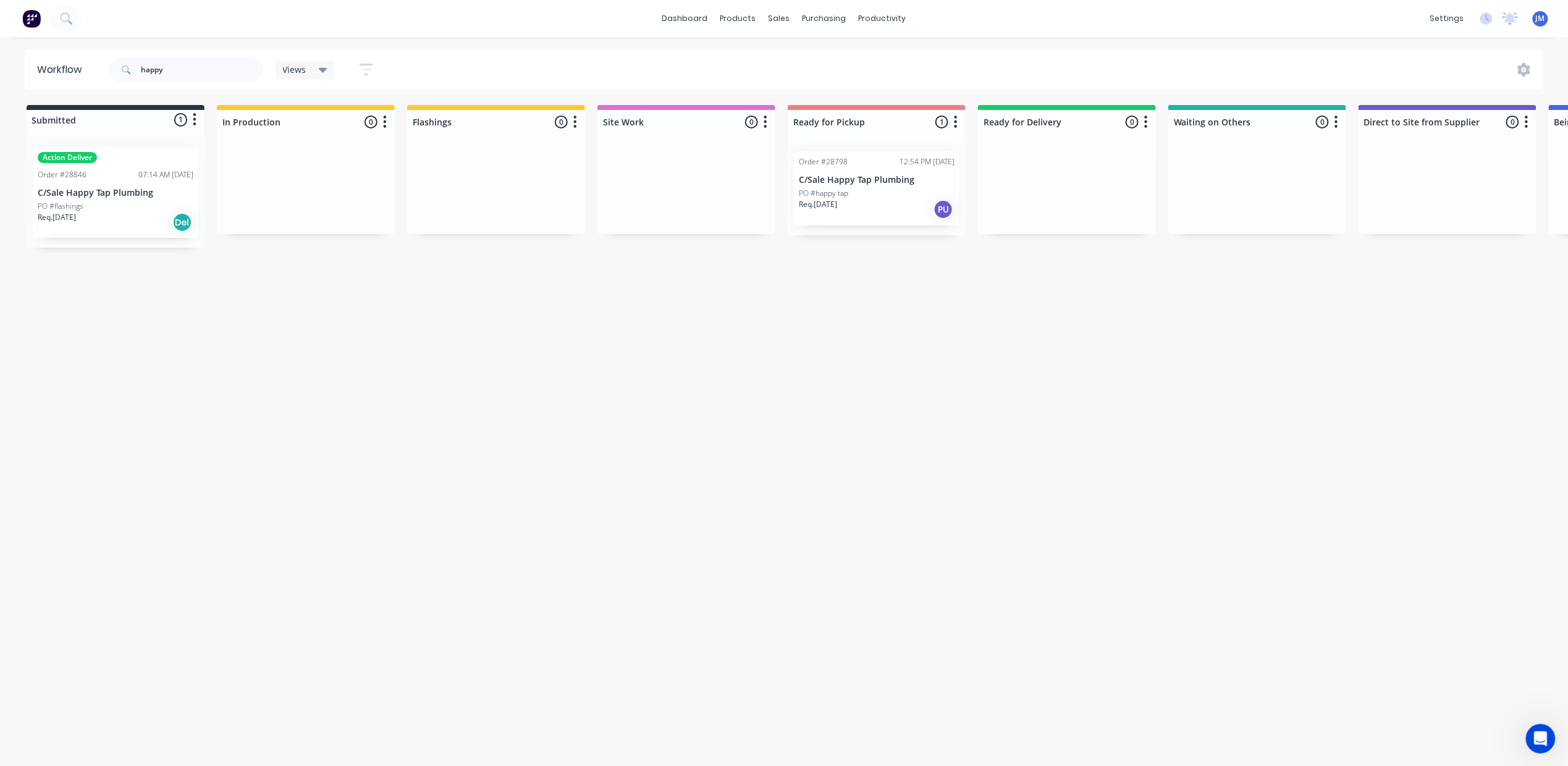
drag, startPoint x: 149, startPoint y: 220, endPoint x: 163, endPoint y: 218, distance: 14.1
click at [219, 314] on div "Mark as Delivered" at bounding box center [211, 310] width 124 height 25
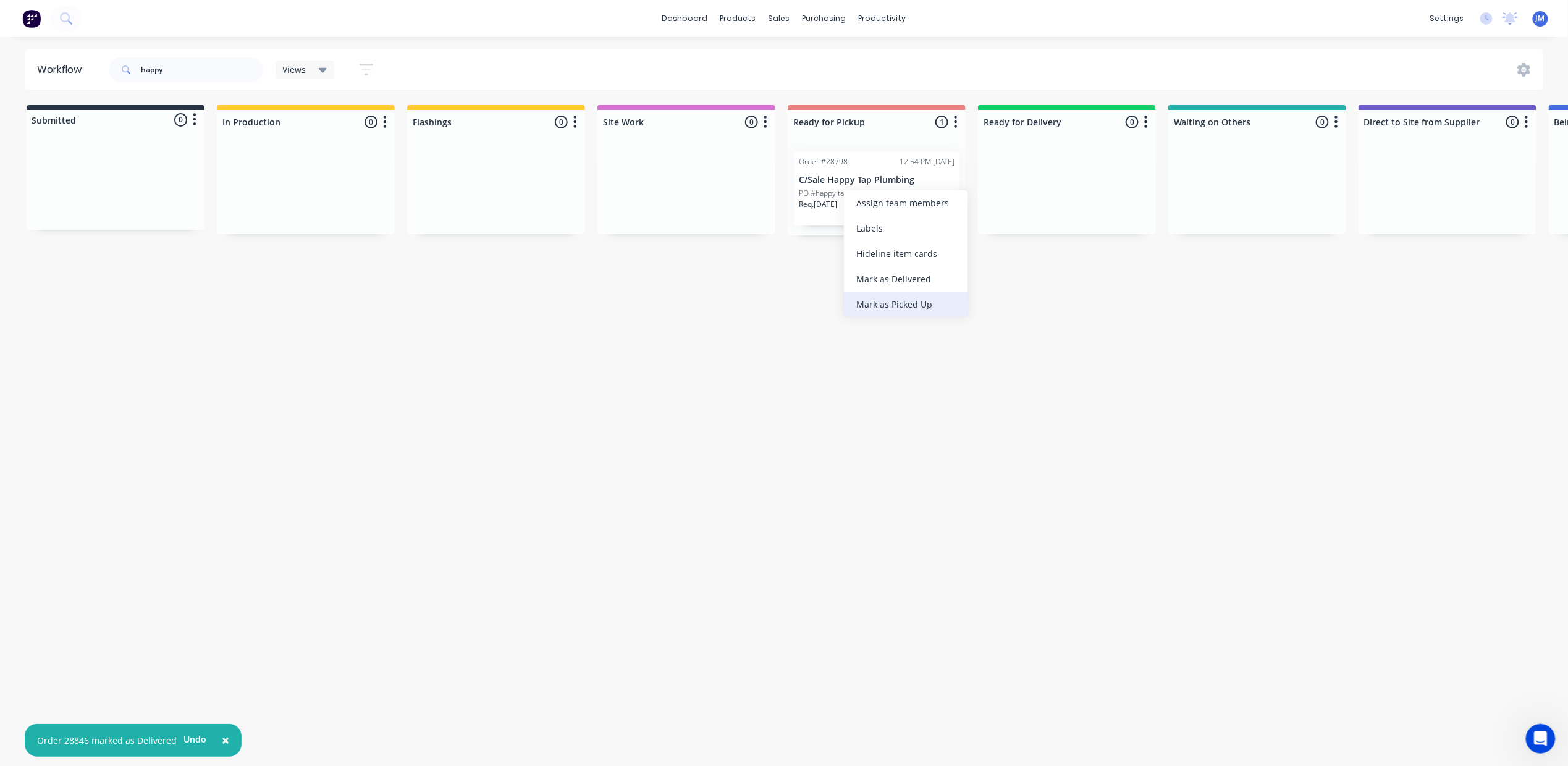
click at [876, 292] on div "Mark as Picked Up" at bounding box center [905, 304] width 124 height 25
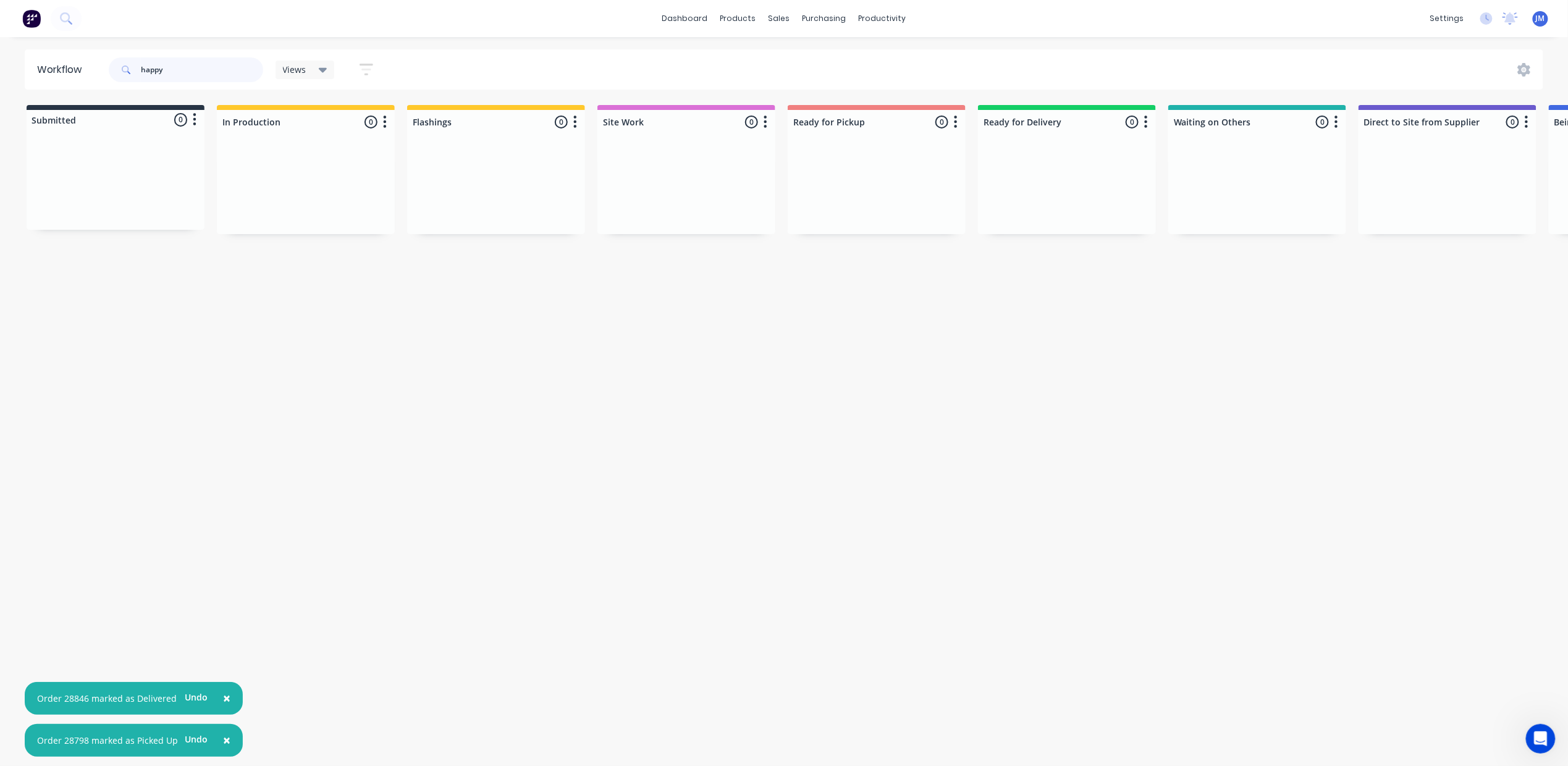
click at [208, 65] on input "happy" at bounding box center [202, 69] width 122 height 24
type input "h"
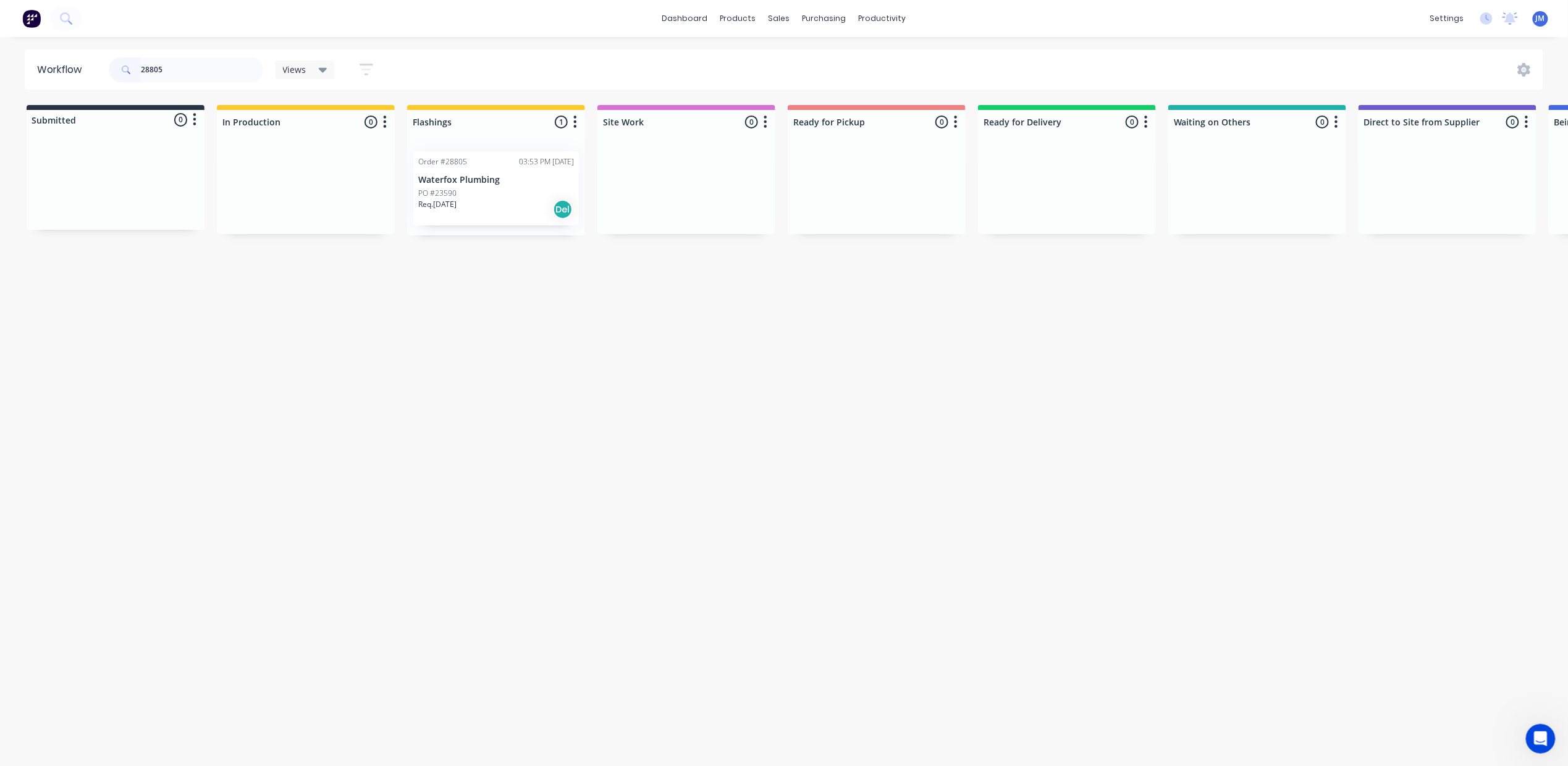
click at [527, 187] on div "Order #28805 03:53 PM [DATE] Waterfox Plumbing PO #23590 Req. [DATE] Del" at bounding box center [496, 188] width 166 height 74
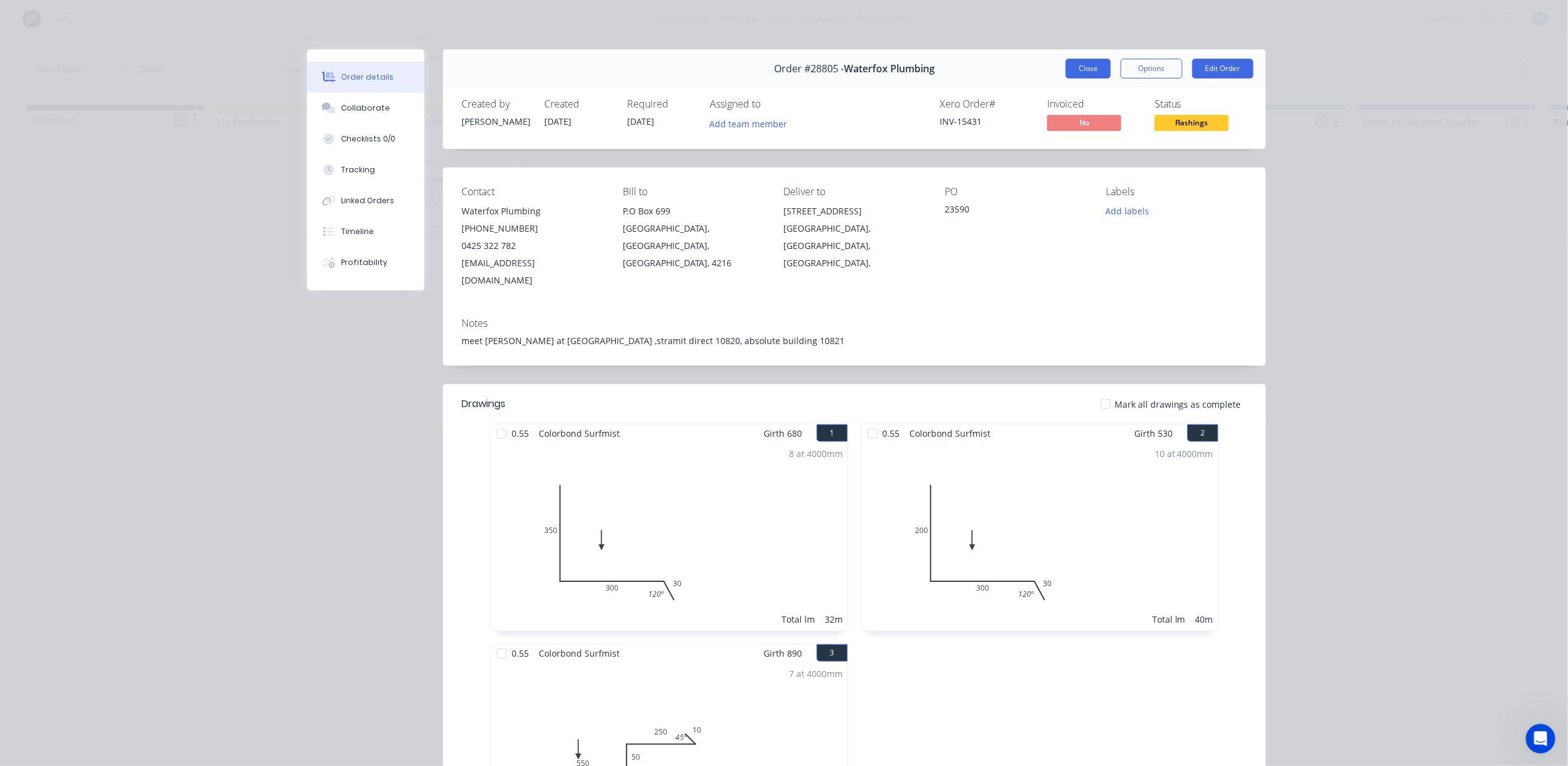
click at [1090, 68] on button "Close" at bounding box center [1088, 69] width 45 height 20
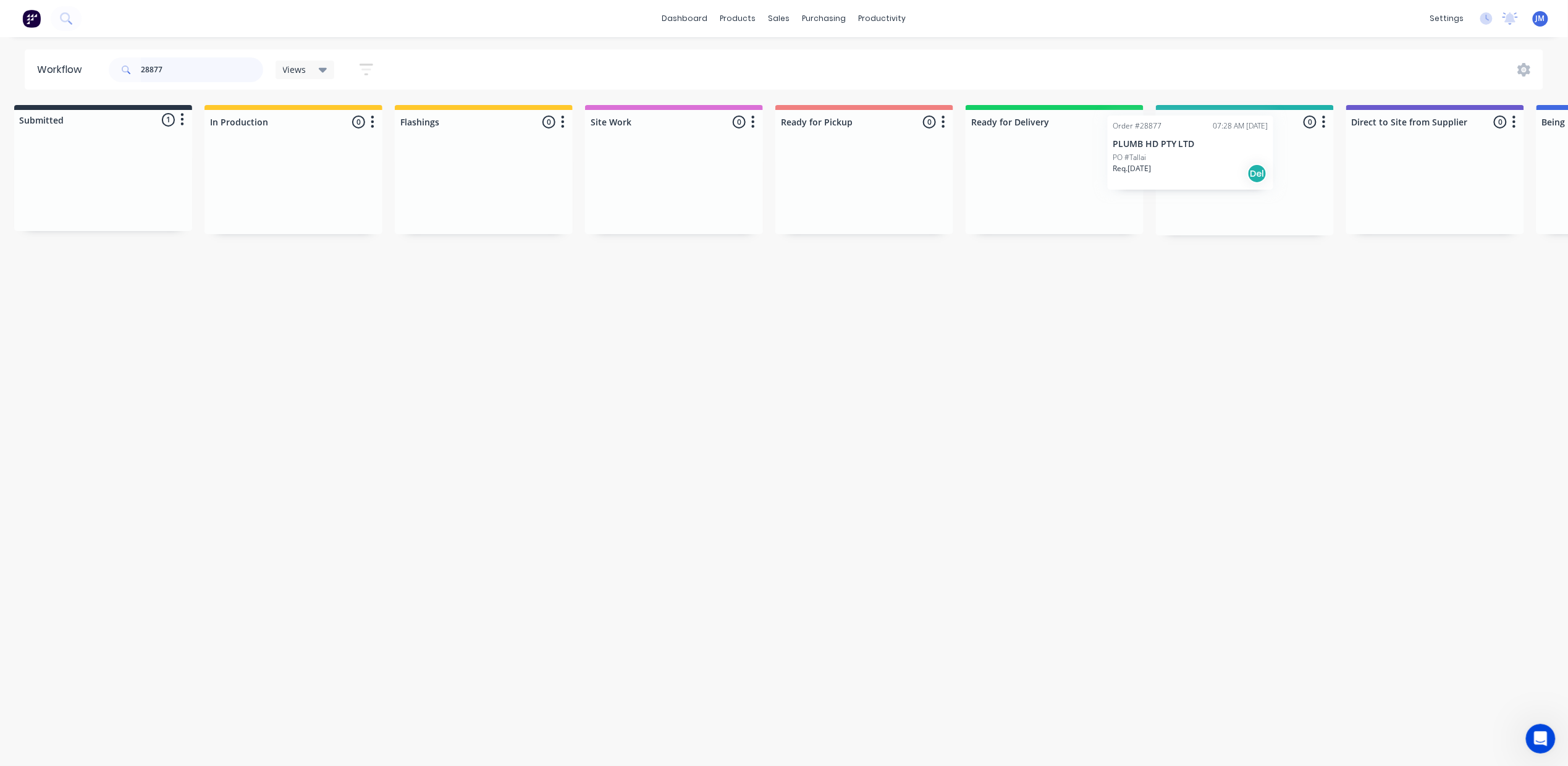
drag, startPoint x: 138, startPoint y: 196, endPoint x: 1224, endPoint y: 162, distance: 1086.5
click at [1224, 162] on div "Submitted 1 Status colour #273444 hex #273444 Save Cancel Summaries Total order…" at bounding box center [1098, 170] width 2240 height 130
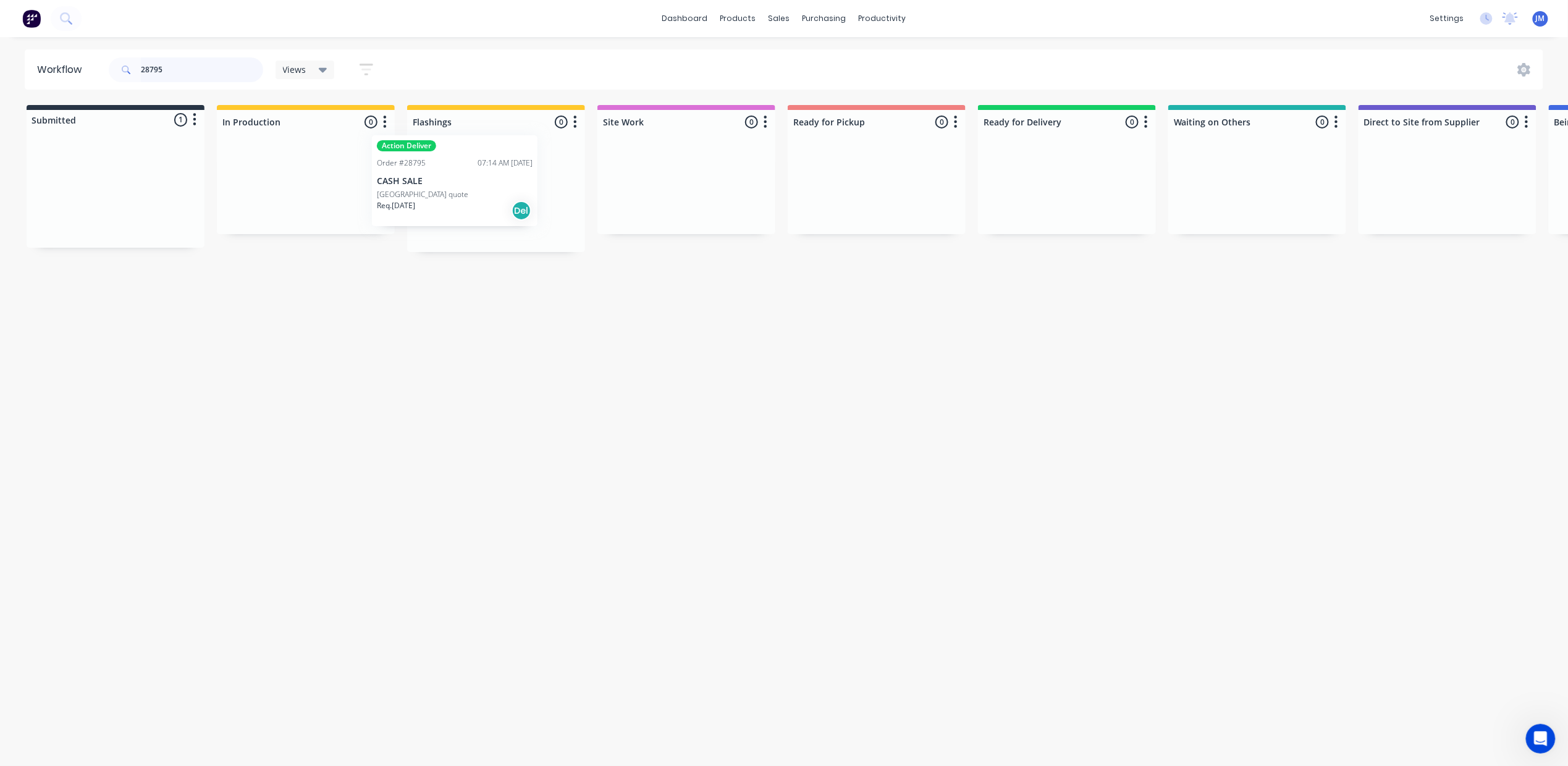
drag, startPoint x: 89, startPoint y: 194, endPoint x: 433, endPoint y: 179, distance: 344.3
click at [433, 179] on div "Submitted 1 Status colour #273444 hex #273444 Save Cancel Summaries Total order…" at bounding box center [1110, 178] width 2240 height 147
drag, startPoint x: 131, startPoint y: 191, endPoint x: 365, endPoint y: 184, distance: 234.1
click at [365, 184] on div "Submitted 1 Status colour #273444 hex #273444 Save Cancel Summaries Total order…" at bounding box center [1110, 170] width 2240 height 130
drag, startPoint x: 210, startPoint y: 183, endPoint x: 23, endPoint y: 112, distance: 200.0
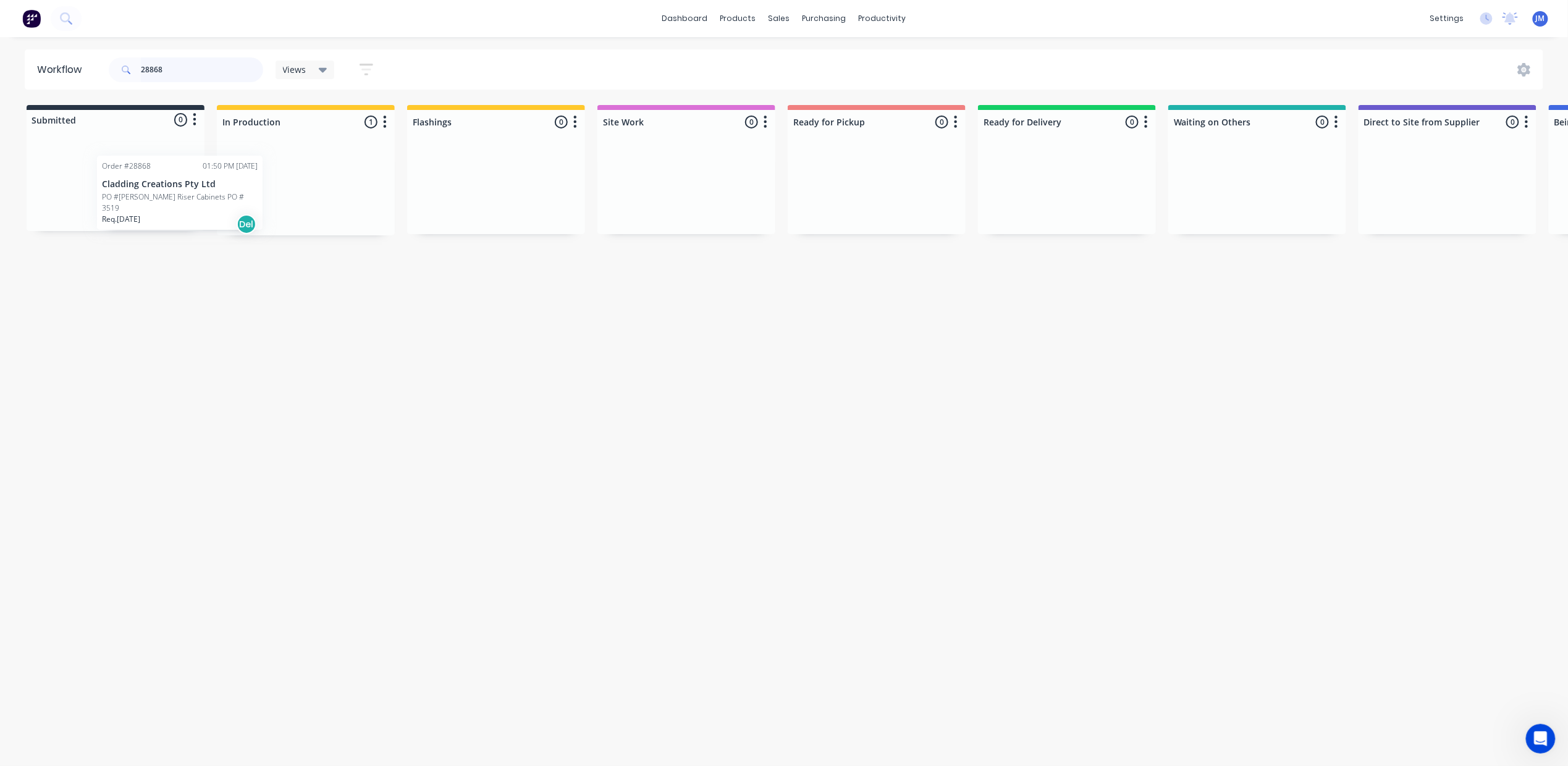
click at [154, 176] on div "Submitted 0 Status colour #273444 hex #273444 Save Cancel Summaries Total order…" at bounding box center [1110, 170] width 2240 height 130
drag, startPoint x: 120, startPoint y: 159, endPoint x: 475, endPoint y: 131, distance: 356.1
click at [465, 134] on div "Submitted 1 Status colour #273444 hex #273444 Save Cancel Summaries Total order…" at bounding box center [1110, 170] width 2240 height 130
type input "2"
drag, startPoint x: 513, startPoint y: 183, endPoint x: 882, endPoint y: 124, distance: 373.7
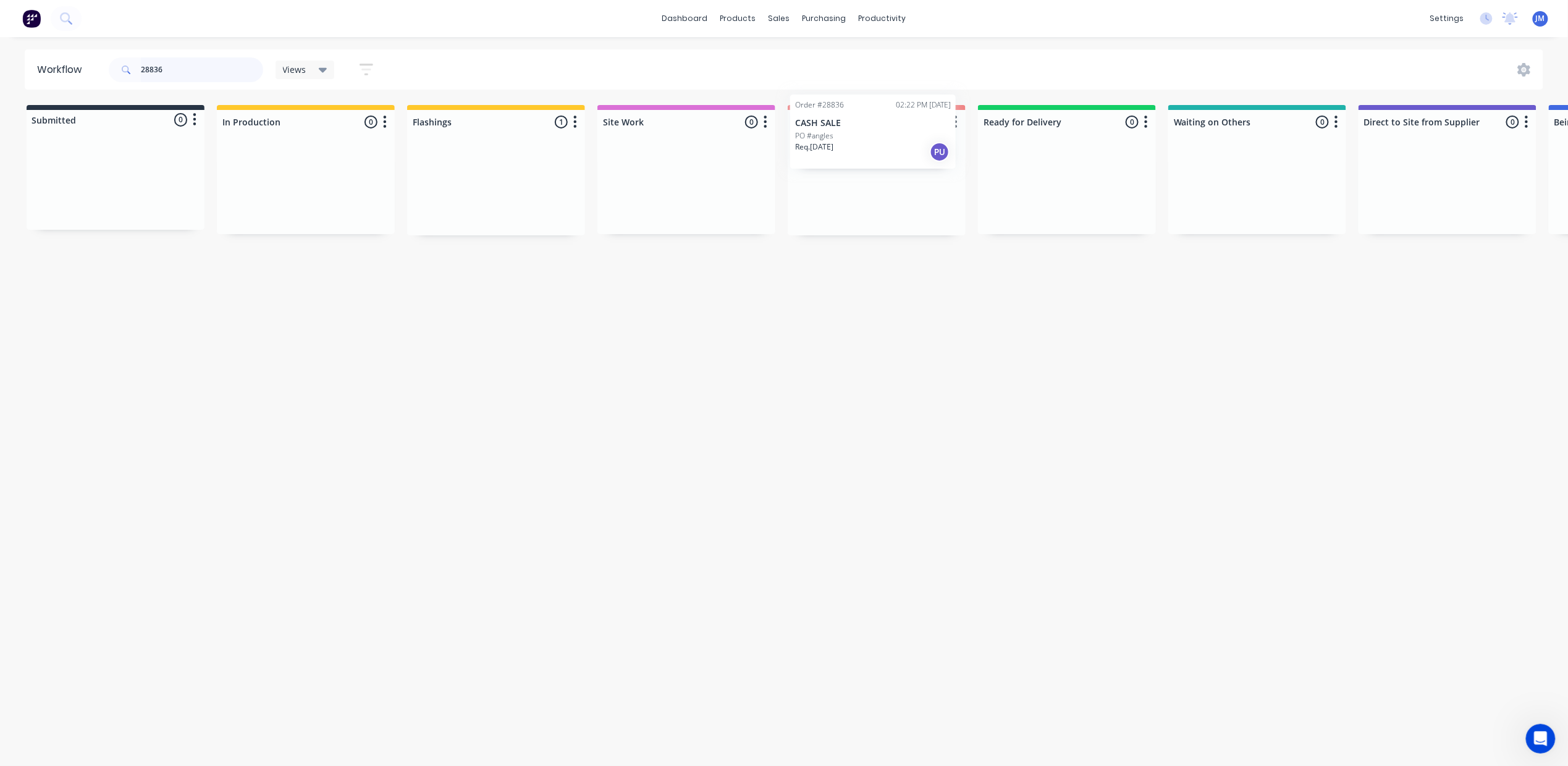
click at [882, 124] on div "Submitted 0 Status colour #273444 hex #273444 Save Cancel Summaries Total order…" at bounding box center [1110, 170] width 2240 height 130
type input "2"
drag, startPoint x: 901, startPoint y: 319, endPoint x: 677, endPoint y: 215, distance: 247.0
click at [898, 317] on div "Mark as Picked Up" at bounding box center [930, 319] width 124 height 25
drag, startPoint x: 181, startPoint y: 63, endPoint x: 159, endPoint y: 58, distance: 22.6
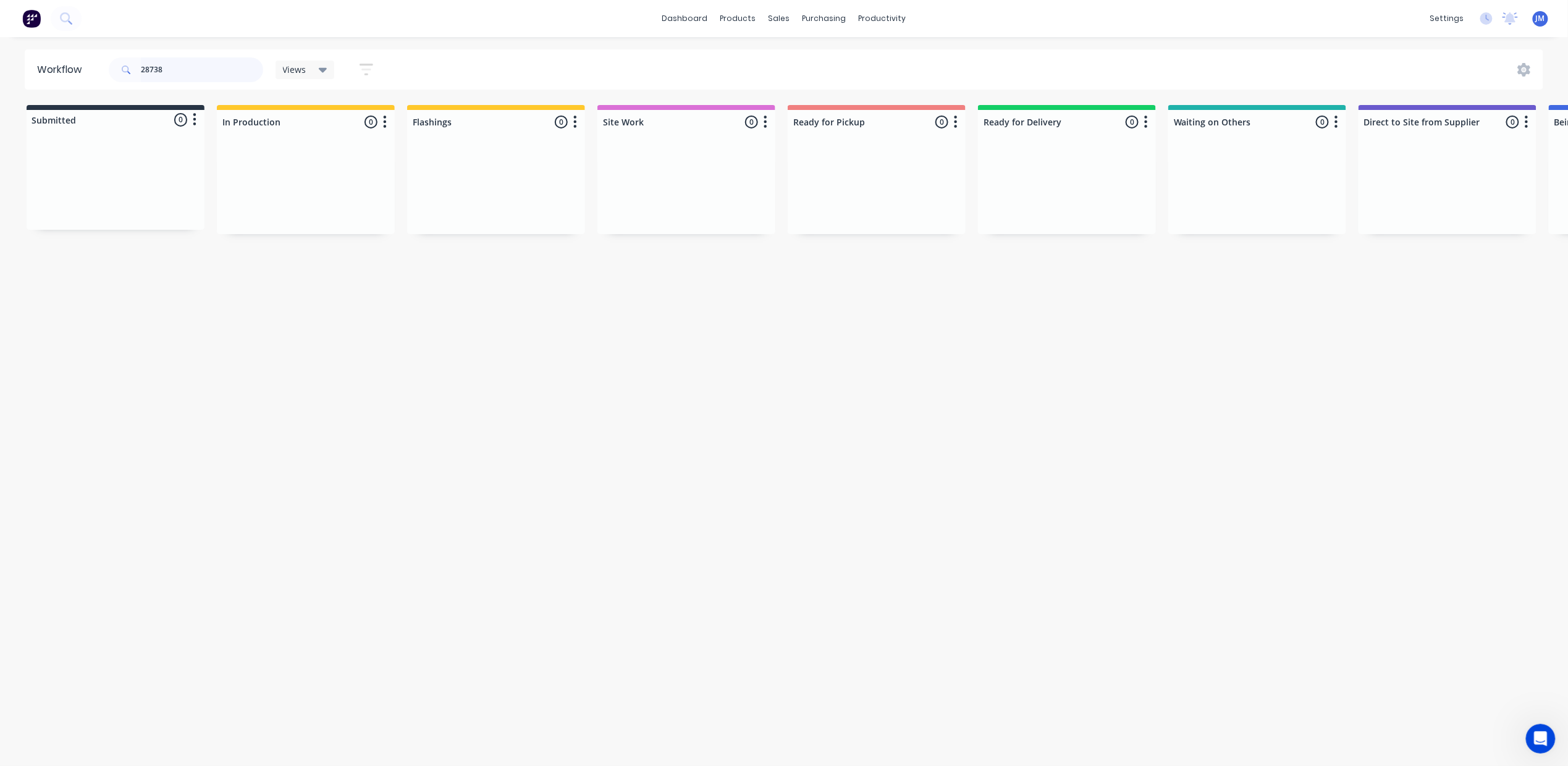
click at [181, 63] on input "28738" at bounding box center [202, 69] width 122 height 24
type input "2"
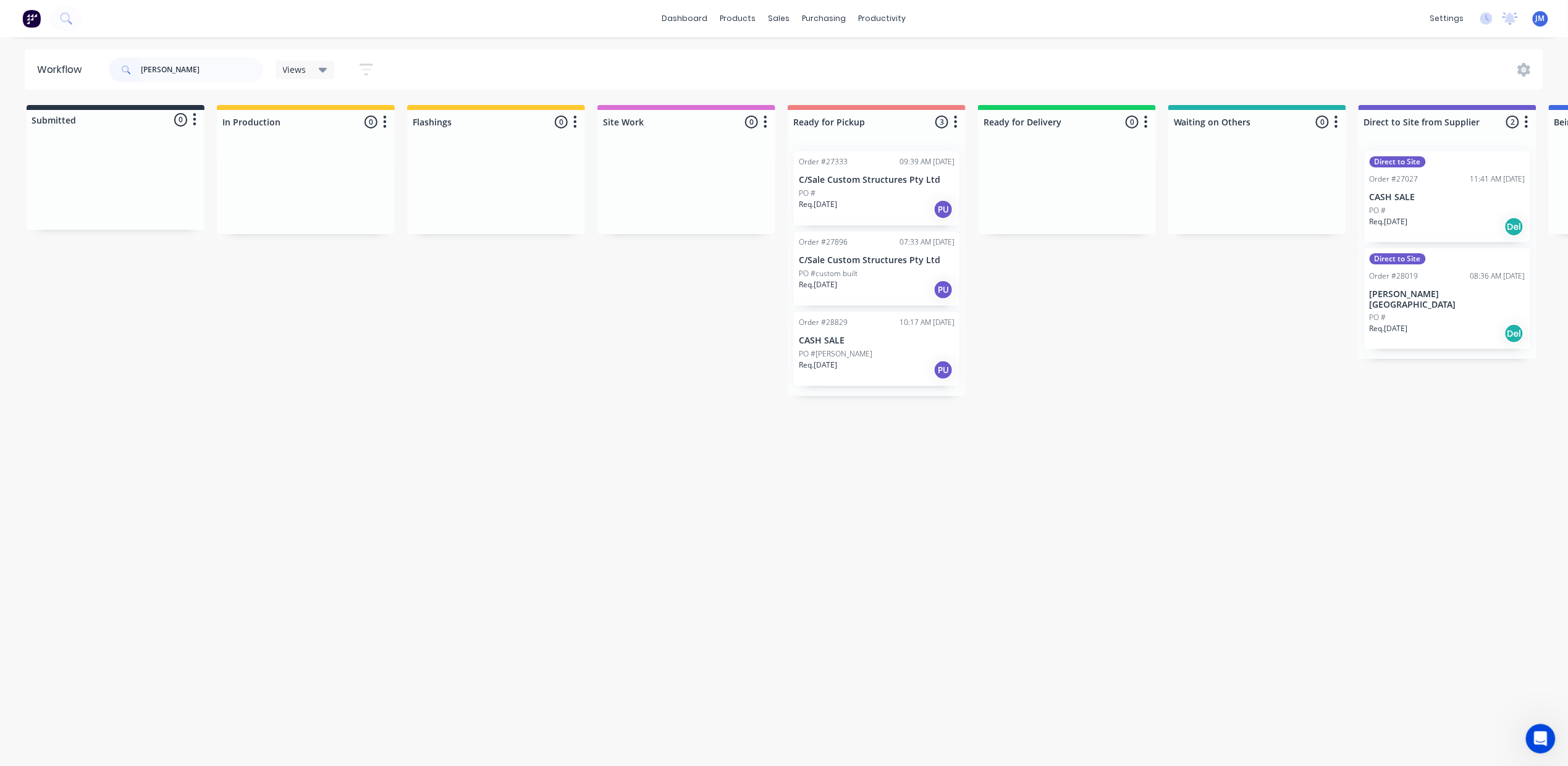
click at [877, 372] on div "Req. [DATE] PU" at bounding box center [876, 370] width 155 height 21
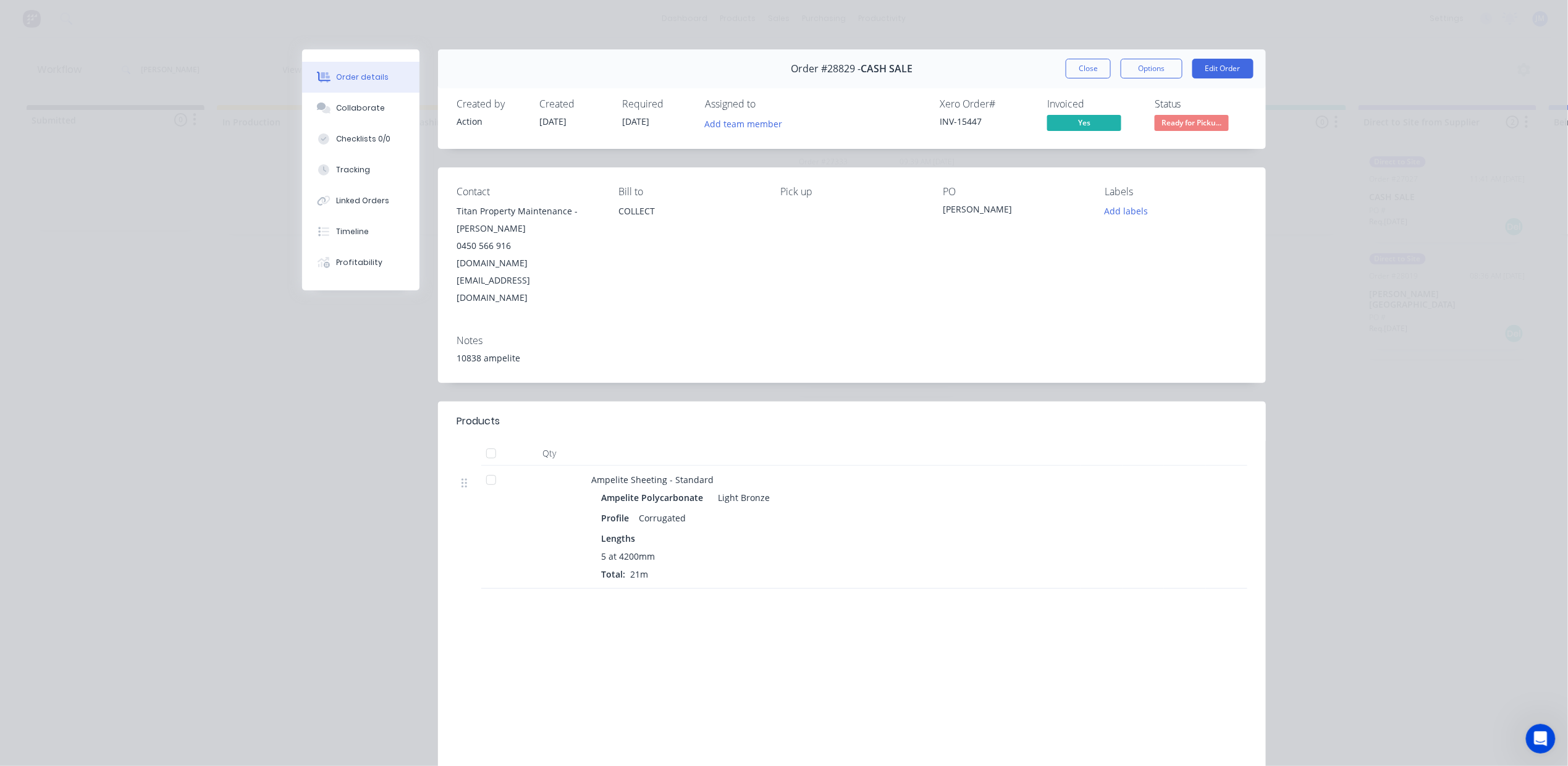
drag, startPoint x: 1068, startPoint y: 69, endPoint x: 1058, endPoint y: 68, distance: 10.0
click at [1066, 68] on button "Close" at bounding box center [1088, 69] width 45 height 20
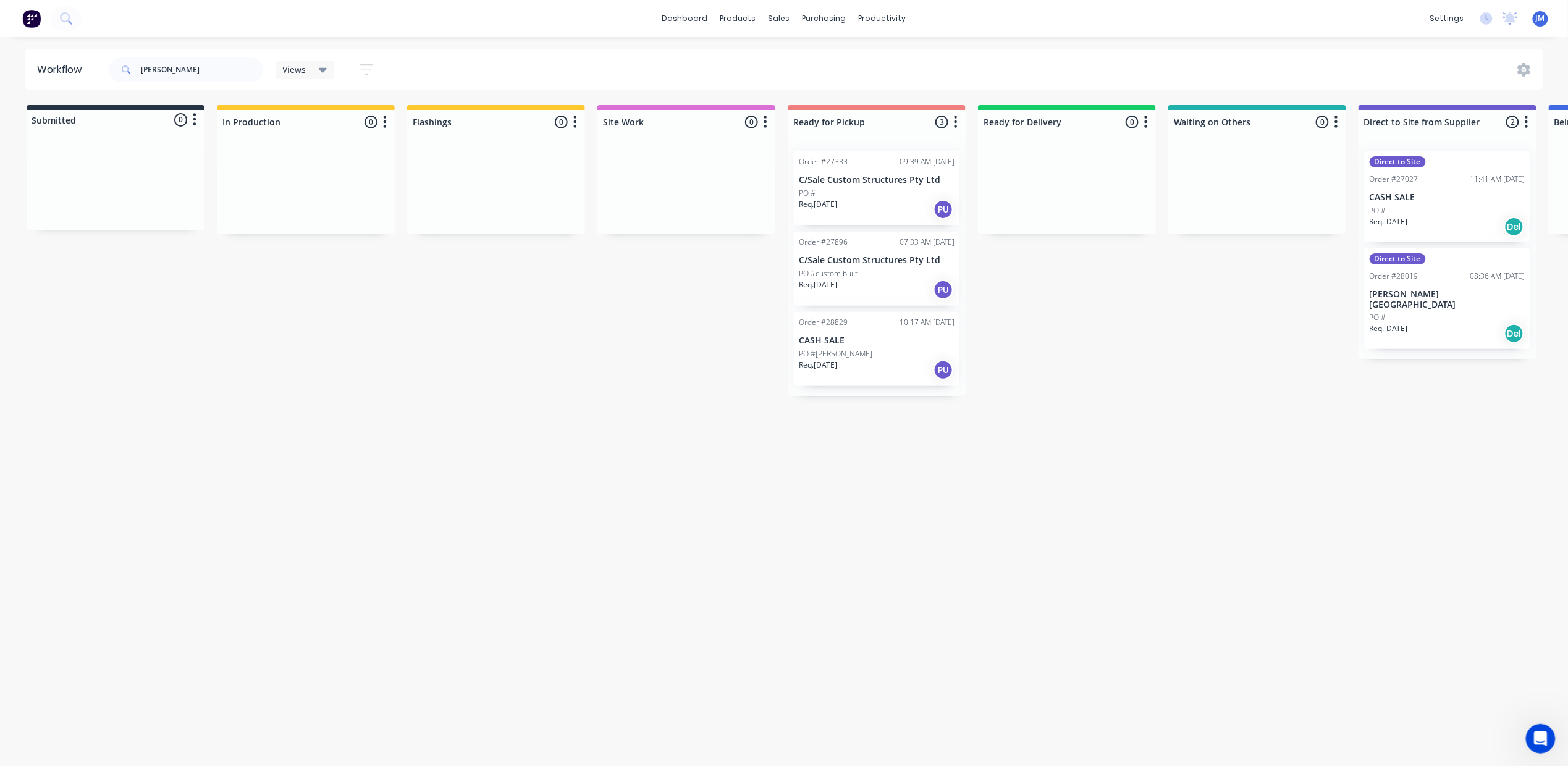
click at [848, 347] on div "Order #28829 10:17 AM [DATE] CASH SALE PO #[PERSON_NAME]. [DATE] PU" at bounding box center [877, 348] width 166 height 74
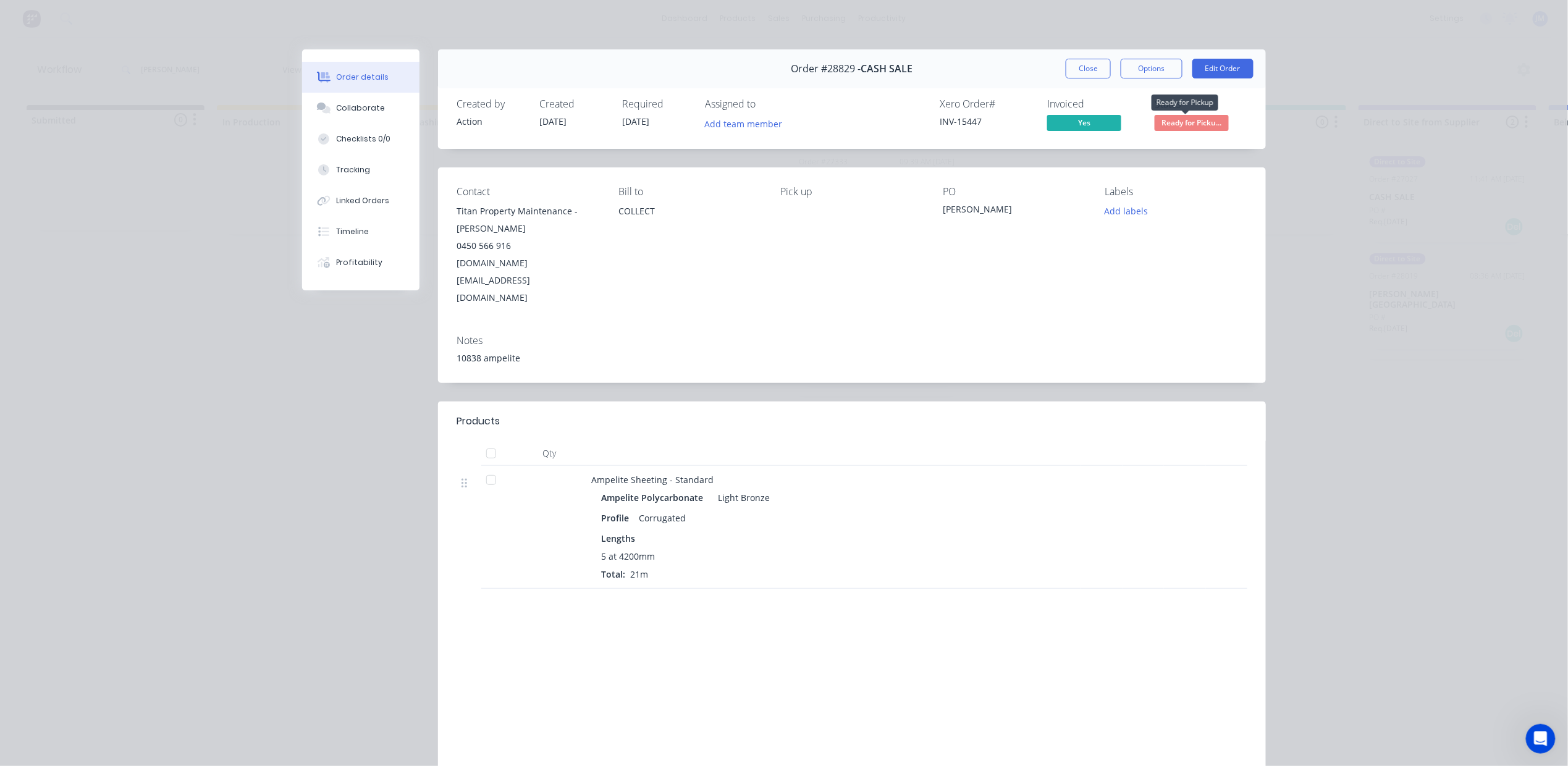
click at [1188, 121] on span "Ready for Picku..." at bounding box center [1191, 122] width 74 height 16
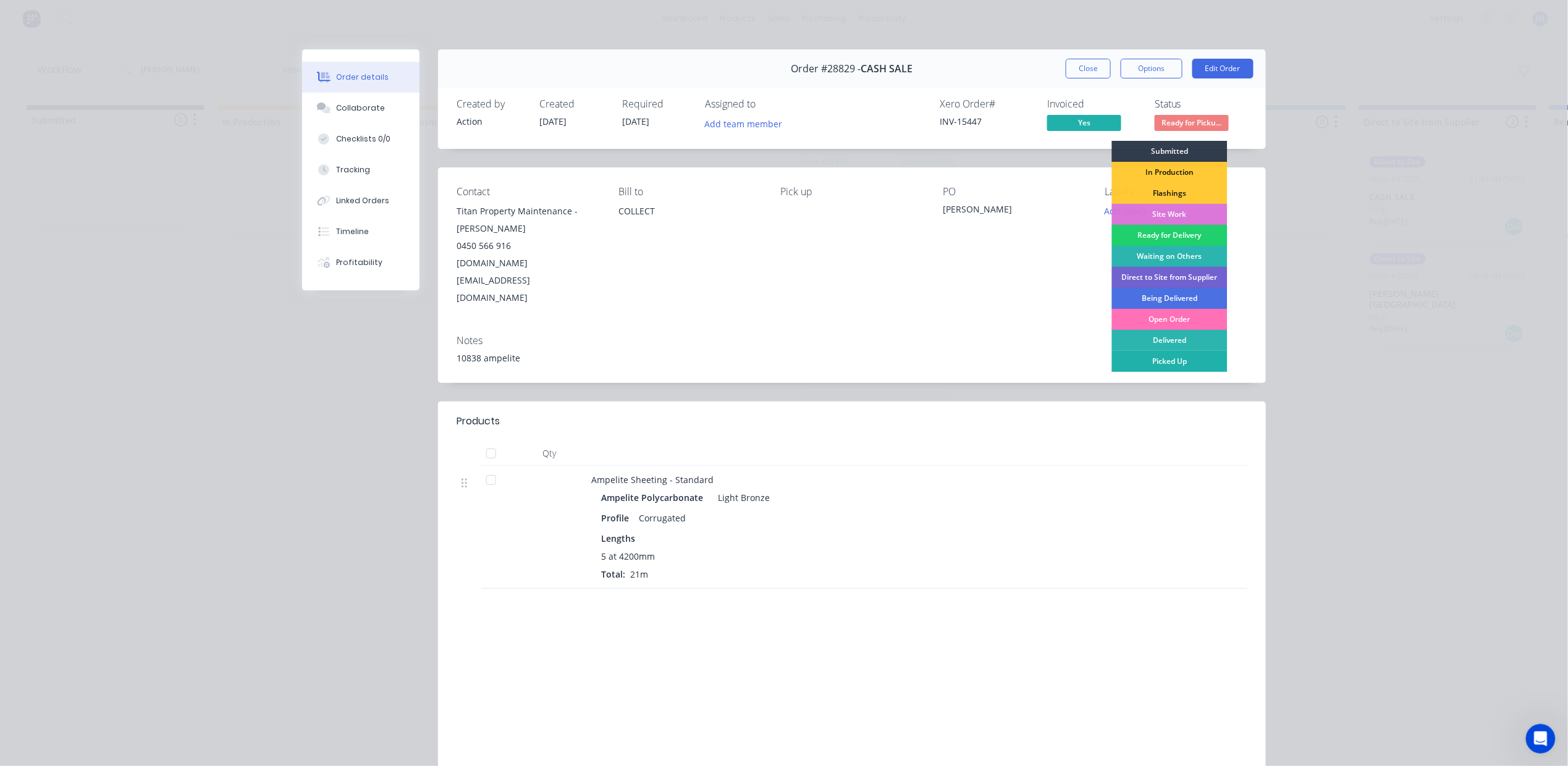
click at [1181, 354] on div "Picked Up" at bounding box center [1169, 361] width 116 height 21
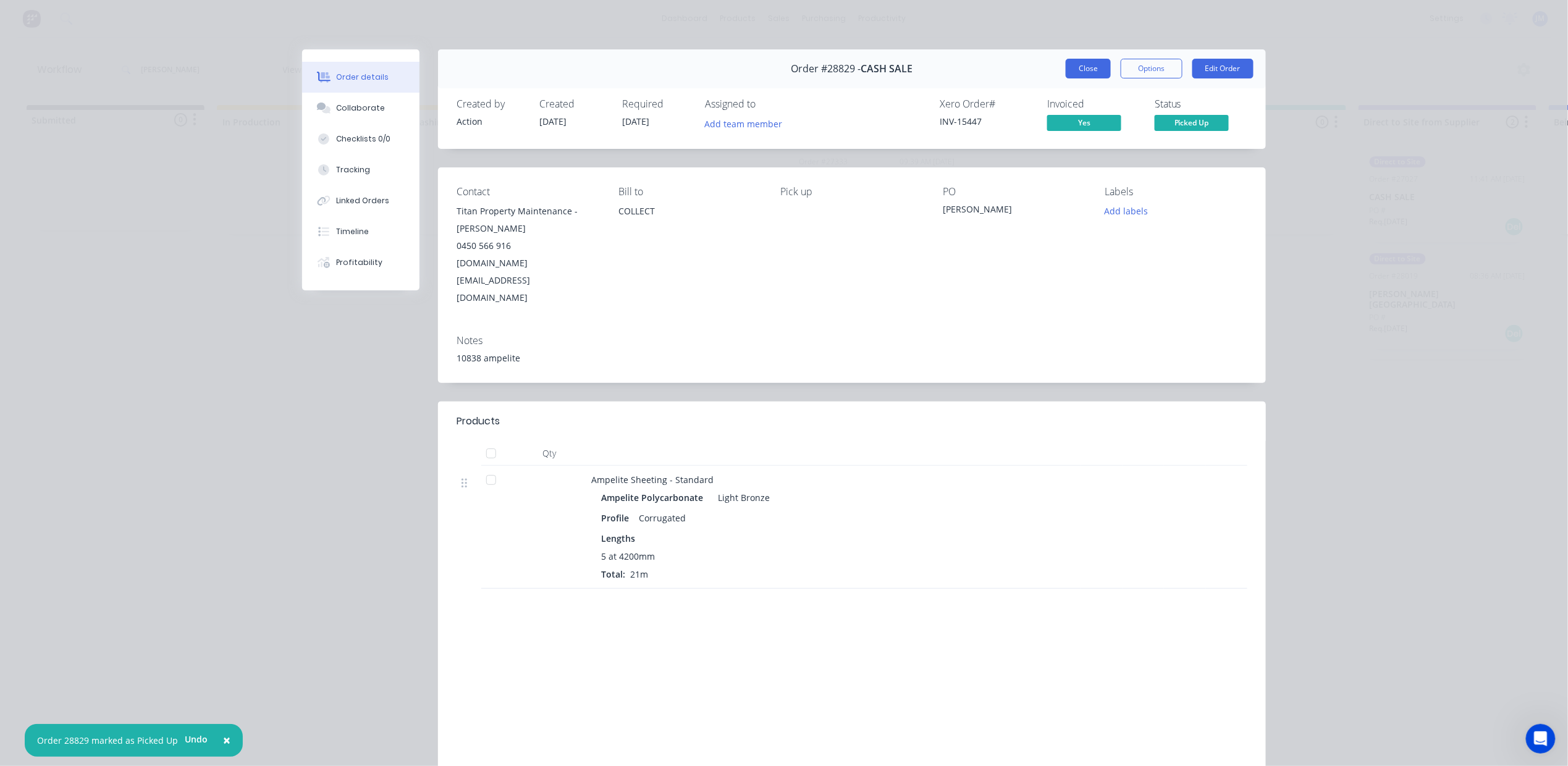
click at [1087, 61] on button "Close" at bounding box center [1088, 69] width 45 height 20
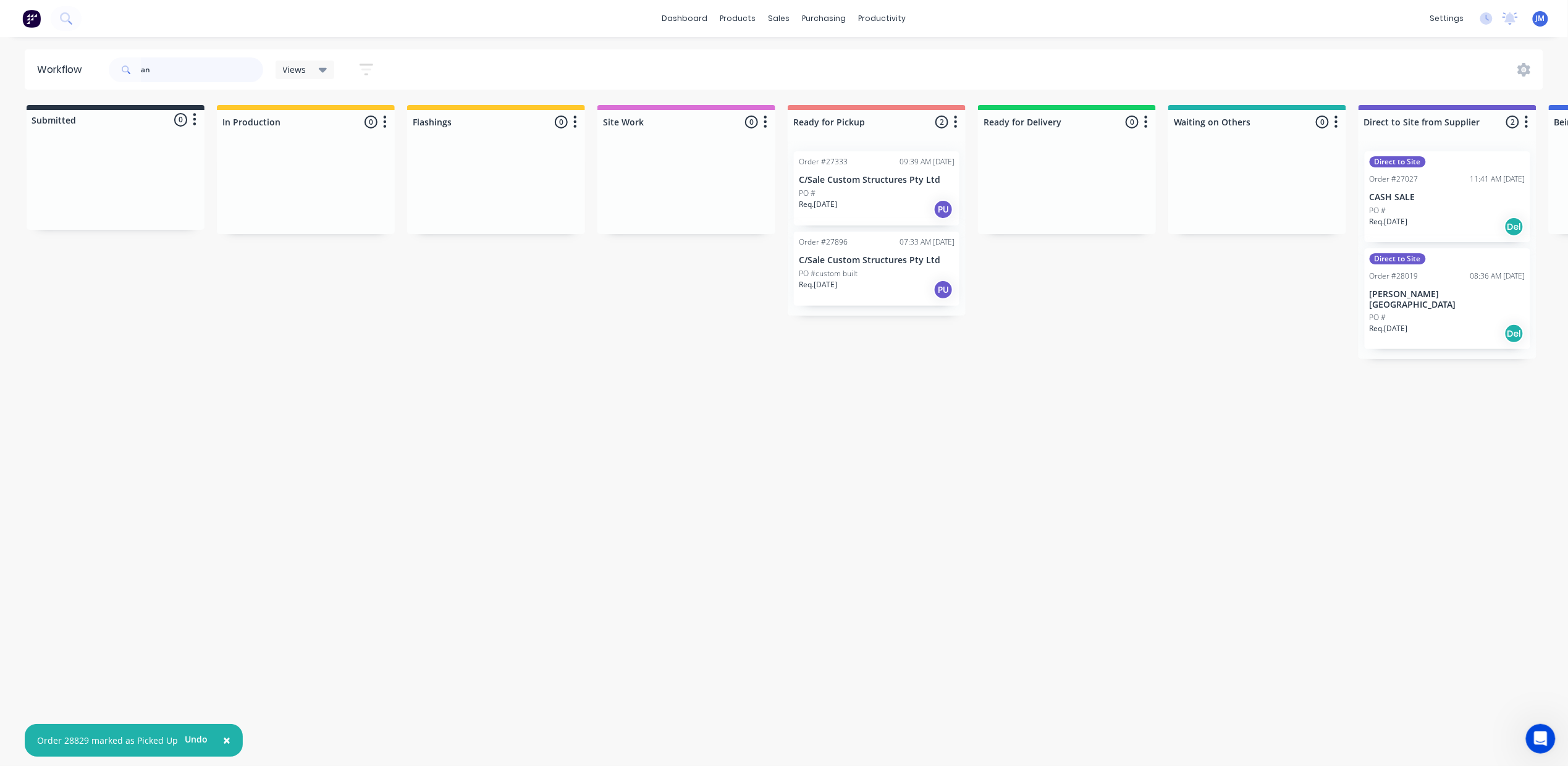
type input "a"
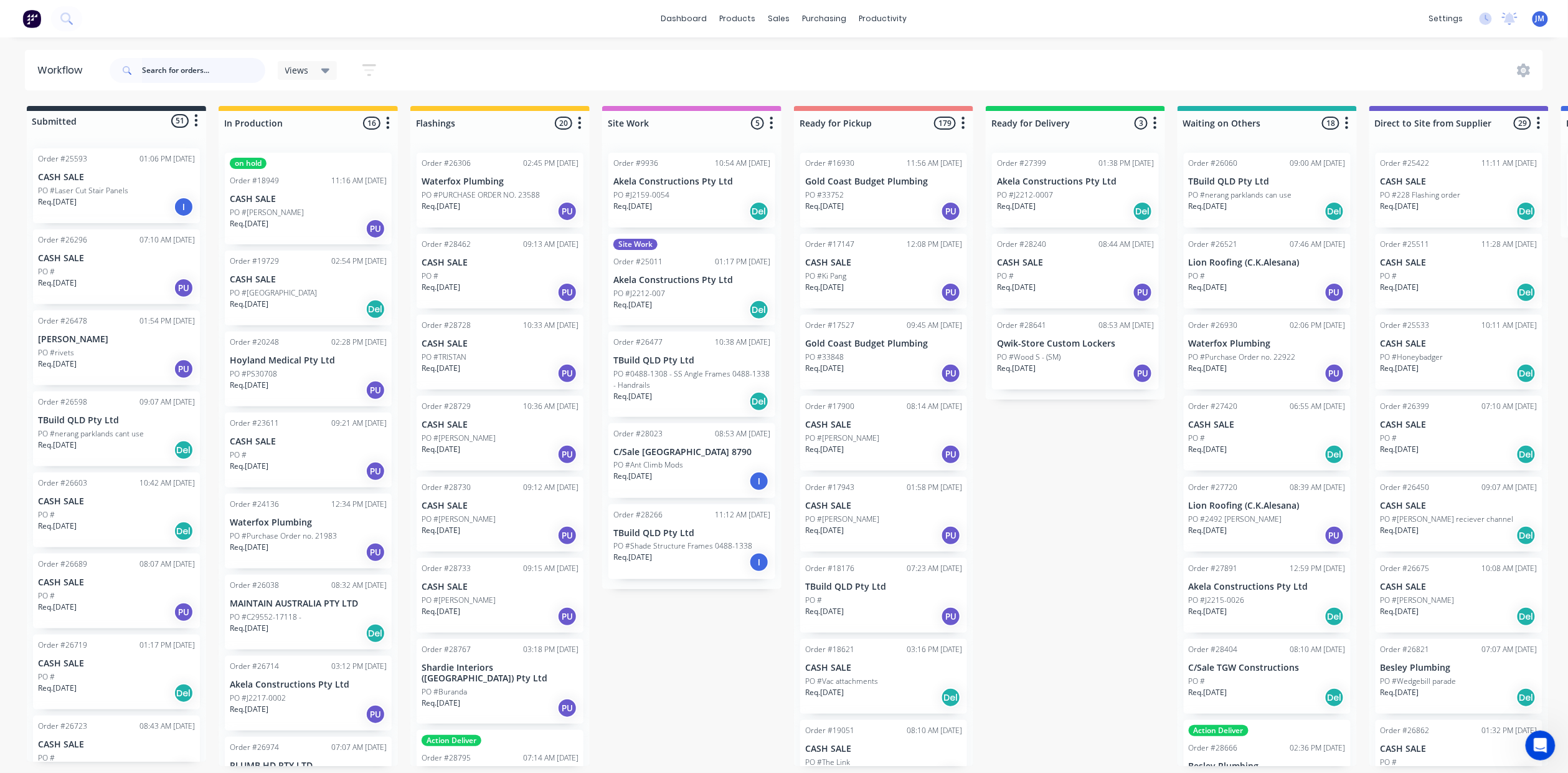
type input "0"
type input "o"
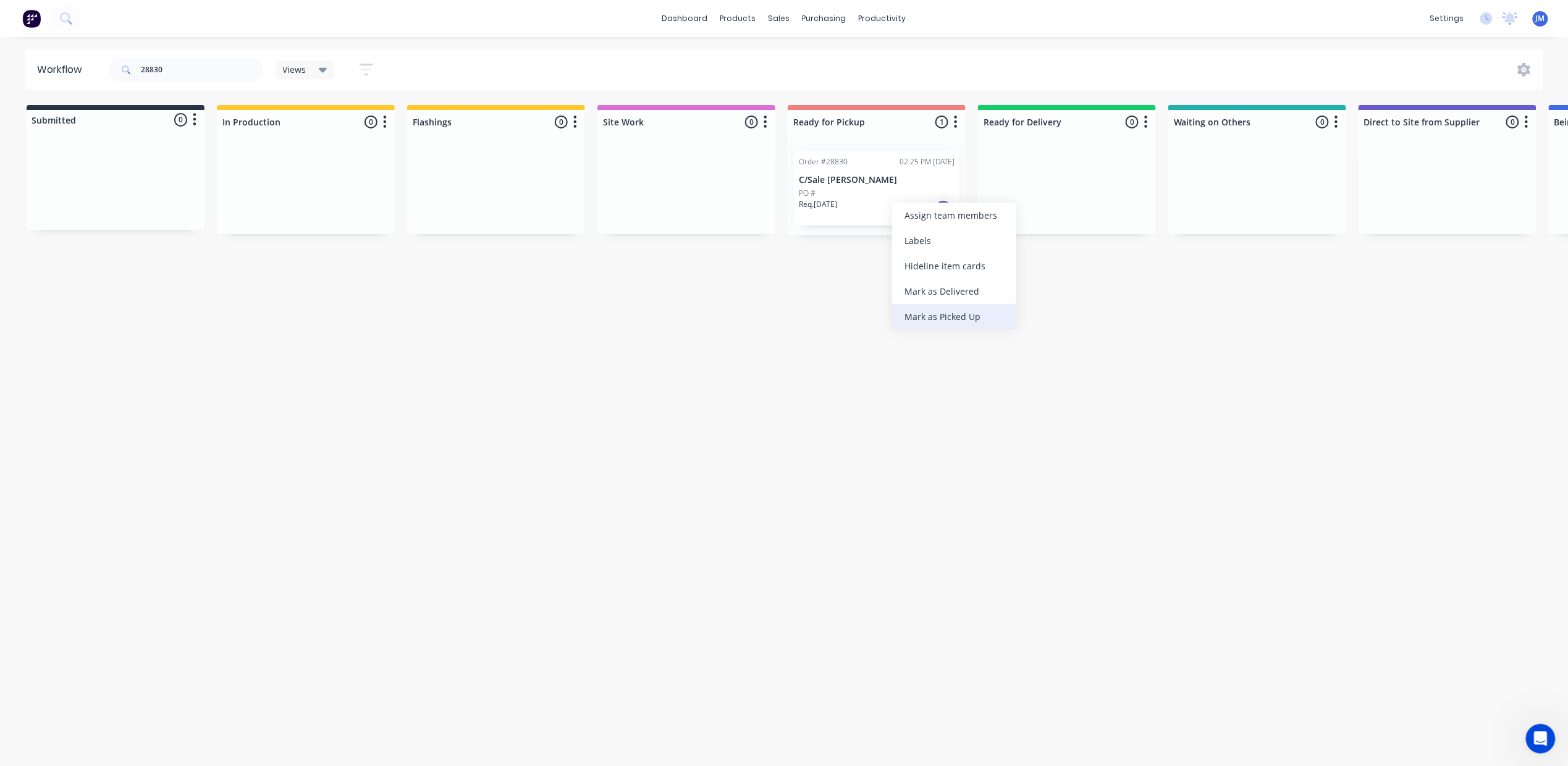
click at [933, 320] on div "Mark as Picked Up" at bounding box center [954, 316] width 124 height 25
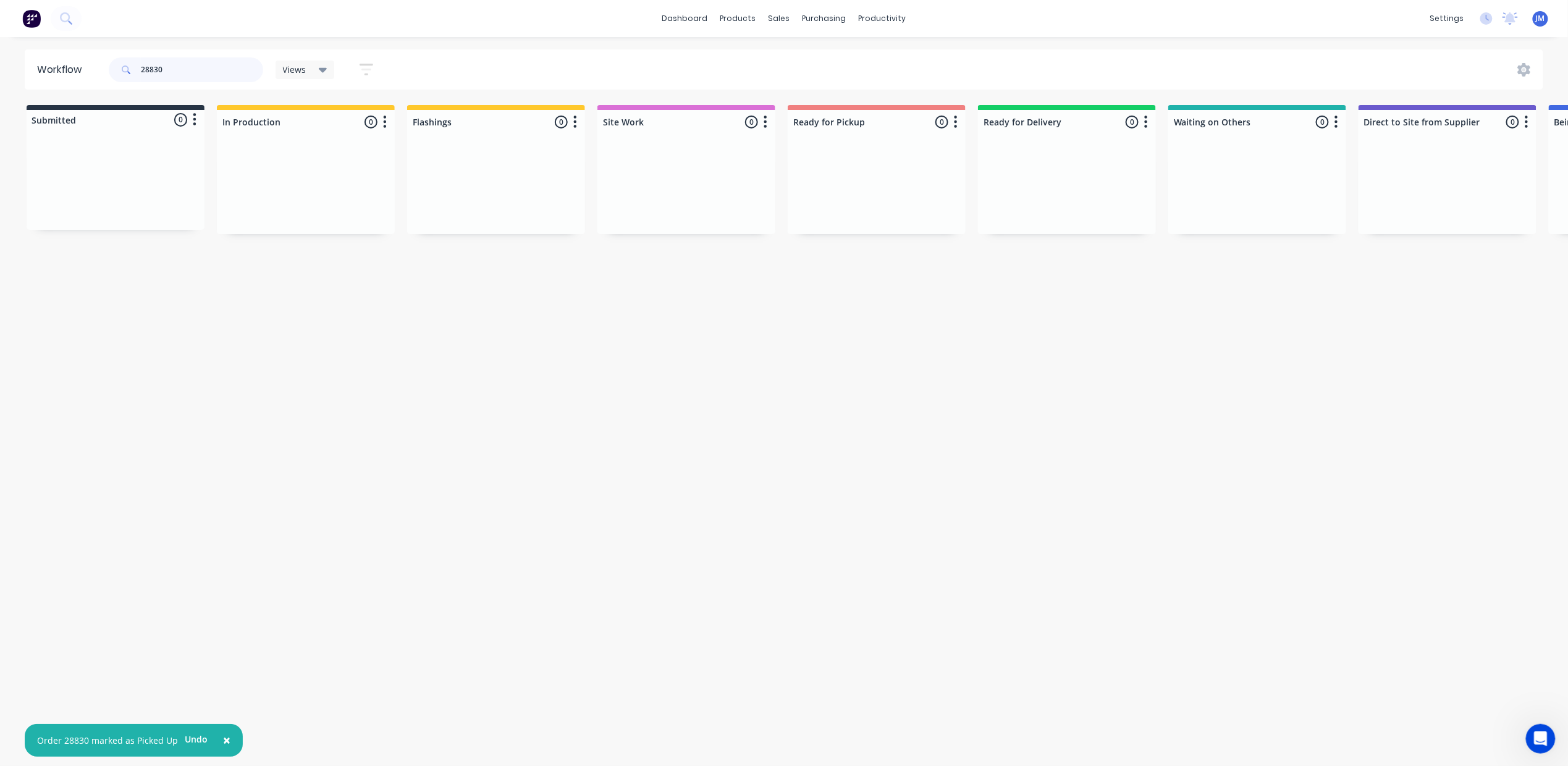
click at [167, 70] on input "28830" at bounding box center [202, 69] width 122 height 24
type input "2"
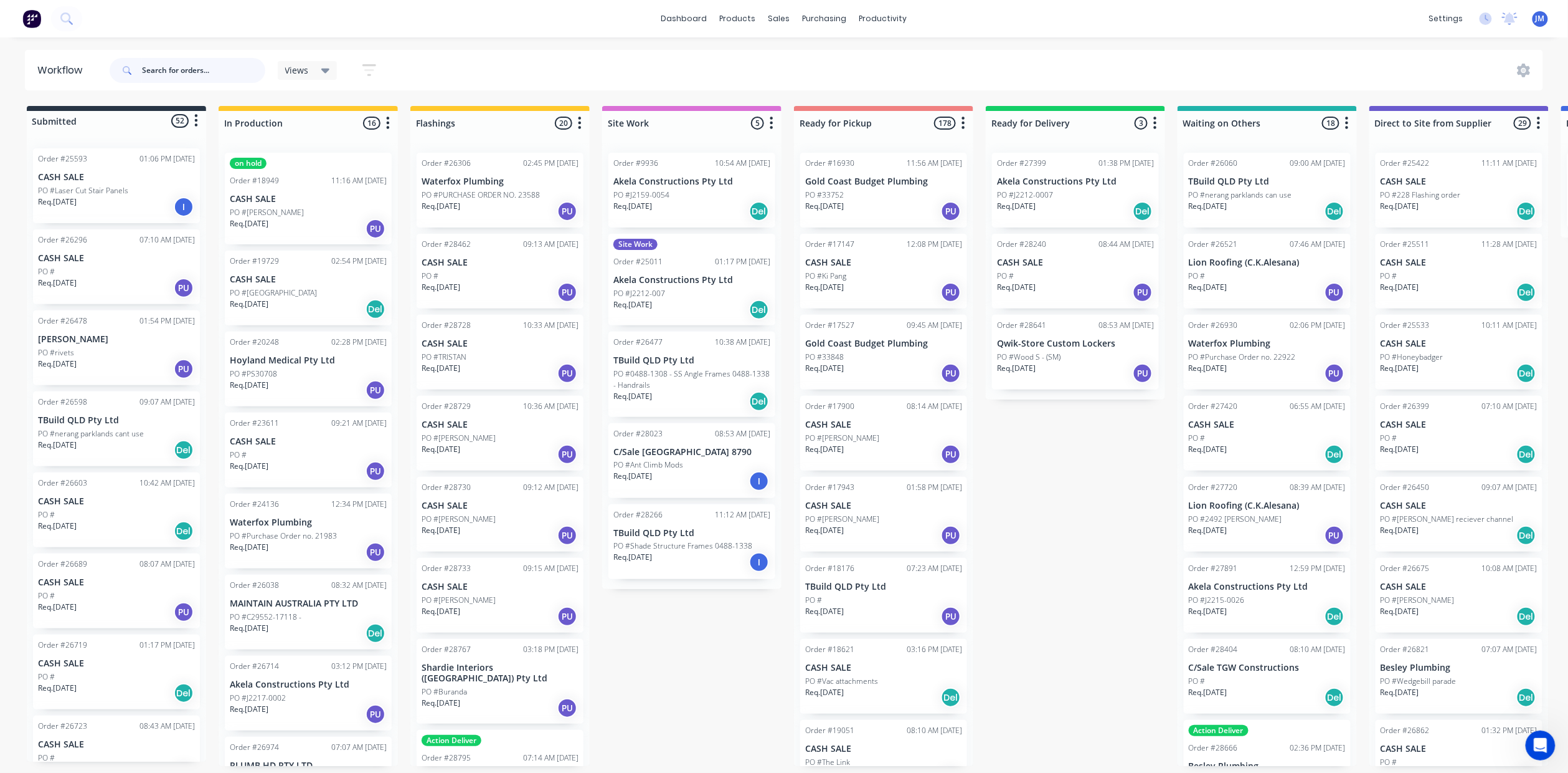
click at [172, 70] on input "text" at bounding box center [203, 70] width 124 height 25
